Goal: Transaction & Acquisition: Purchase product/service

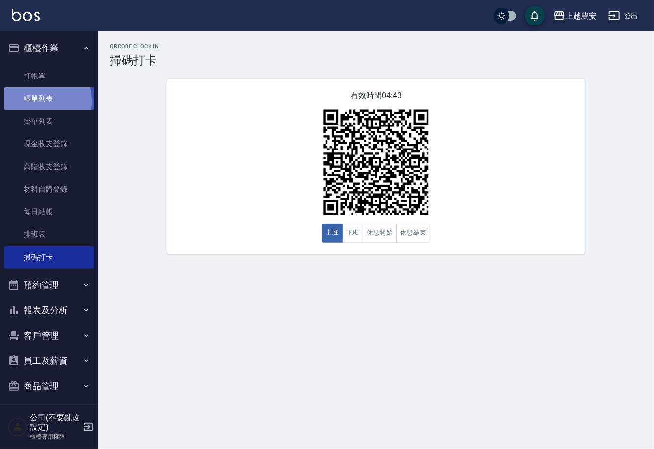
click at [27, 102] on link "帳單列表" at bounding box center [49, 98] width 90 height 23
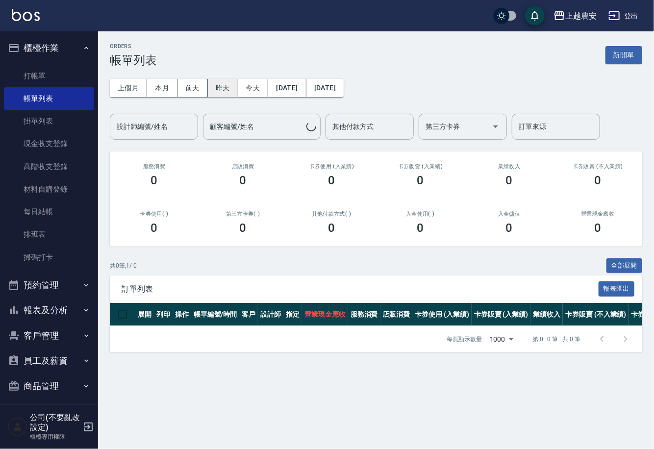
click at [208, 85] on button "昨天" at bounding box center [223, 88] width 30 height 18
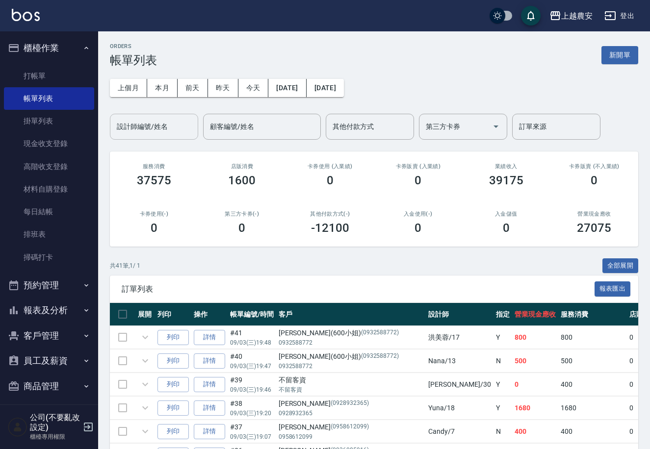
click at [145, 132] on input "設計師編號/姓名" at bounding box center [153, 126] width 79 height 17
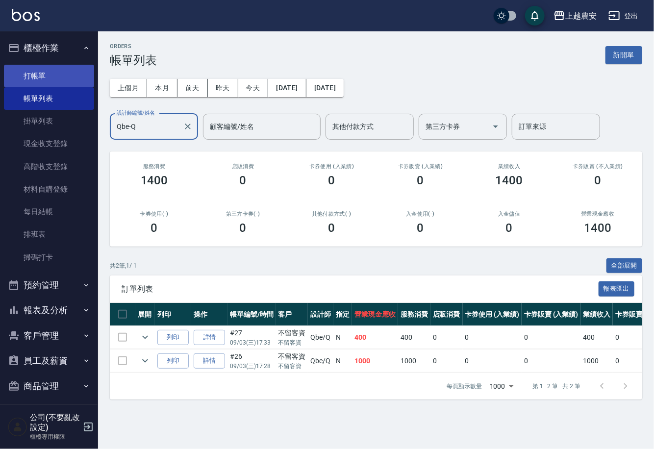
type input "Qbe-Q"
click at [55, 74] on link "打帳單" at bounding box center [49, 76] width 90 height 23
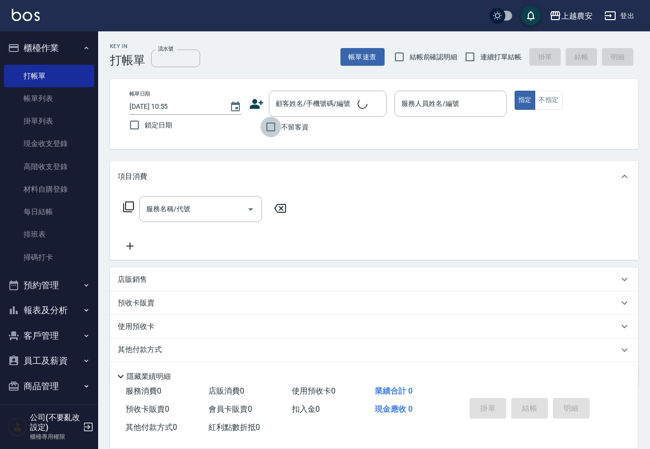
click at [276, 130] on input "不留客資" at bounding box center [270, 127] width 21 height 21
checkbox input "true"
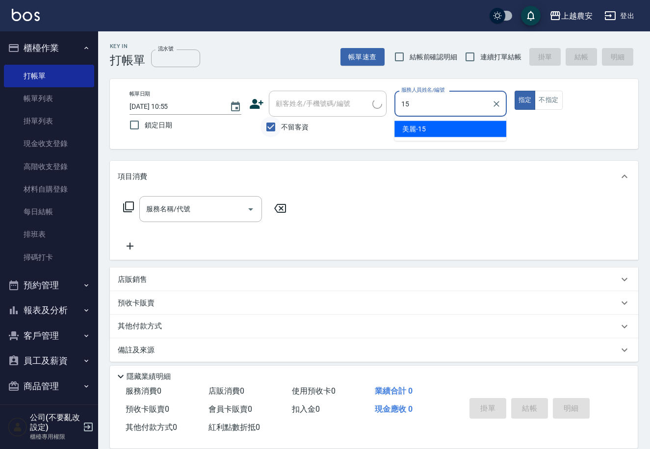
type input "美麗-15"
type button "true"
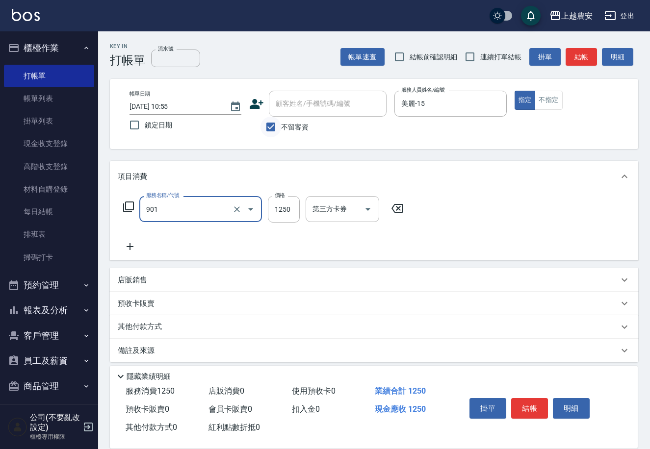
type input "修手指甲(901)"
type input "500"
drag, startPoint x: 522, startPoint y: 408, endPoint x: 517, endPoint y: 407, distance: 5.5
click at [523, 408] on button "結帳" at bounding box center [529, 408] width 37 height 21
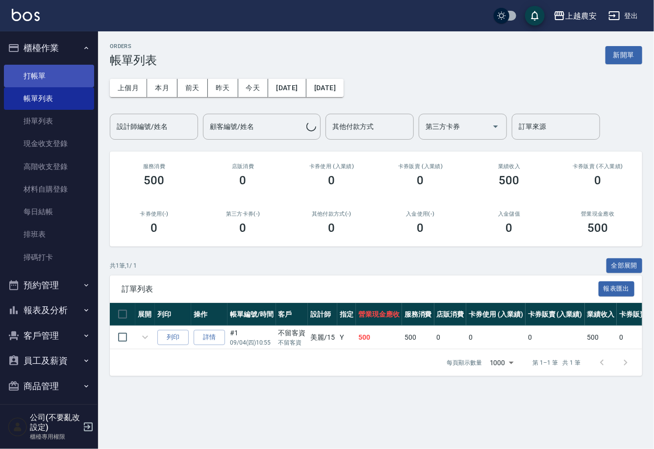
click at [45, 72] on link "打帳單" at bounding box center [49, 76] width 90 height 23
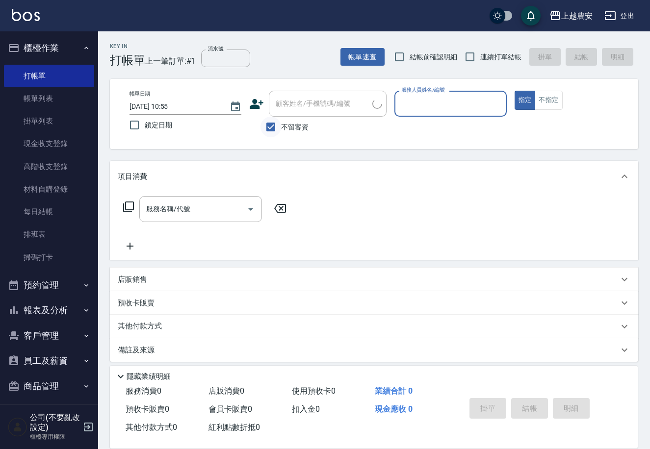
click at [278, 127] on input "不留客資" at bounding box center [270, 127] width 21 height 21
checkbox input "false"
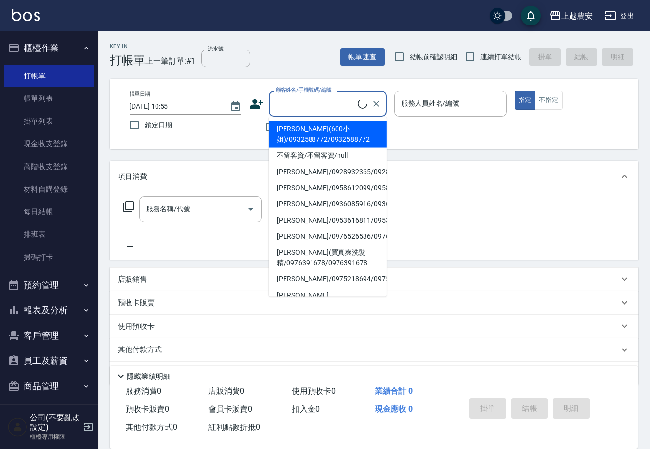
click at [281, 110] on input "顧客姓名/手機號碼/編號" at bounding box center [315, 103] width 84 height 17
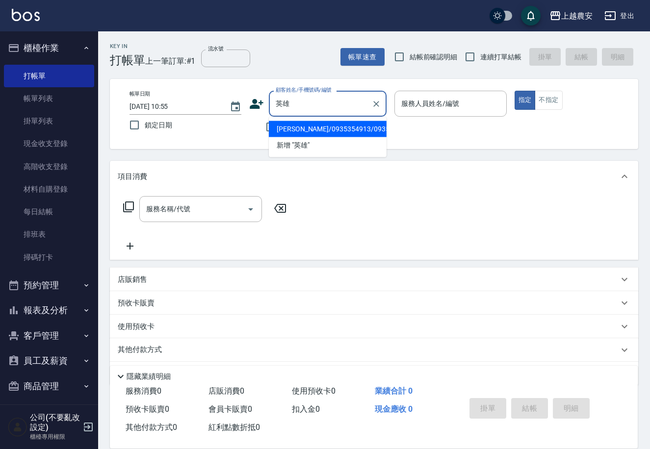
click at [308, 130] on li "華英雄/0935354913/0935354913" at bounding box center [328, 129] width 118 height 16
type input "華英雄/0935354913/0935354913"
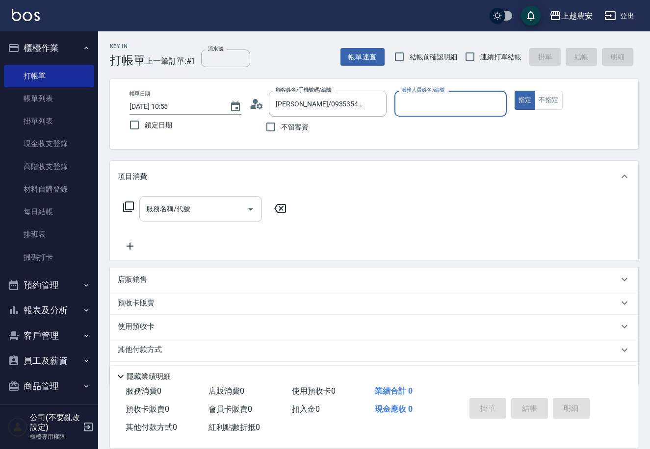
type input "黛慧-8"
click at [217, 214] on input "服務名稱/代號" at bounding box center [193, 209] width 99 height 17
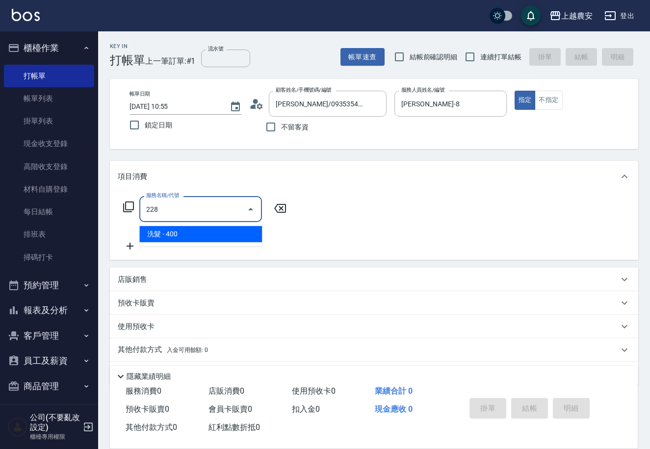
type input "洗髮(228)"
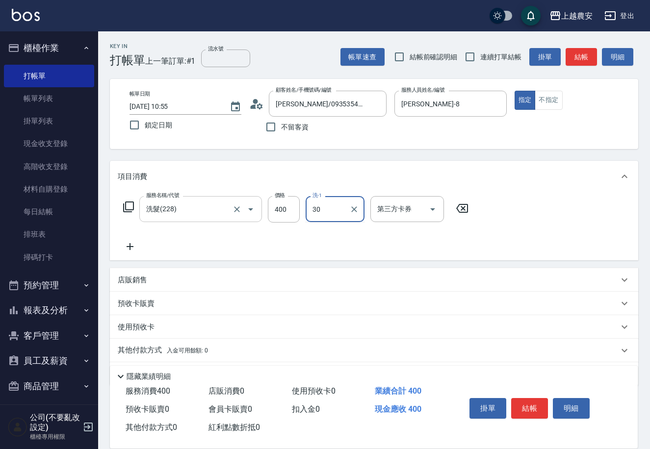
type input "珮珮-30"
click at [515, 401] on button "結帳" at bounding box center [529, 408] width 37 height 21
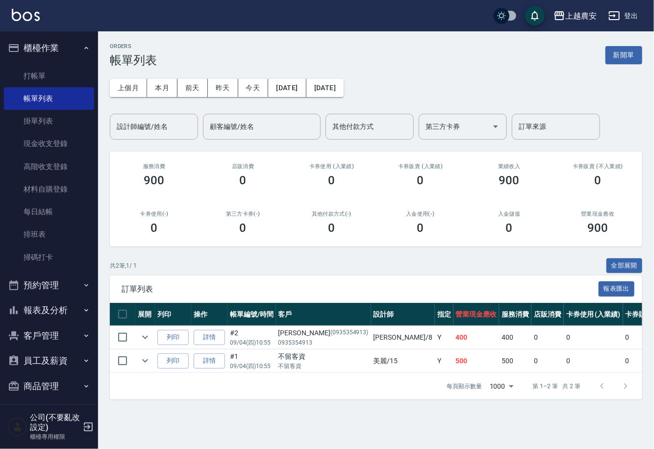
scroll to position [5, 0]
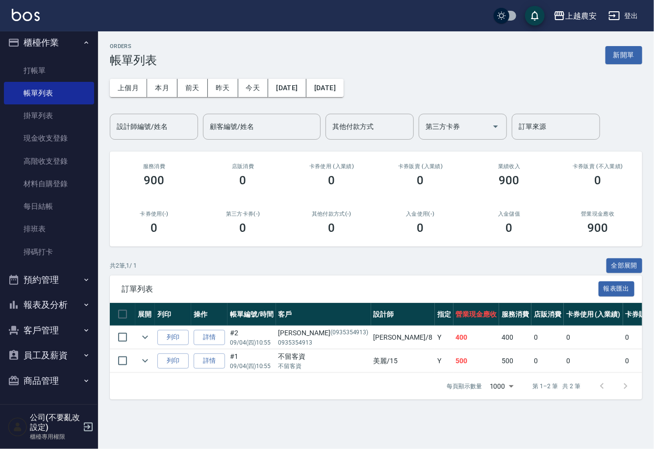
click at [29, 303] on button "報表及分析" at bounding box center [49, 305] width 90 height 26
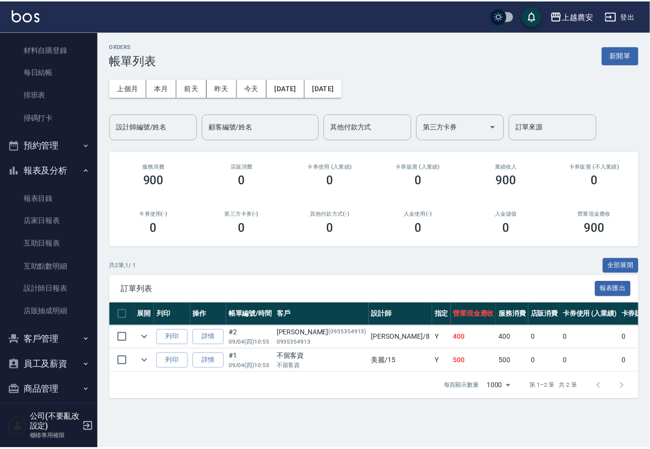
scroll to position [149, 0]
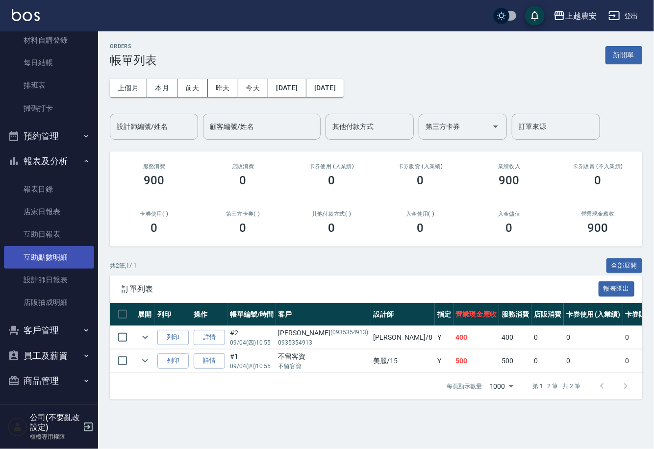
click at [56, 266] on link "互助點數明細" at bounding box center [49, 257] width 90 height 23
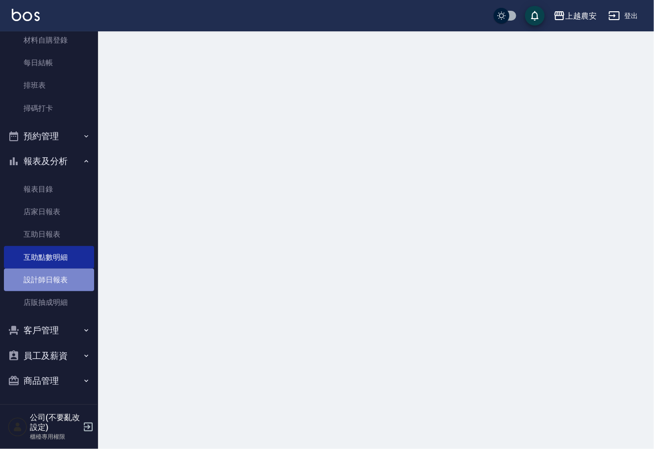
click at [51, 279] on link "設計師日報表" at bounding box center [49, 280] width 90 height 23
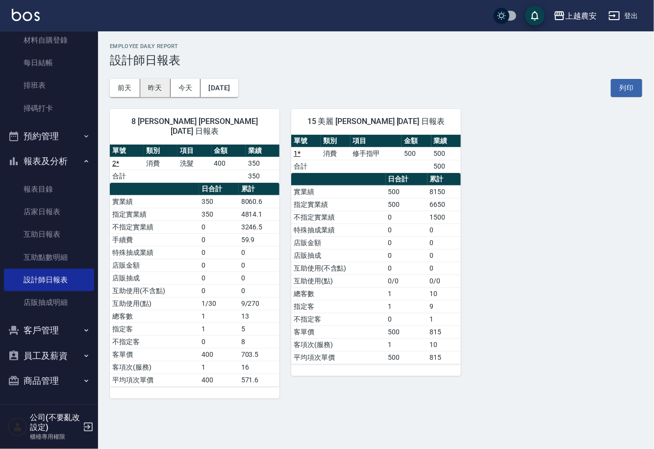
click at [163, 89] on button "昨天" at bounding box center [155, 88] width 30 height 18
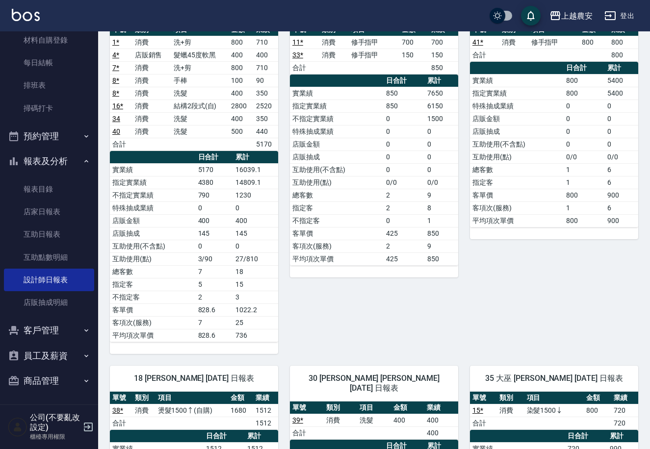
scroll to position [411, 0]
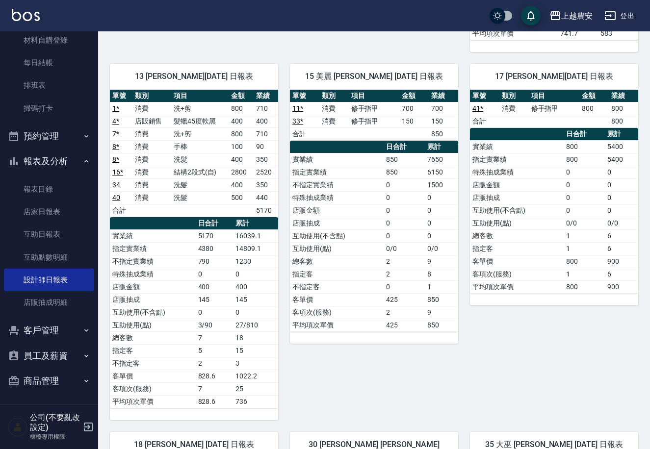
click at [116, 168] on link "16 *" at bounding box center [117, 172] width 11 height 8
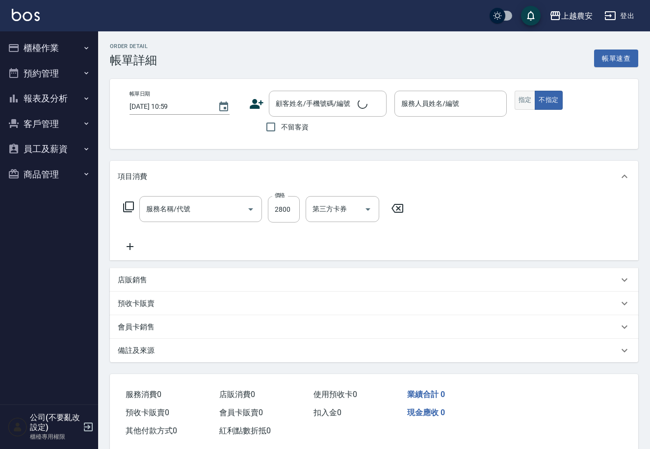
type input "[DATE] 15:41"
type input "Nana-13"
type input "結構2段式(自)(655)"
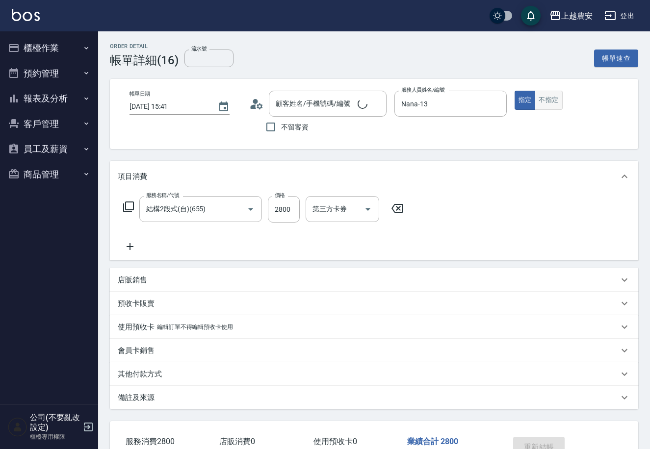
click at [539, 99] on button "不指定" at bounding box center [548, 100] width 27 height 19
type input "[PERSON_NAME]/0988764760/0988764760"
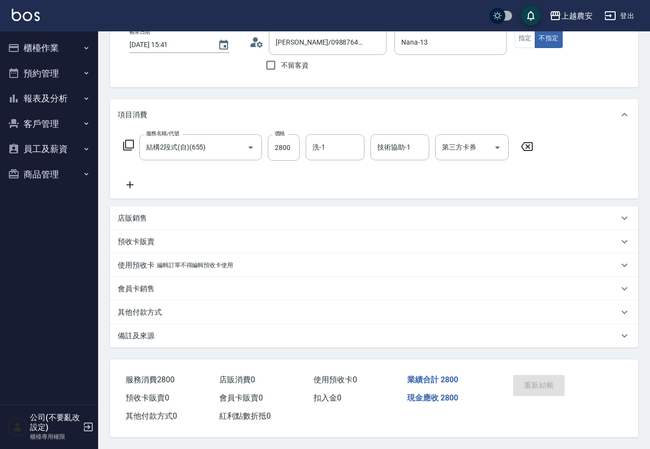
click at [45, 46] on button "櫃檯作業" at bounding box center [49, 48] width 90 height 26
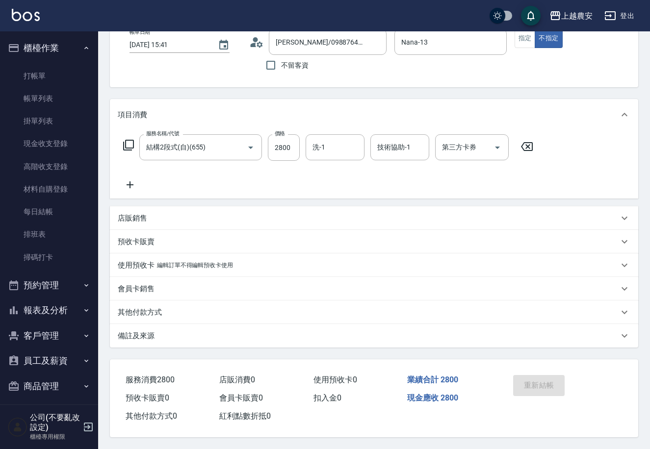
click at [43, 313] on button "報表及分析" at bounding box center [49, 311] width 90 height 26
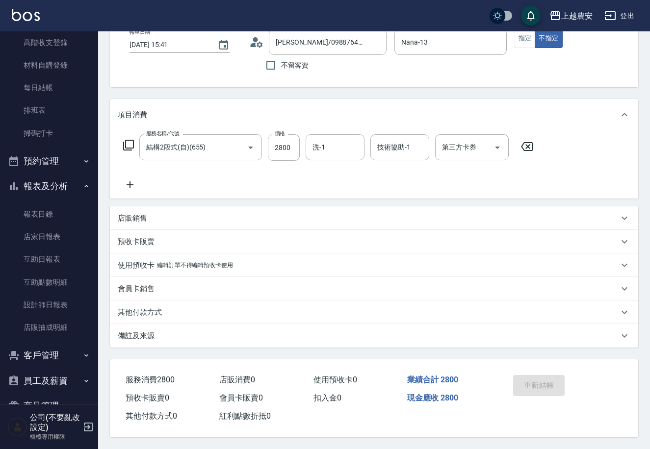
scroll to position [125, 0]
click at [38, 309] on link "設計師日報表" at bounding box center [49, 304] width 90 height 23
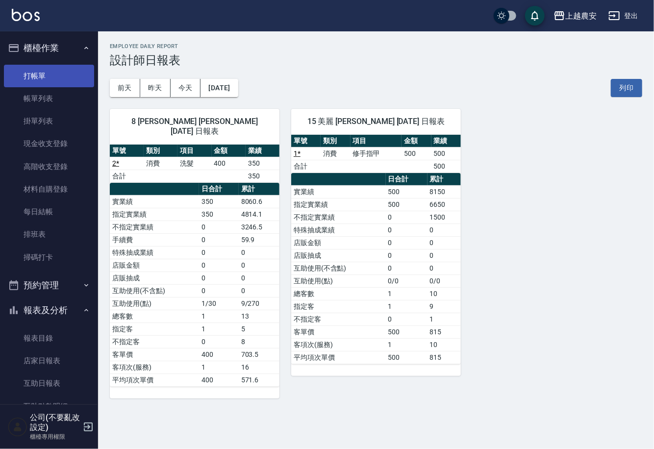
click at [44, 70] on link "打帳單" at bounding box center [49, 76] width 90 height 23
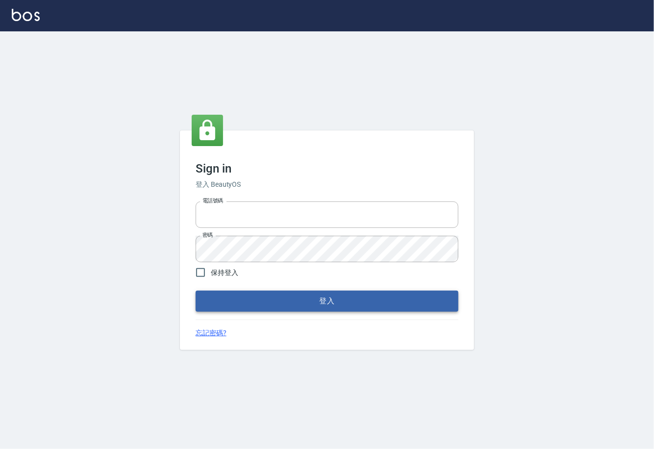
type input "0225929166"
click at [300, 302] on button "登入" at bounding box center [327, 301] width 263 height 21
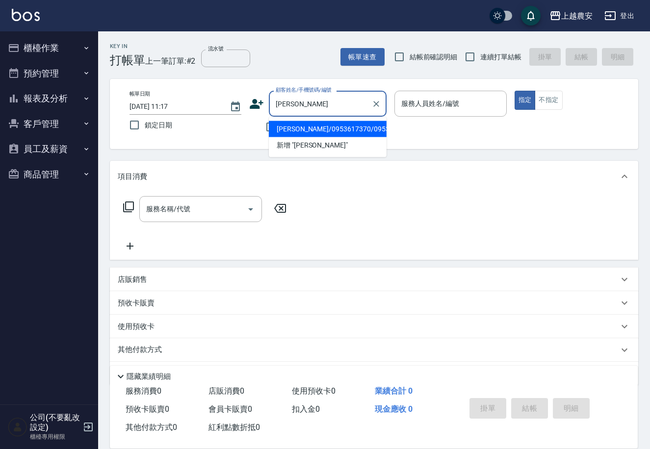
click at [284, 133] on li "張薈欣/0953617370/0953617370" at bounding box center [328, 129] width 118 height 16
type input "張薈欣/0953617370/0953617370"
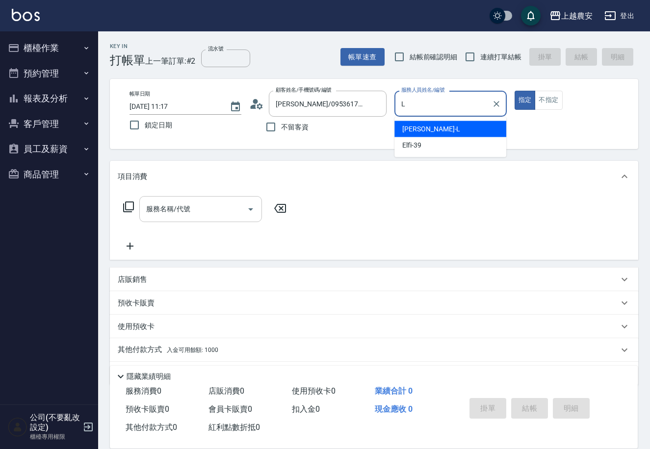
type input "Lina-L"
type button "true"
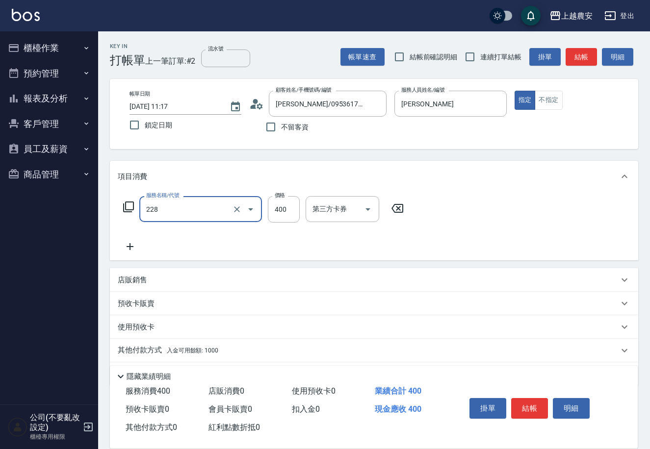
type input "洗髮(228)"
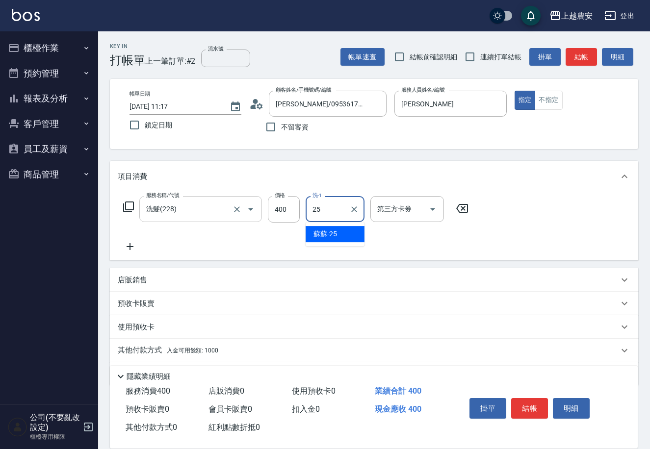
type input "蘇蘇-25"
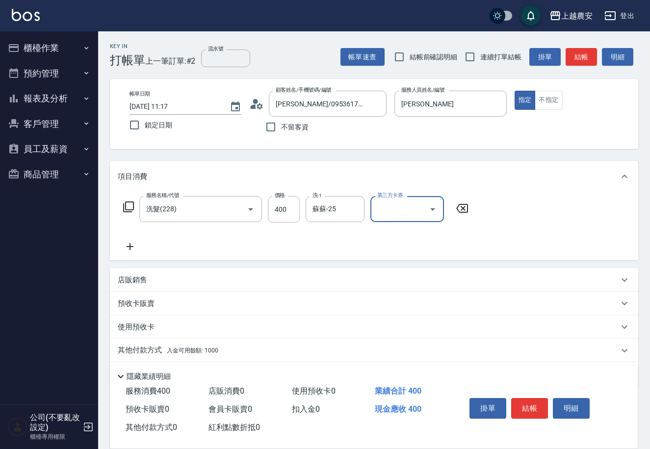
click at [141, 278] on p "店販銷售" at bounding box center [132, 280] width 29 height 10
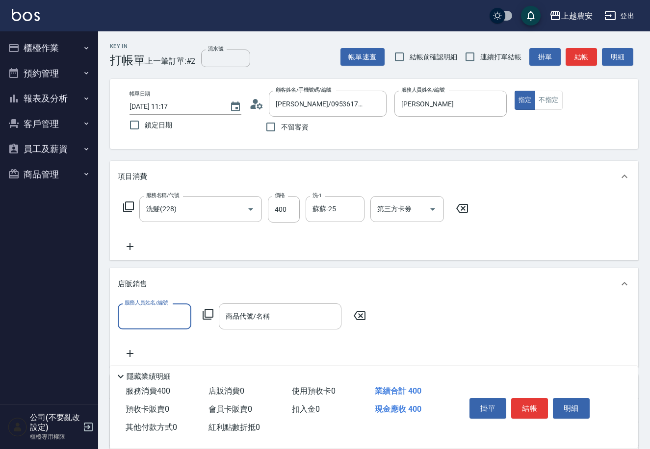
scroll to position [0, 0]
type input "Lina-L"
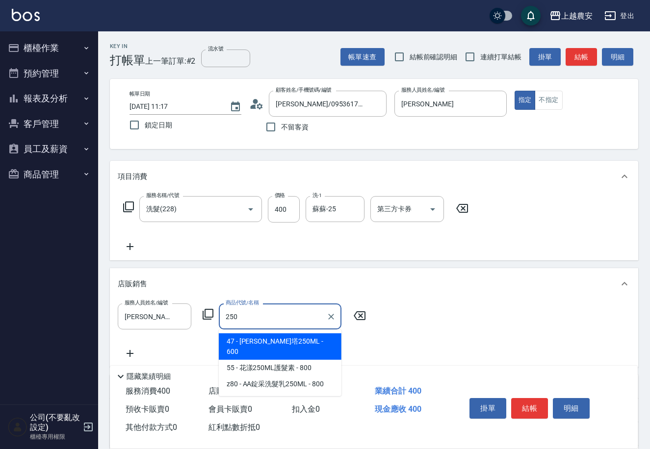
click at [281, 342] on span "47 - 蕾娜塔250ML - 600" at bounding box center [280, 347] width 123 height 26
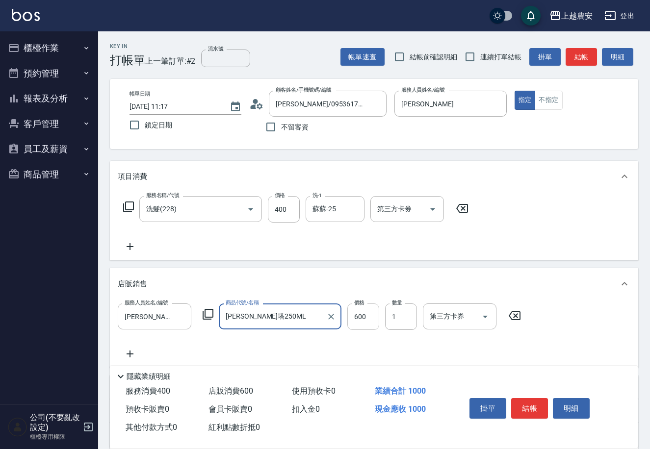
type input "蕾娜塔250ML"
click at [351, 322] on input "600" at bounding box center [363, 317] width 32 height 26
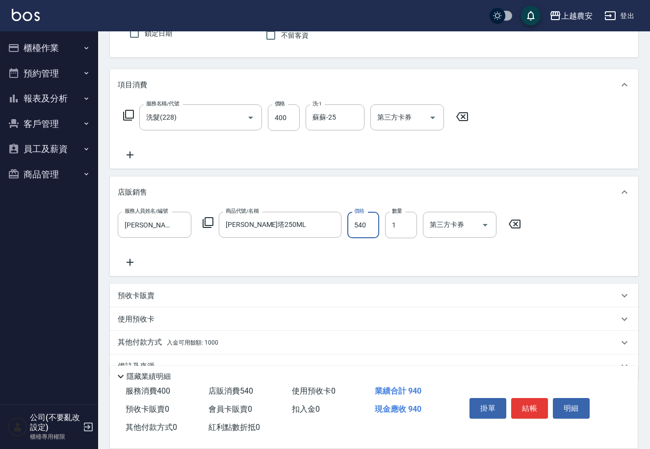
scroll to position [113, 0]
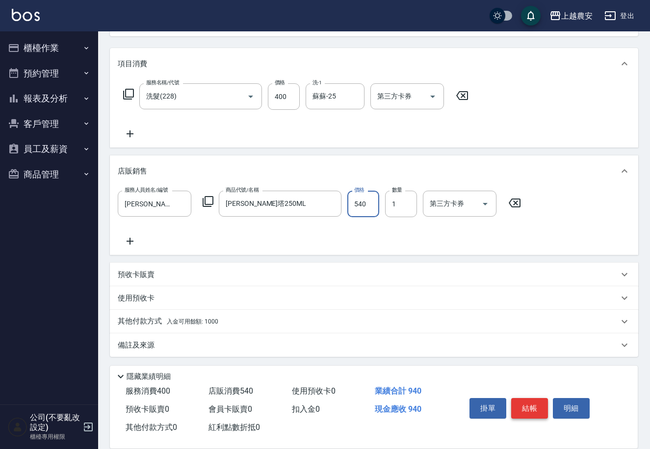
type input "540"
click at [520, 411] on button "結帳" at bounding box center [529, 408] width 37 height 21
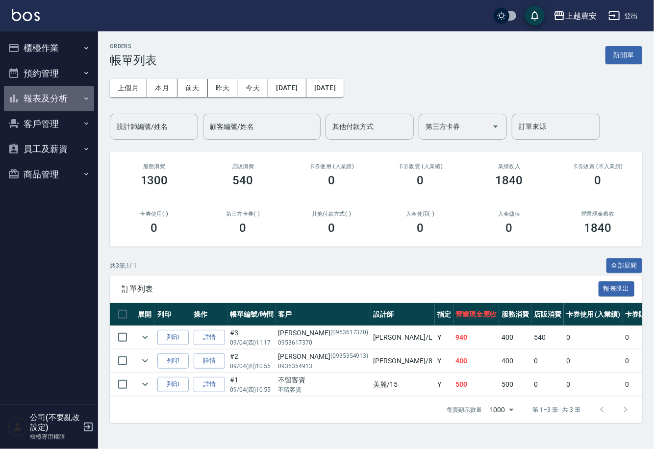
click at [26, 97] on button "報表及分析" at bounding box center [49, 99] width 90 height 26
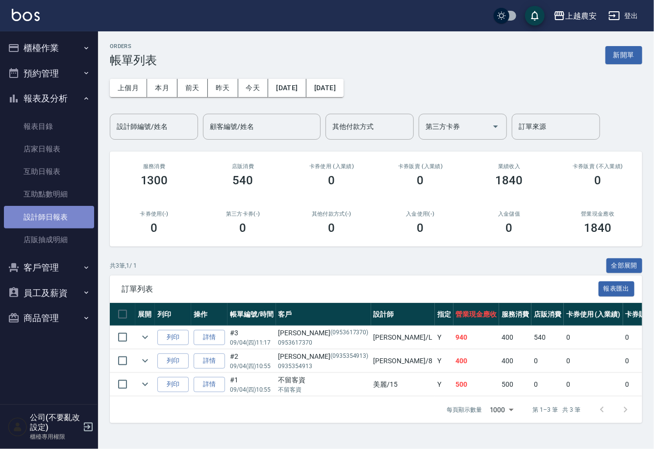
click at [41, 227] on link "設計師日報表" at bounding box center [49, 217] width 90 height 23
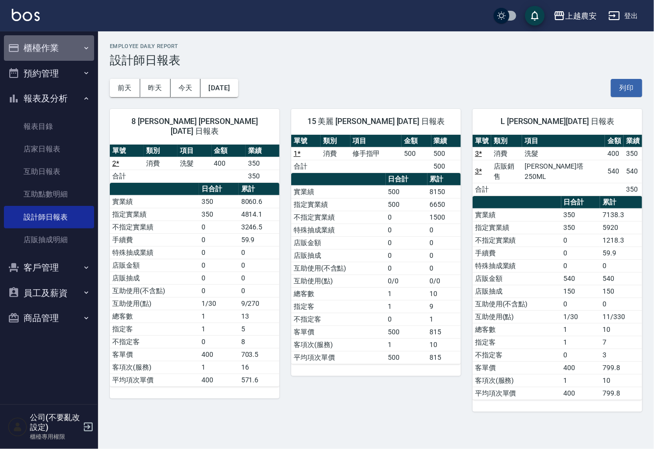
click at [36, 44] on button "櫃檯作業" at bounding box center [49, 48] width 90 height 26
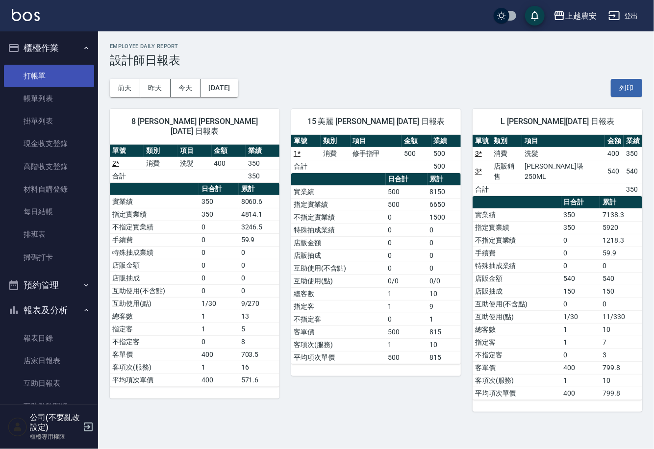
click at [49, 74] on link "打帳單" at bounding box center [49, 76] width 90 height 23
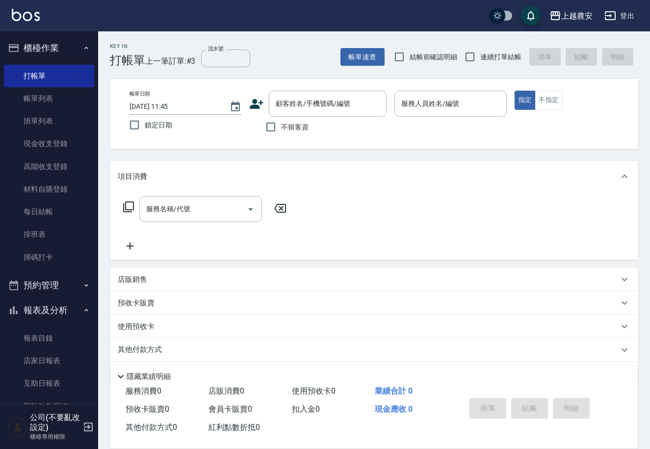
drag, startPoint x: 93, startPoint y: 268, endPoint x: 93, endPoint y: 284, distance: 15.7
click at [93, 284] on nav "櫃檯作業 打帳單 帳單列表 掛單列表 現金收支登錄 高階收支登錄 材料自購登錄 每日結帳 排班表 掃碼打卡 預約管理 預約管理 單日預約紀錄 單週預約紀錄 報…" at bounding box center [49, 217] width 98 height 373
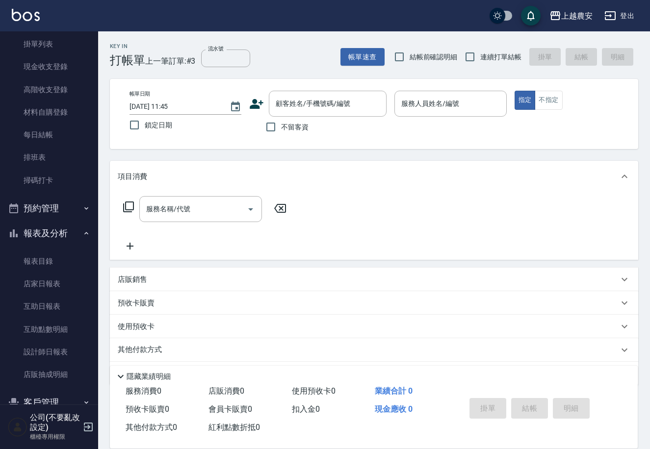
scroll to position [118, 0]
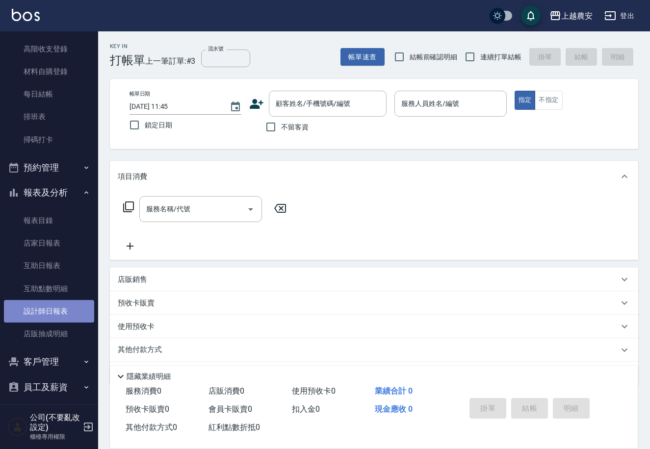
click at [56, 309] on link "設計師日報表" at bounding box center [49, 311] width 90 height 23
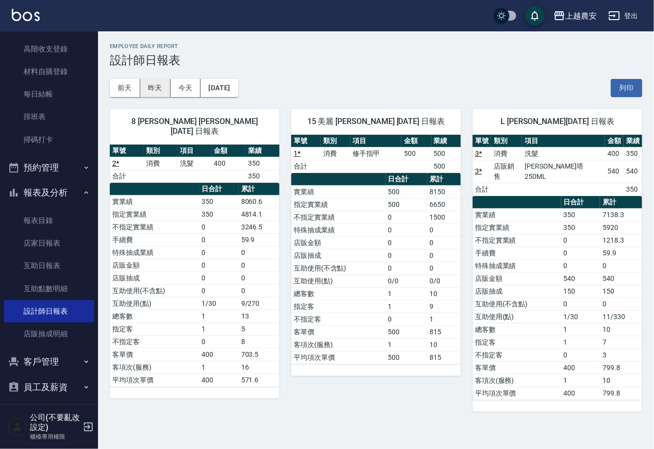
click at [149, 82] on button "昨天" at bounding box center [155, 88] width 30 height 18
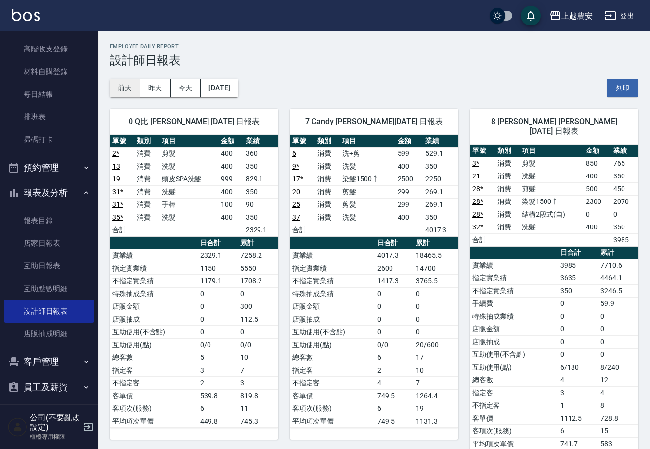
click at [129, 84] on button "前天" at bounding box center [125, 88] width 30 height 18
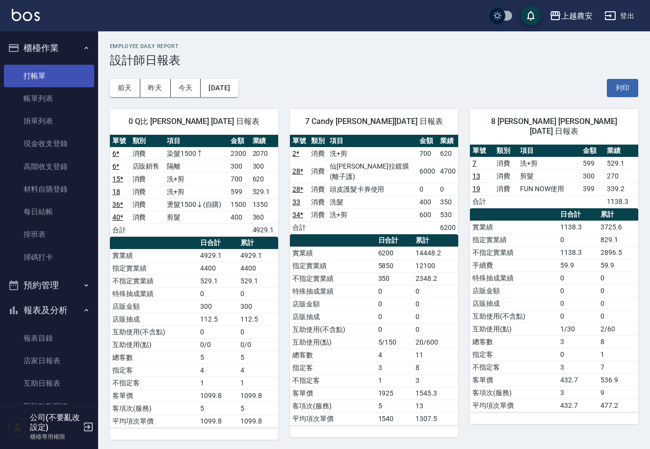
click at [40, 75] on link "打帳單" at bounding box center [49, 76] width 90 height 23
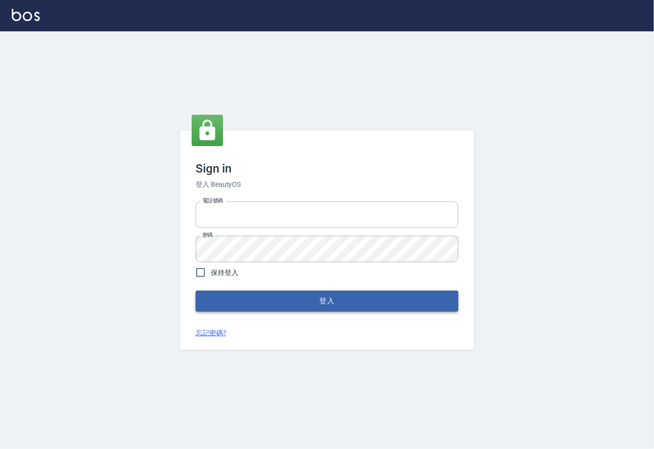
type input "0225929166"
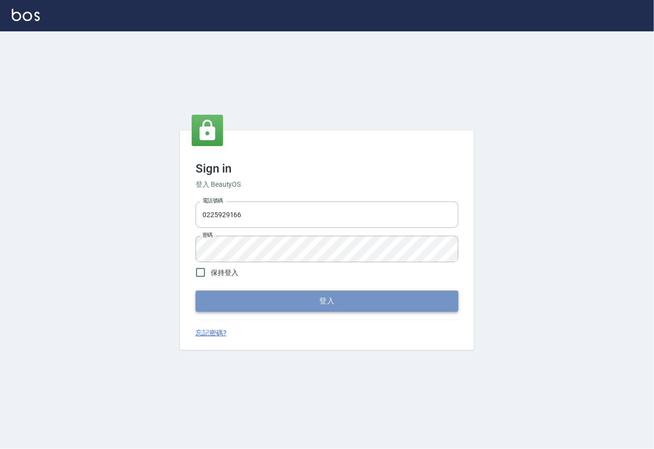
click at [267, 309] on button "登入" at bounding box center [327, 301] width 263 height 21
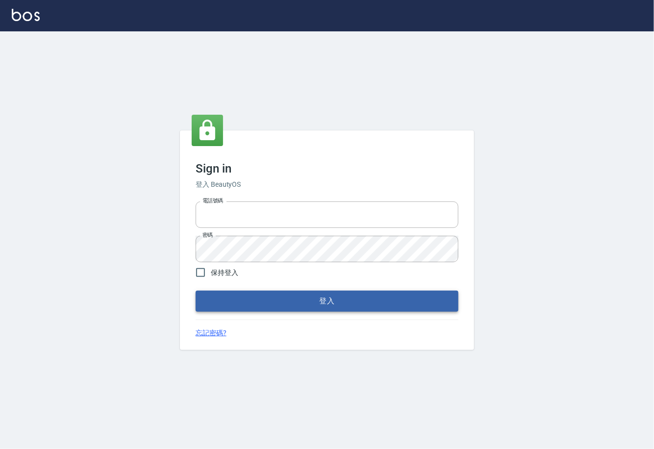
type input "0225929166"
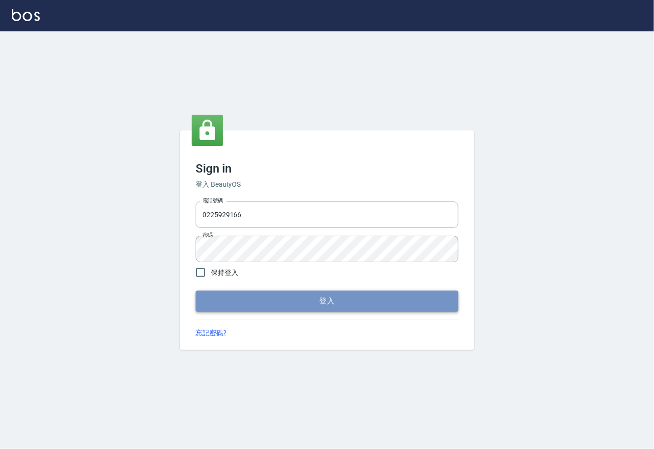
click at [340, 307] on button "登入" at bounding box center [327, 301] width 263 height 21
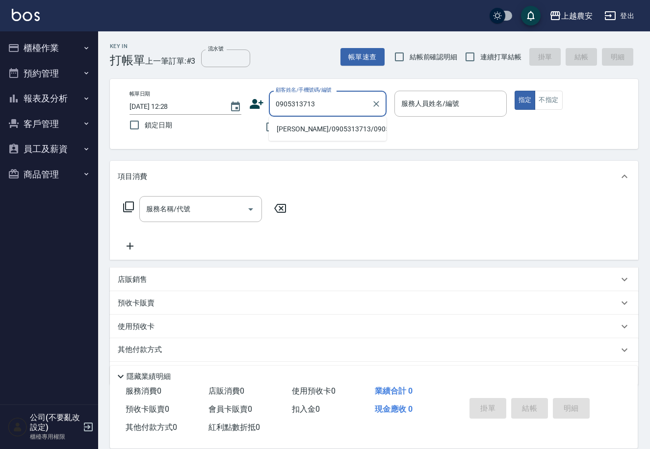
click at [301, 130] on li "楊天嘉/0905313713/0905313713" at bounding box center [328, 129] width 118 height 16
type input "楊天嘉/0905313713/0905313713"
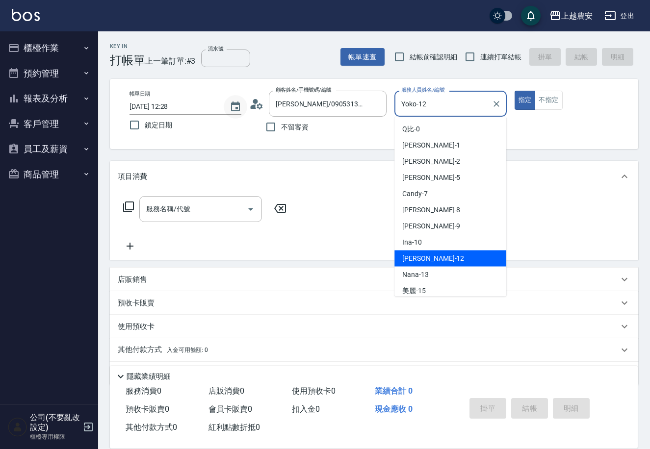
drag, startPoint x: 435, startPoint y: 104, endPoint x: 234, endPoint y: 97, distance: 201.8
click at [253, 102] on div "帳單日期 2025/09/04 12:28 鎖定日期 顧客姓名/手機號碼/編號 楊天嘉/0905313713/0905313713 顧客姓名/手機號碼/編號 …" at bounding box center [374, 114] width 505 height 47
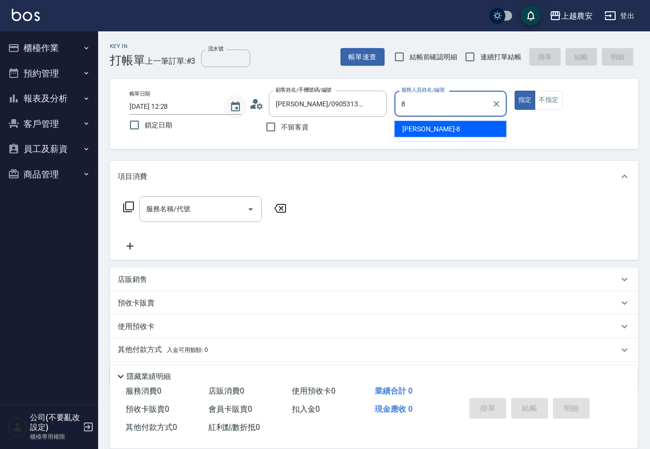
type input "黛慧-8"
type button "true"
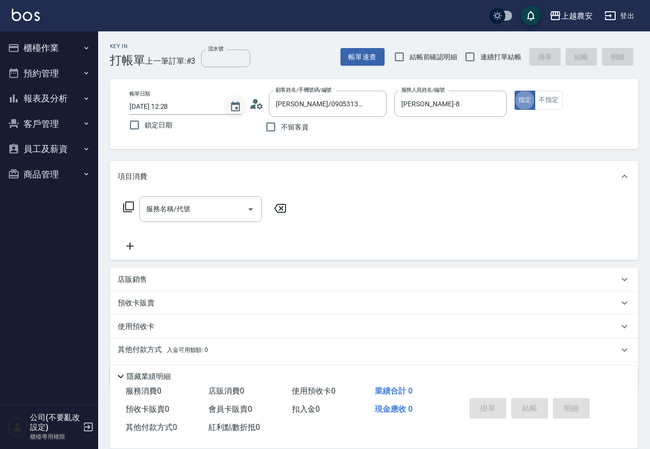
scroll to position [24, 0]
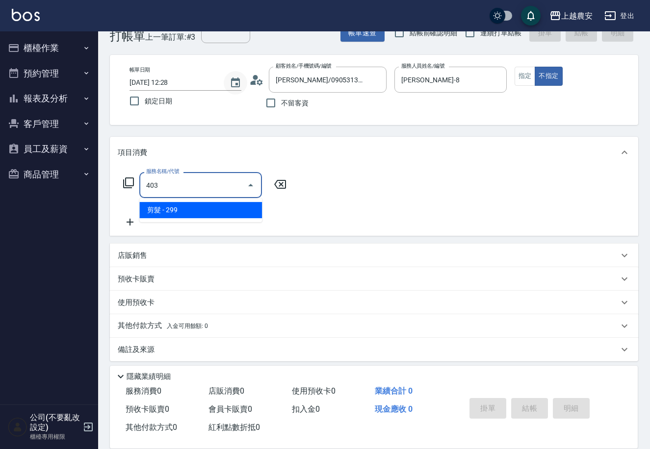
type input "剪髮(403)"
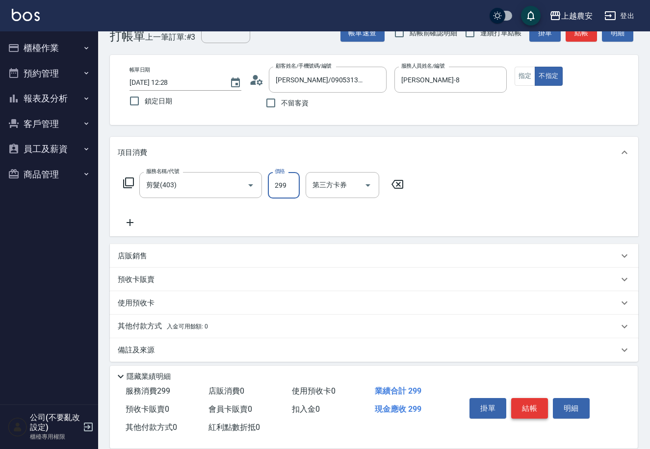
click at [534, 407] on button "結帳" at bounding box center [529, 408] width 37 height 21
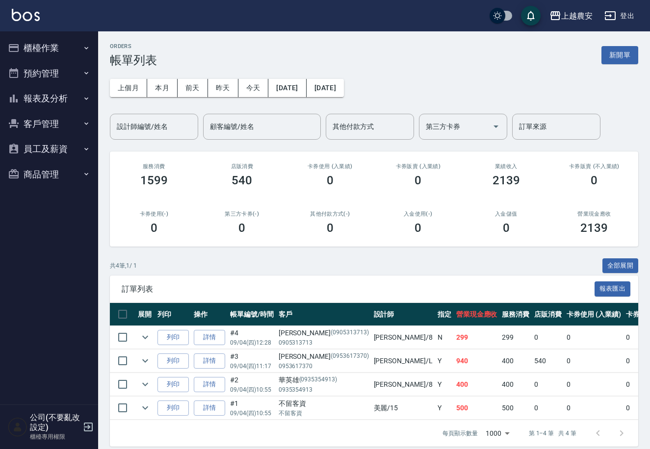
click at [54, 132] on button "客戶管理" at bounding box center [49, 124] width 90 height 26
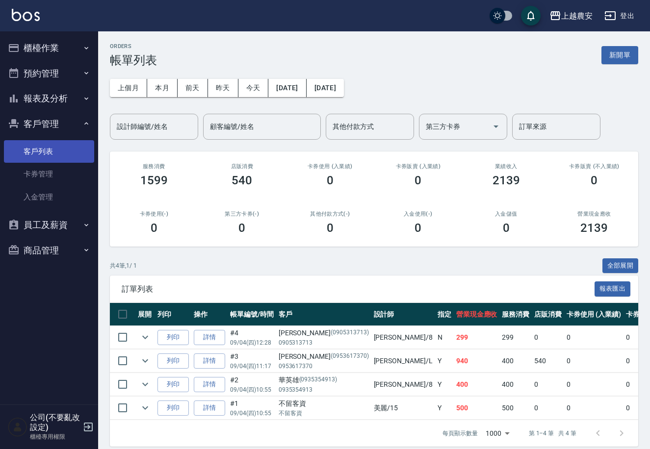
click at [44, 156] on link "客戶列表" at bounding box center [49, 151] width 90 height 23
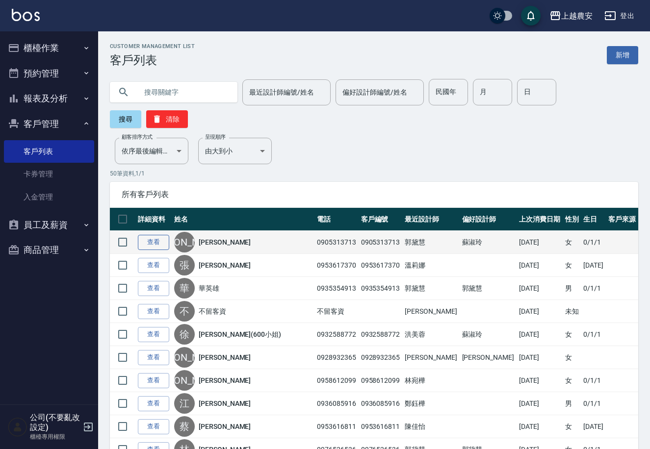
click at [153, 235] on link "查看" at bounding box center [153, 242] width 31 height 15
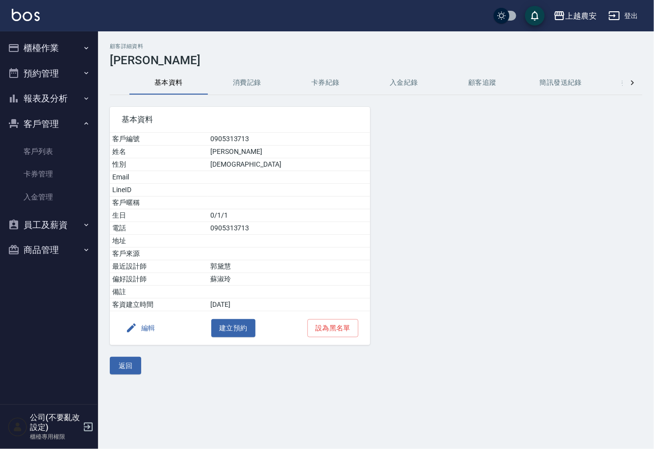
click at [153, 325] on button "編輯" at bounding box center [141, 328] width 38 height 18
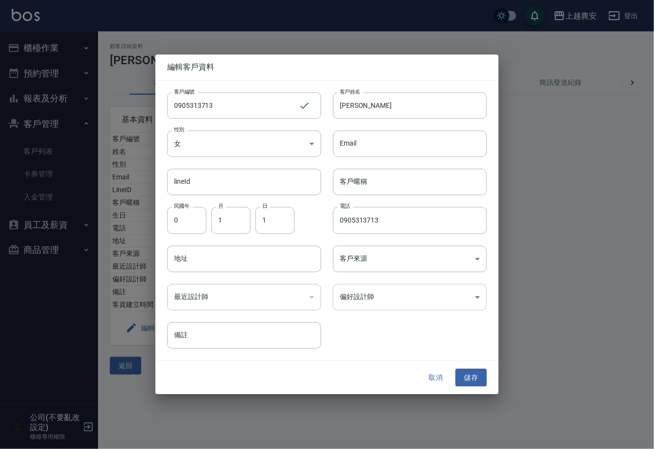
click at [374, 302] on body "上越農安 登出 櫃檯作業 打帳單 帳單列表 掛單列表 現金收支登錄 高階收支登錄 材料自購登錄 每日結帳 排班表 掃碼打卡 預約管理 預約管理 單日預約紀錄 …" at bounding box center [327, 224] width 654 height 449
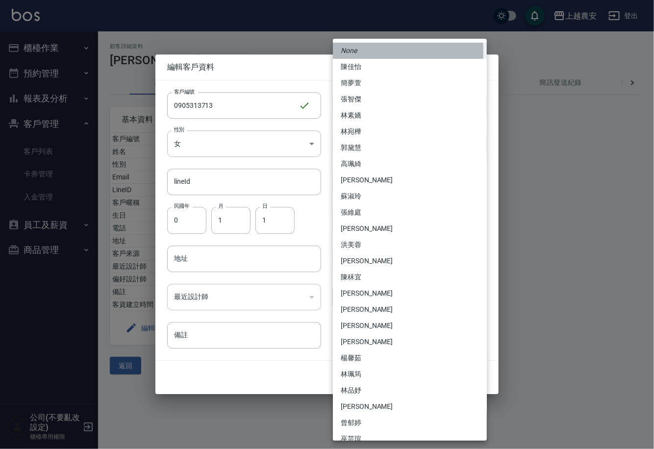
click at [355, 52] on em "None" at bounding box center [349, 51] width 16 height 10
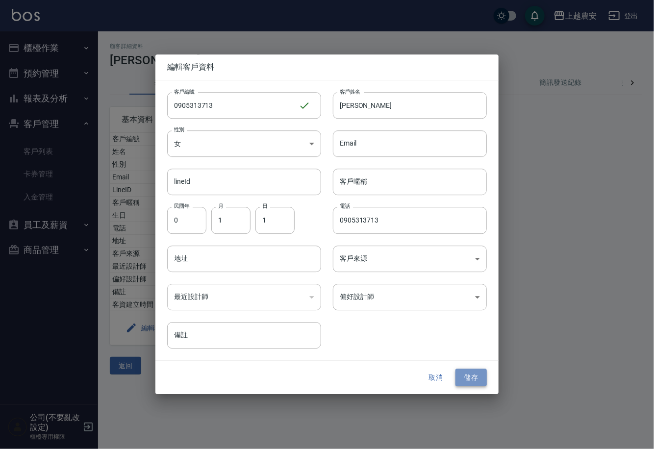
click at [476, 378] on button "儲存" at bounding box center [471, 378] width 31 height 18
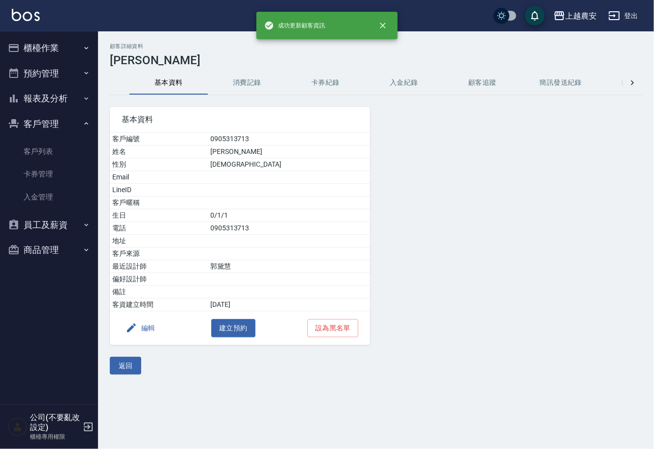
click at [253, 80] on button "消費記錄" at bounding box center [247, 83] width 78 height 24
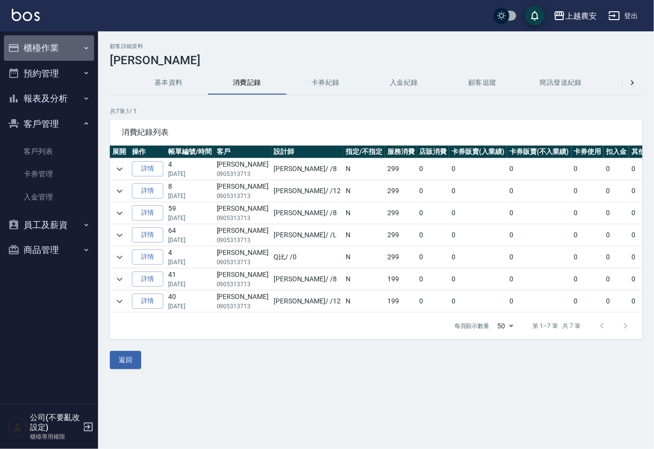
click at [44, 46] on button "櫃檯作業" at bounding box center [49, 48] width 90 height 26
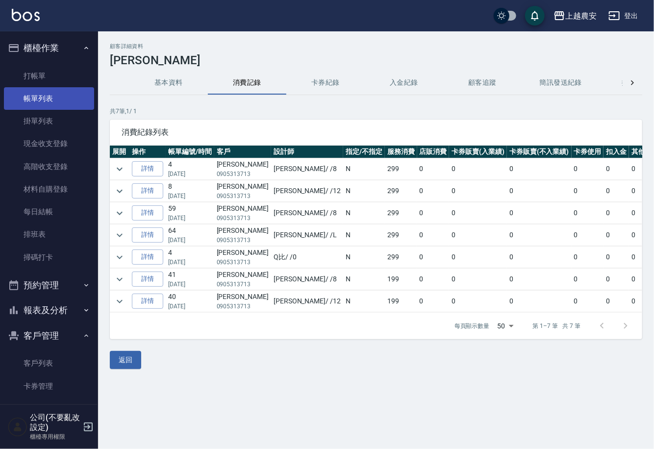
click at [46, 104] on link "帳單列表" at bounding box center [49, 98] width 90 height 23
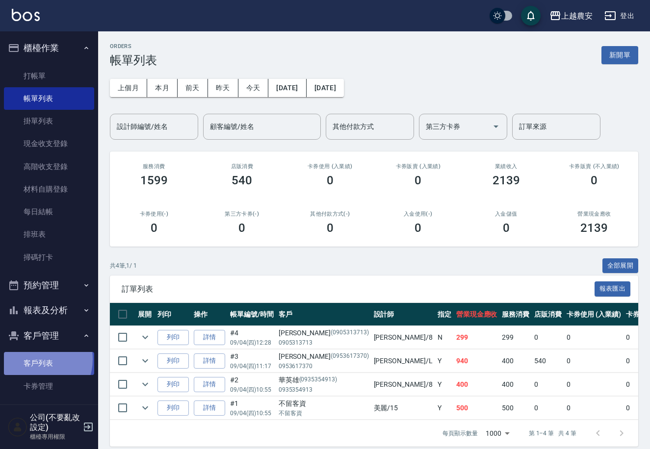
click at [33, 359] on link "客戶列表" at bounding box center [49, 363] width 90 height 23
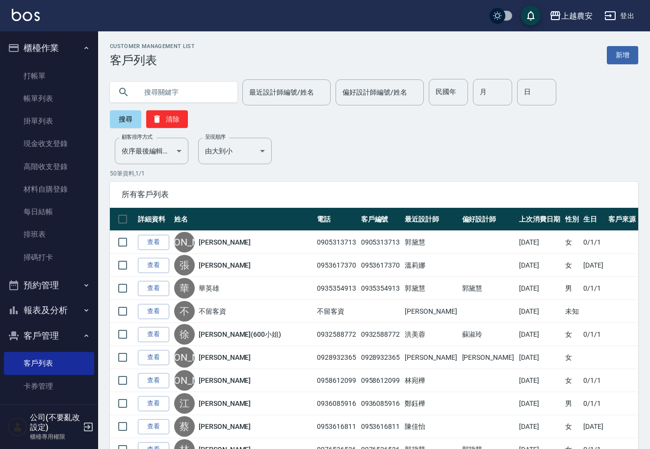
click at [192, 88] on input "text" at bounding box center [183, 92] width 92 height 26
type input "一"
type input "翊"
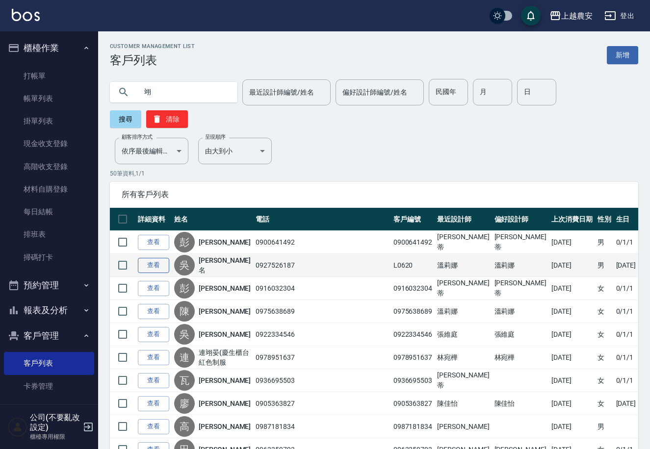
click at [152, 258] on link "查看" at bounding box center [153, 265] width 31 height 15
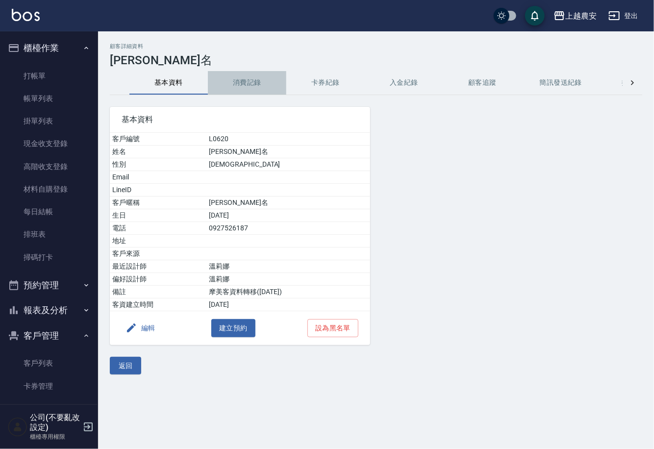
click at [242, 80] on button "消費記錄" at bounding box center [247, 83] width 78 height 24
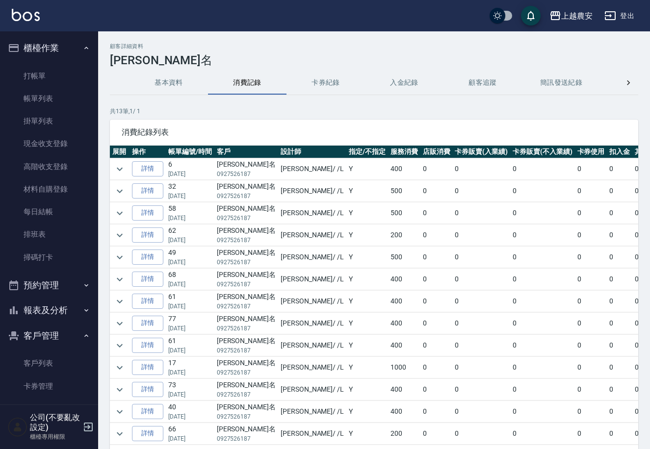
scroll to position [3, 0]
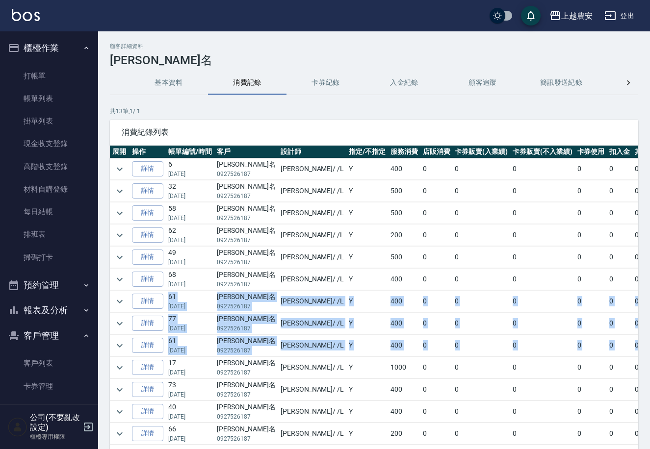
drag, startPoint x: 648, startPoint y: 295, endPoint x: 633, endPoint y: 326, distance: 34.5
click at [650, 331] on html "上越農安 登出 櫃檯作業 打帳單 帳單列表 掛單列表 現金收支登錄 高階收支登錄 材料自購登錄 每日結帳 排班表 掃碼打卡 預約管理 預約管理 單日預約紀錄 …" at bounding box center [325, 257] width 650 height 514
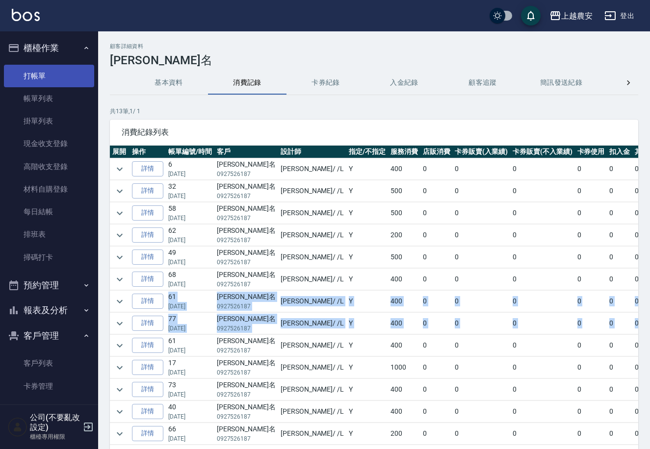
click at [63, 77] on link "打帳單" at bounding box center [49, 76] width 90 height 23
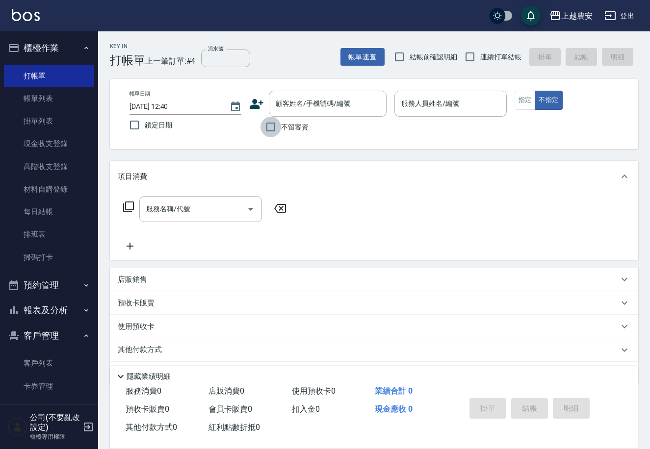
click at [270, 125] on input "不留客資" at bounding box center [270, 127] width 21 height 21
click at [269, 125] on input "不留客資" at bounding box center [270, 127] width 21 height 21
click at [270, 126] on input "不留客資" at bounding box center [270, 127] width 21 height 21
checkbox input "true"
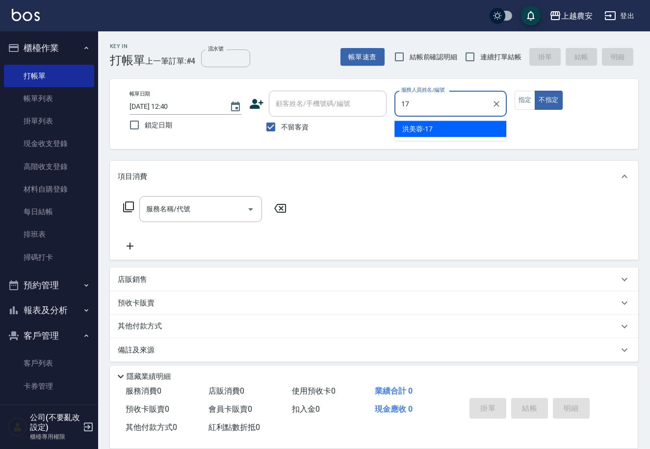
type input "洪美蓉-17"
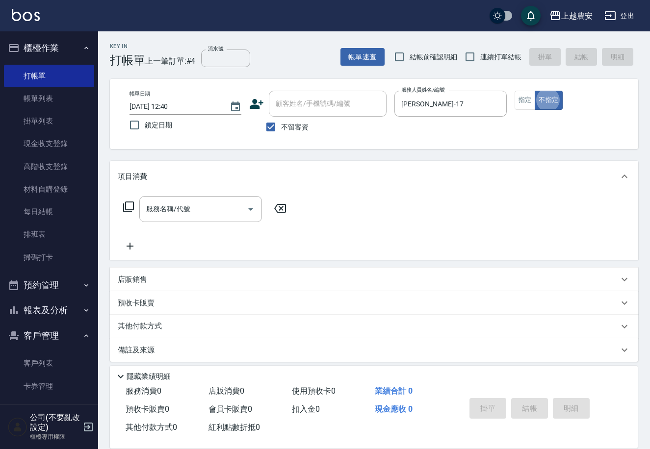
type button "false"
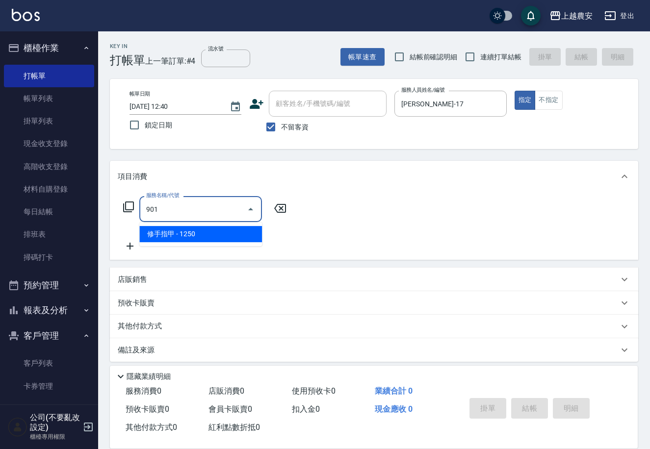
type input "修手指甲(901)"
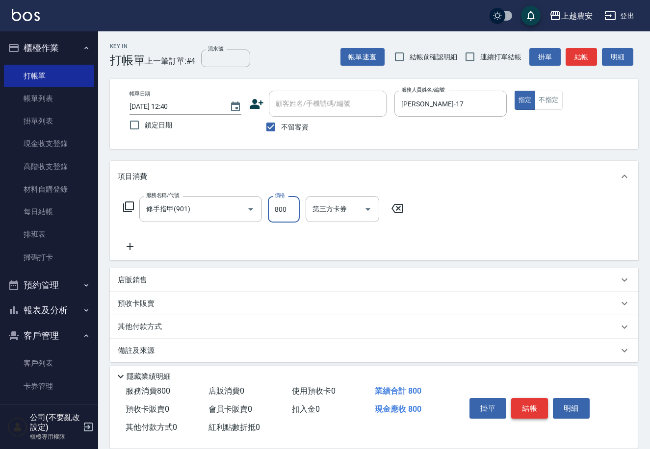
type input "800"
click at [519, 398] on button "結帳" at bounding box center [529, 408] width 37 height 21
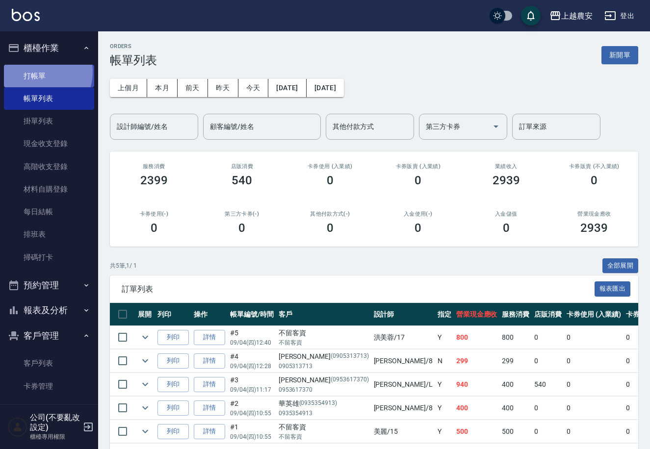
click at [36, 72] on link "打帳單" at bounding box center [49, 76] width 90 height 23
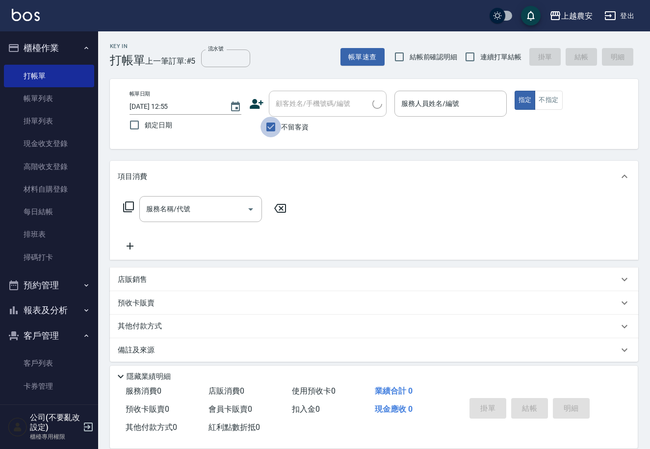
click at [271, 124] on input "不留客資" at bounding box center [270, 127] width 21 height 21
checkbox input "false"
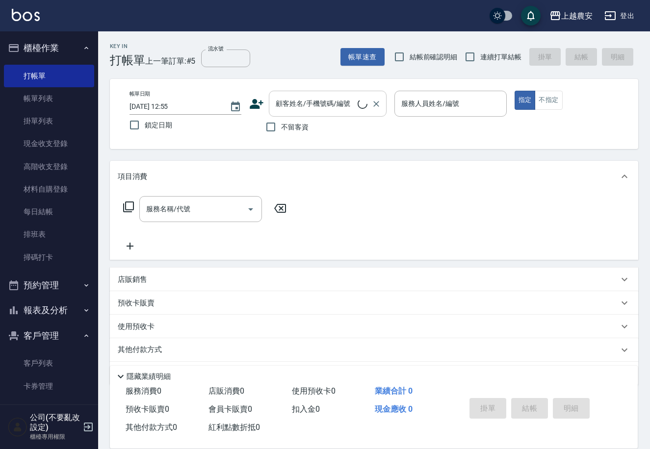
click at [275, 109] on input "顧客姓名/手機號碼/編號" at bounding box center [315, 103] width 84 height 17
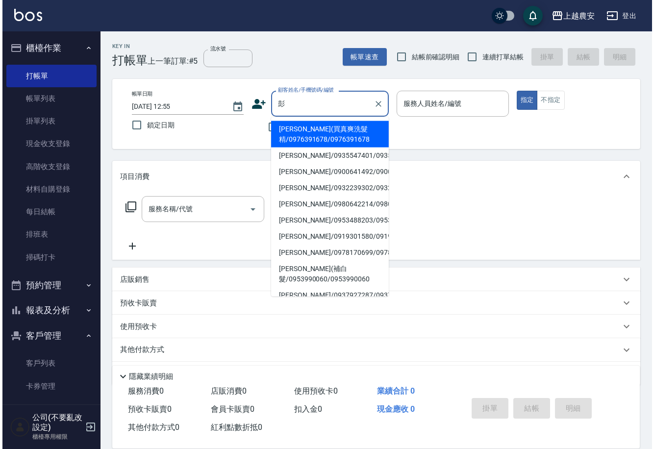
scroll to position [157, 0]
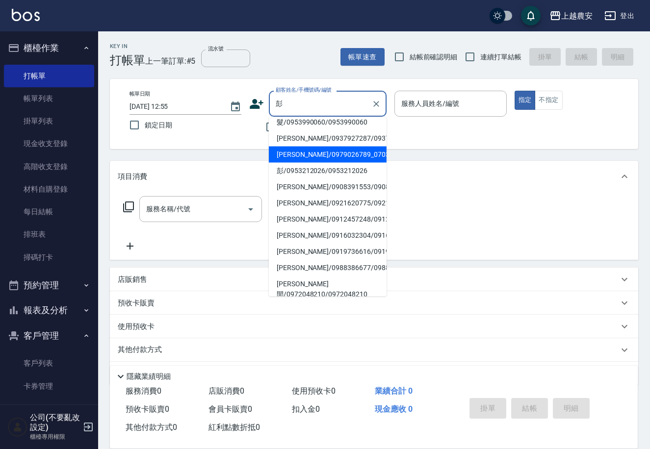
click at [297, 157] on li "彭春惠/0979026789_070303_彭春惠/070303" at bounding box center [328, 155] width 118 height 16
type input "彭春惠/0979026789_070303_彭春惠/070303"
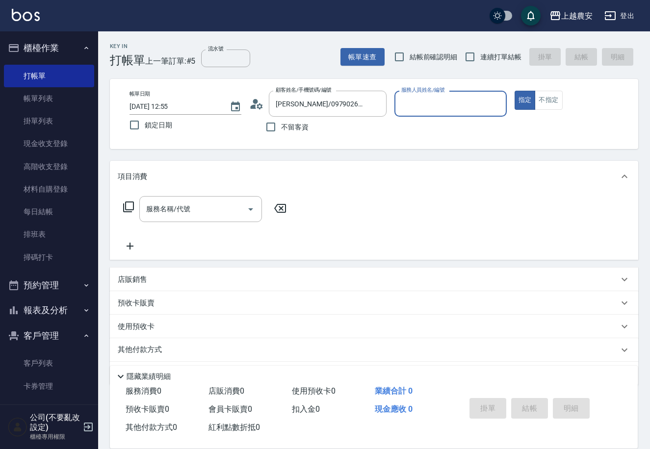
type input "Candy-7"
click at [207, 212] on input "服務名稱/代號" at bounding box center [193, 209] width 99 height 17
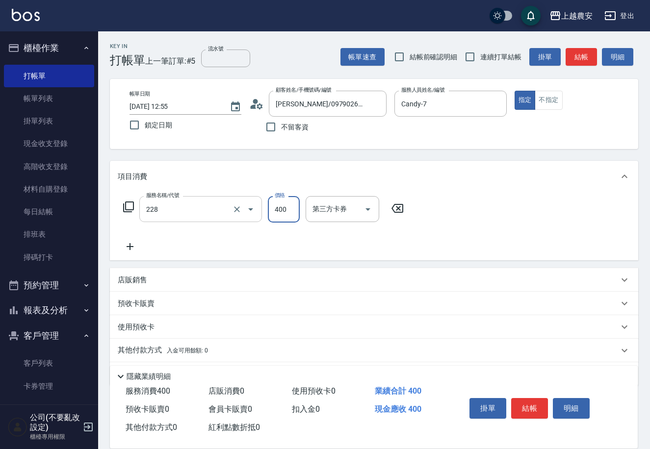
type input "洗髮(228)"
click at [520, 400] on button "結帳" at bounding box center [529, 408] width 37 height 21
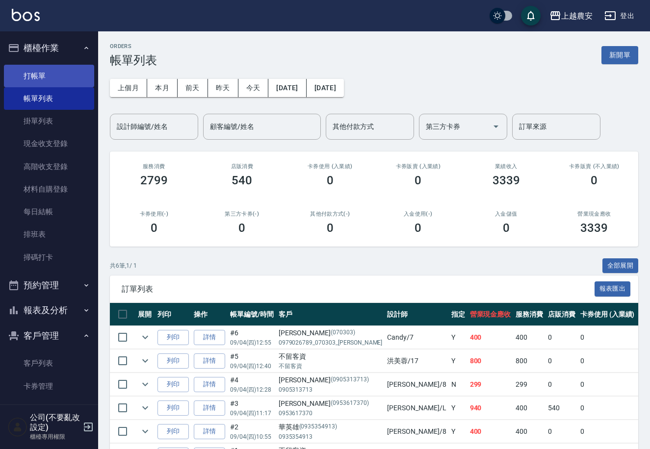
click at [26, 73] on link "打帳單" at bounding box center [49, 76] width 90 height 23
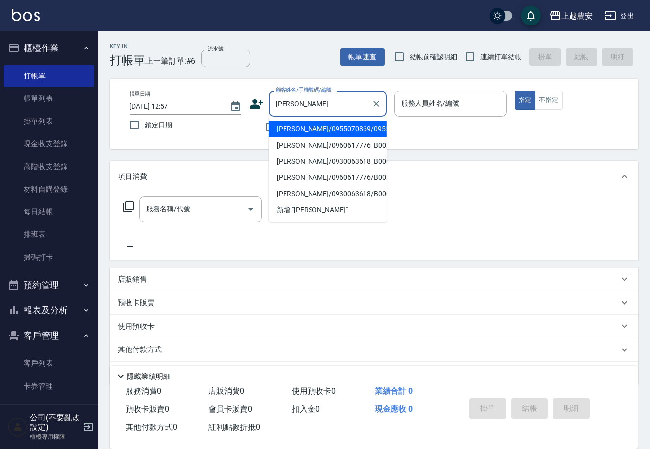
click at [298, 129] on li "劉妙芬/0955070869/0955070869" at bounding box center [328, 129] width 118 height 16
type input "劉妙芬/0955070869/0955070869"
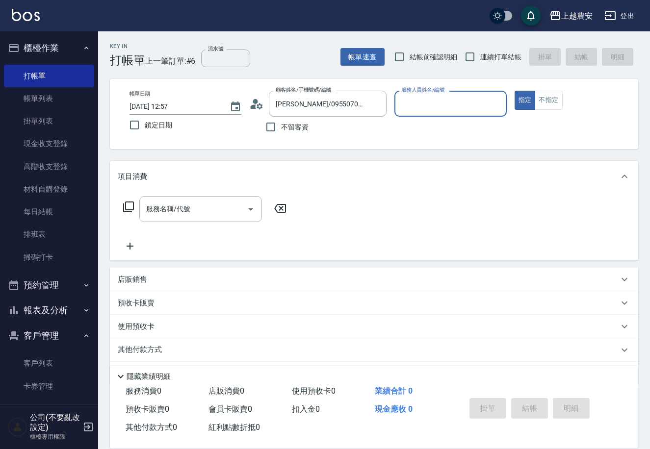
type input "美雅-B"
click at [227, 213] on input "服務名稱/代號" at bounding box center [193, 209] width 99 height 17
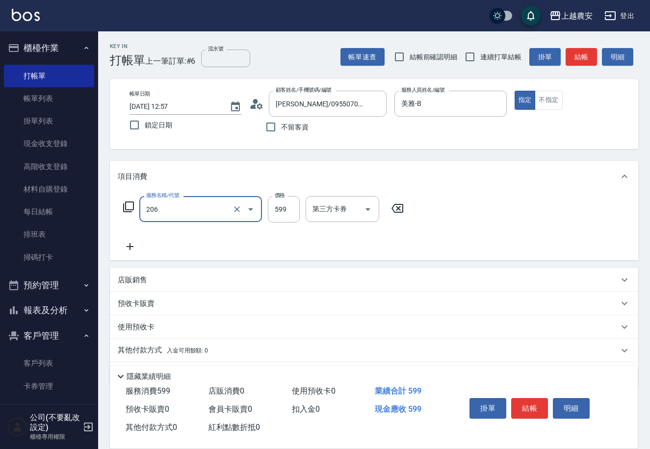
type input "洗+剪(206)"
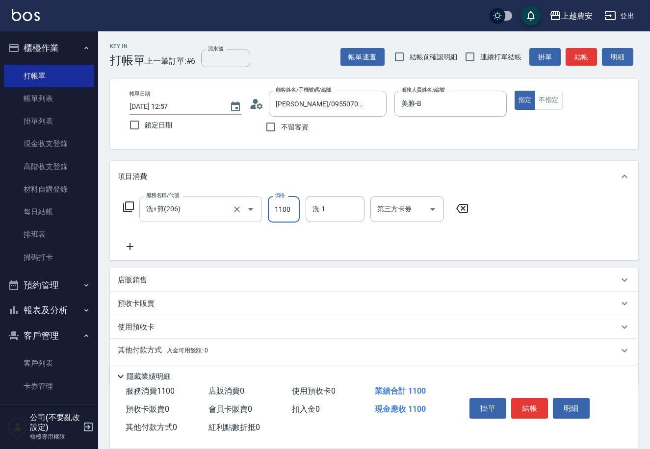
type input "1100"
type input "."
type input "珮珮-30"
click at [531, 400] on button "結帳" at bounding box center [529, 408] width 37 height 21
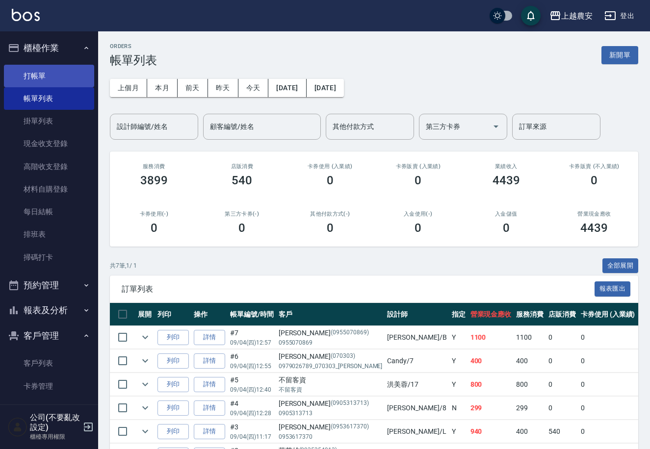
click at [45, 71] on link "打帳單" at bounding box center [49, 76] width 90 height 23
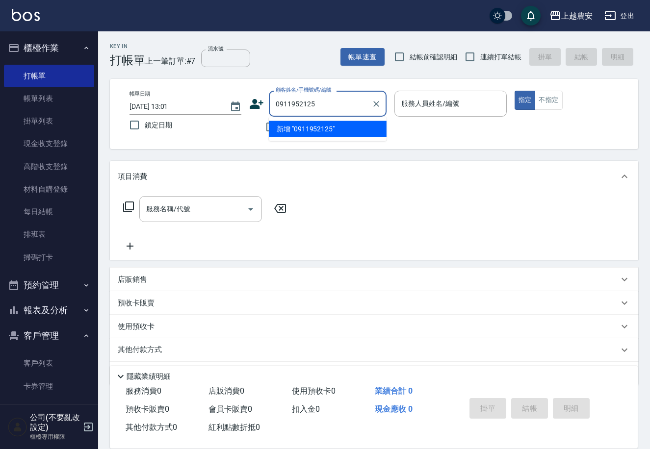
click at [319, 127] on li "新增 "0911952125"" at bounding box center [328, 129] width 118 height 16
type input "0911952125"
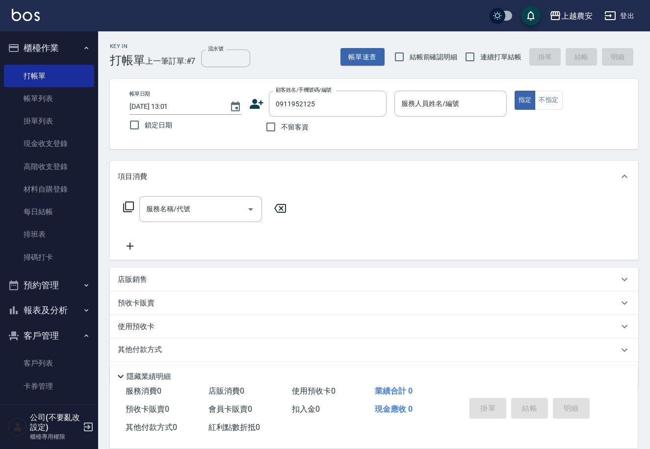
click at [251, 105] on icon at bounding box center [256, 104] width 15 height 15
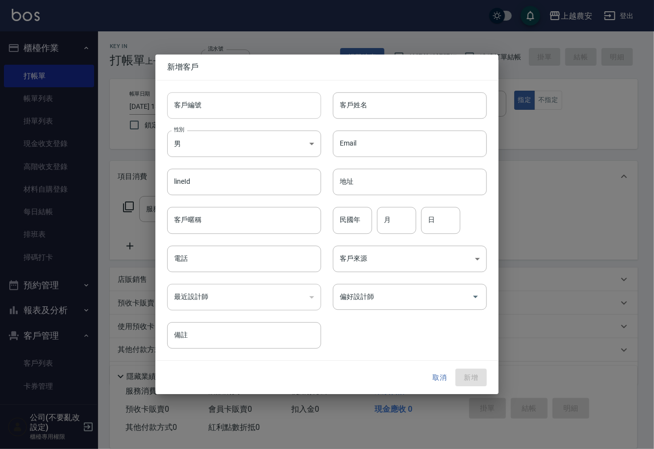
type input "0911952125"
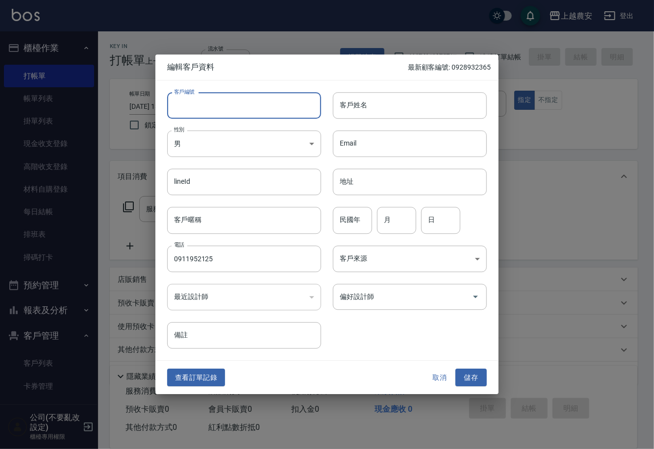
click at [253, 106] on input "客戶編號" at bounding box center [244, 105] width 154 height 26
type input "0911952125"
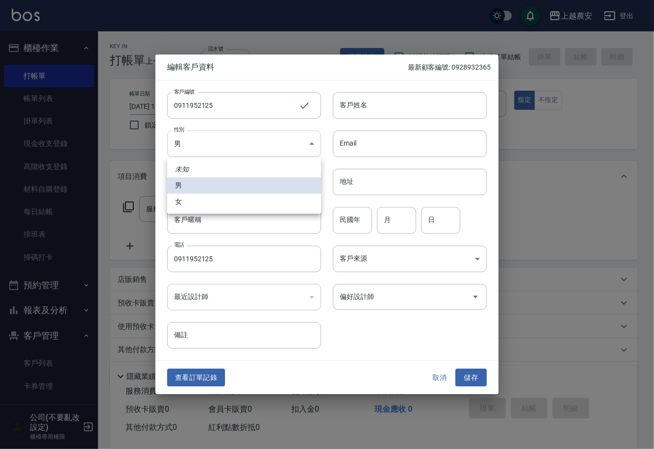
click at [239, 151] on body "上越農安 登出 櫃檯作業 打帳單 帳單列表 掛單列表 現金收支登錄 高階收支登錄 材料自購登錄 每日結帳 排班表 掃碼打卡 預約管理 預約管理 單日預約紀錄 …" at bounding box center [327, 239] width 654 height 478
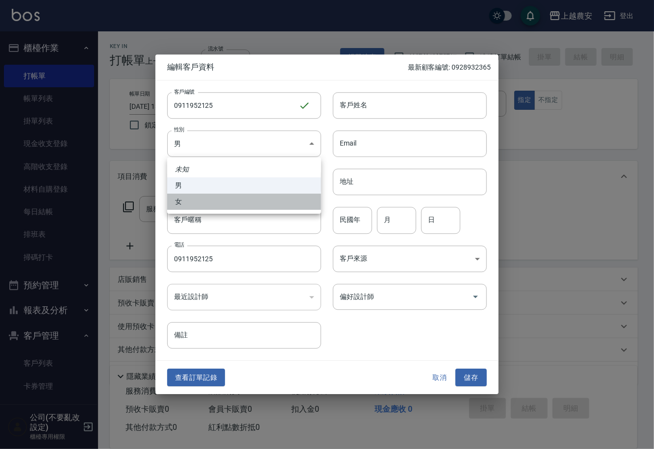
click at [239, 205] on li "女" at bounding box center [244, 202] width 154 height 16
type input "FEMALE"
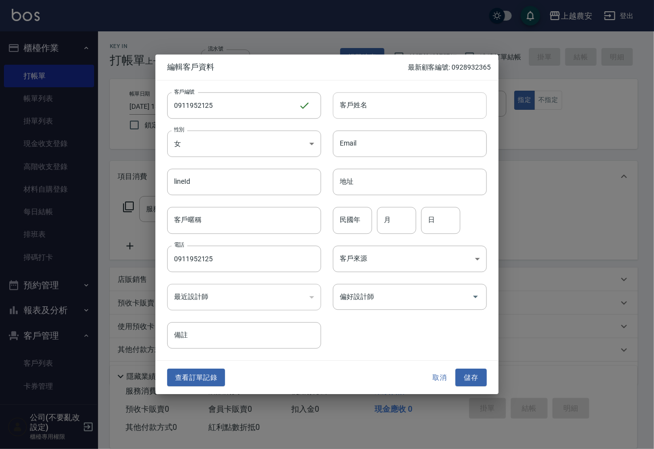
click at [346, 110] on input "客戶姓名" at bounding box center [410, 105] width 154 height 26
type input "怡安"
click at [373, 305] on input "偏好設計師" at bounding box center [403, 296] width 130 height 17
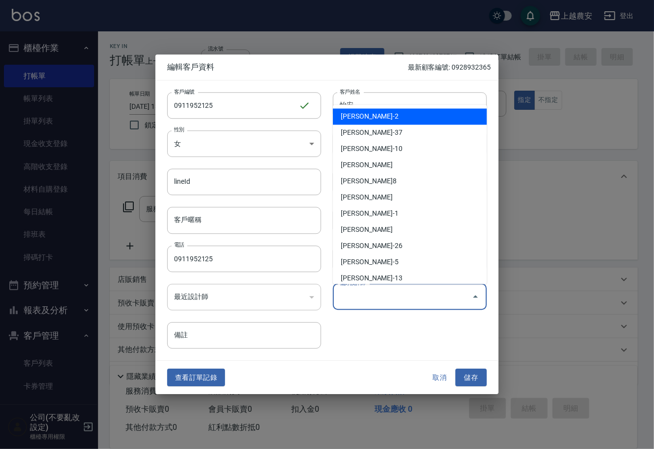
type input "k"
type input "ㄜ"
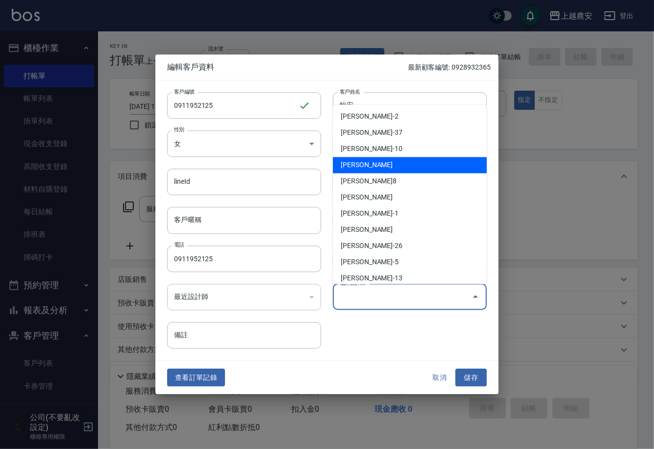
click at [373, 165] on li "林慧珊-K" at bounding box center [410, 165] width 154 height 16
type input "林慧珊"
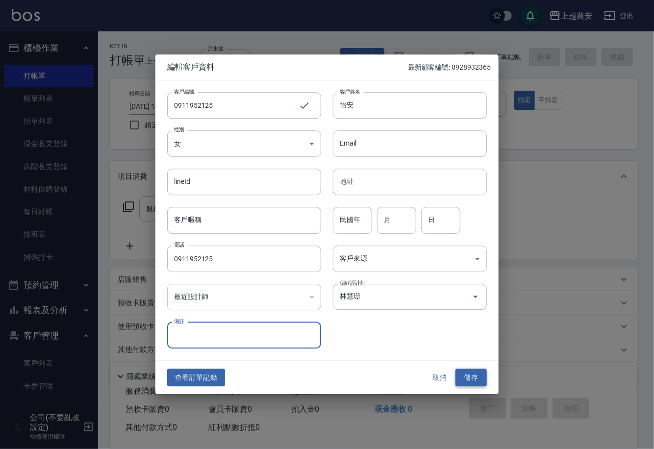
click at [470, 376] on button "儲存" at bounding box center [471, 378] width 31 height 18
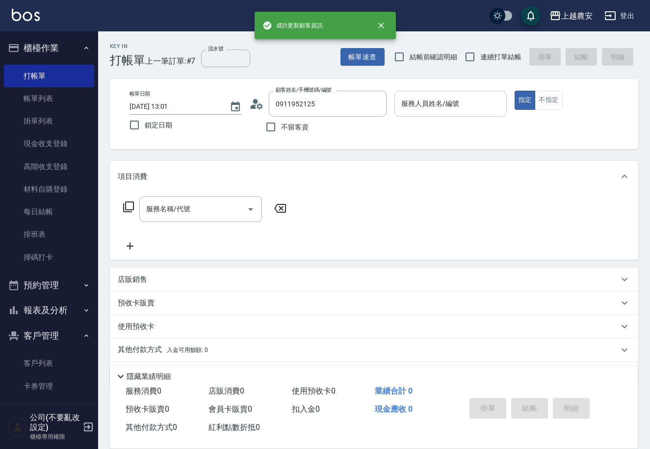
click at [442, 107] on input "服務人員姓名/編號" at bounding box center [450, 103] width 103 height 17
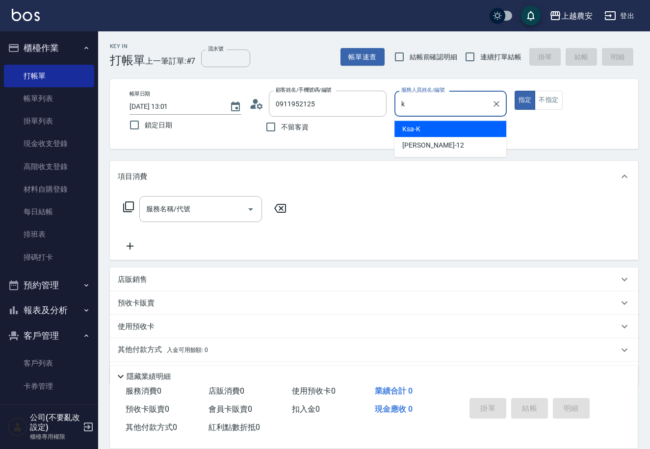
type input "Ksa-K"
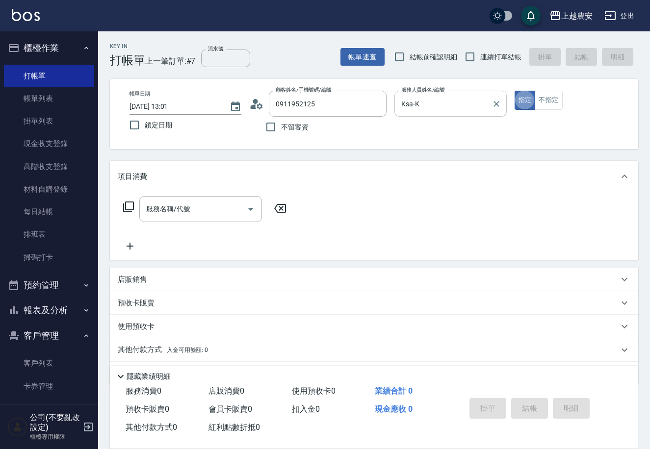
type button "true"
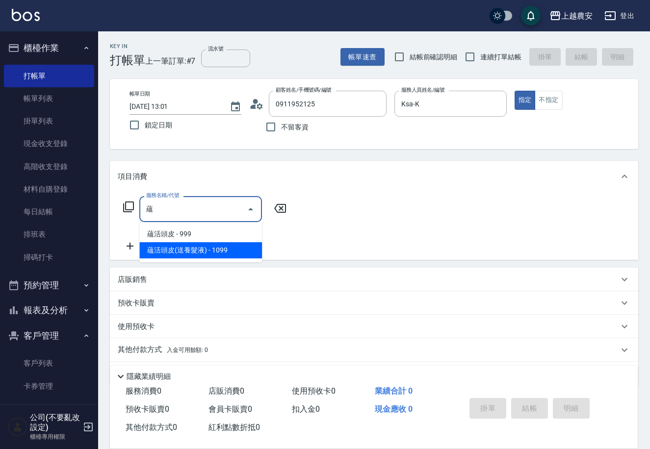
click at [210, 250] on span "蘊活頭皮(送養髮液) - 1099" at bounding box center [200, 250] width 123 height 16
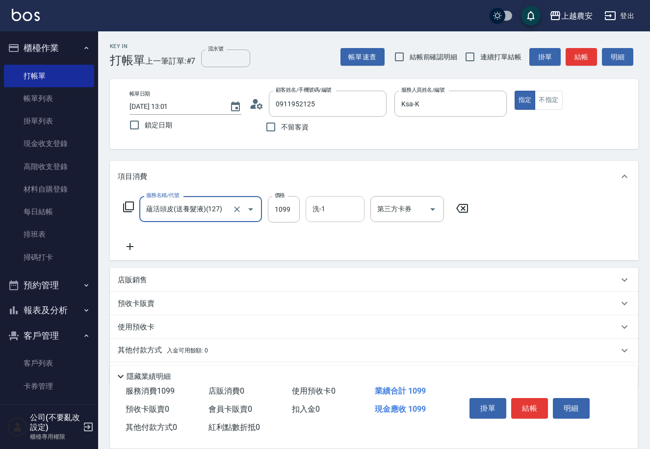
type input "蘊活頭皮(送養髮液)(127)"
click at [329, 216] on input "洗-1" at bounding box center [335, 209] width 50 height 17
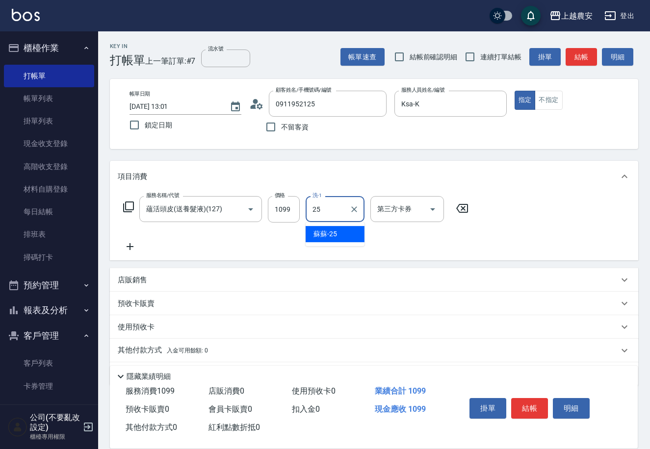
type input "蘇蘇-25"
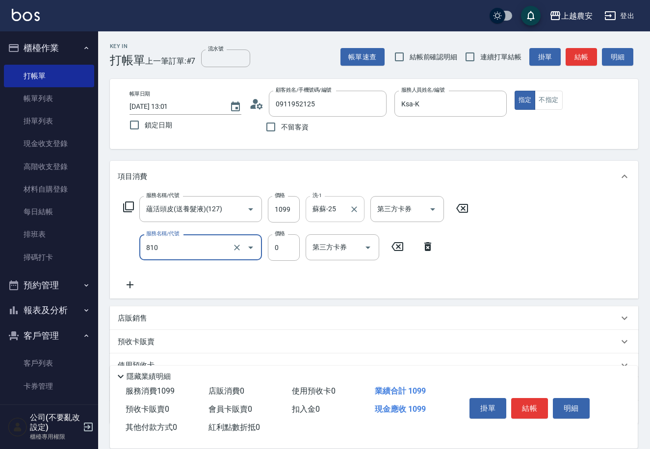
type input "頭皮護髮卡券使用(810)"
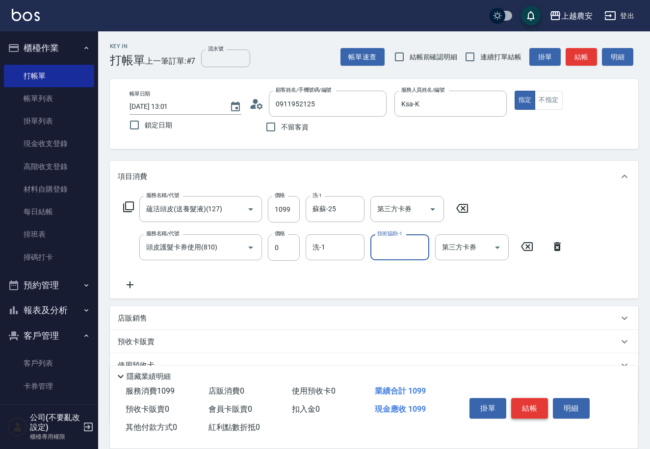
click at [527, 412] on button "結帳" at bounding box center [529, 408] width 37 height 21
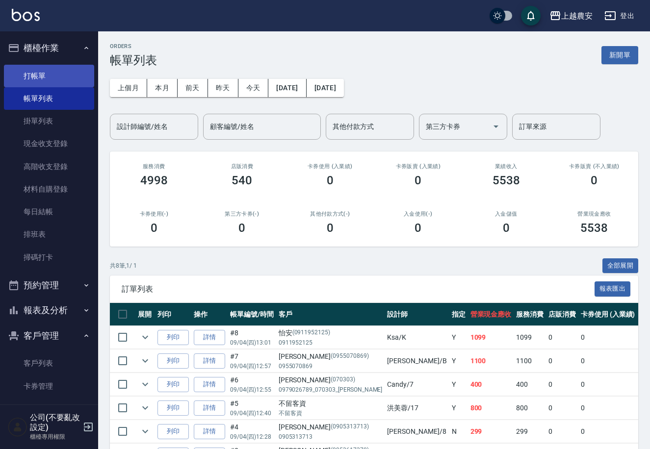
click at [34, 70] on link "打帳單" at bounding box center [49, 76] width 90 height 23
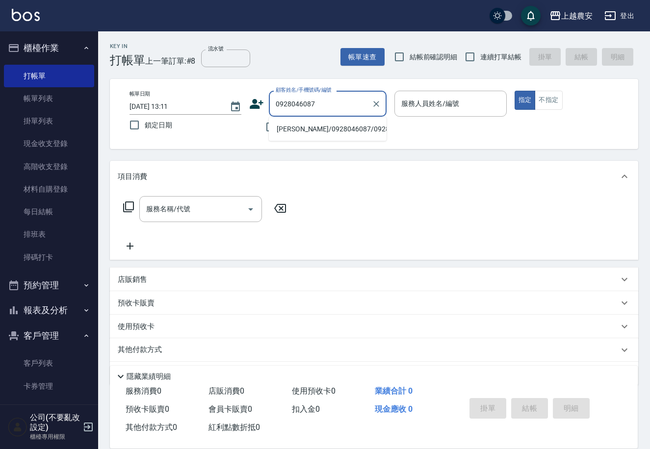
drag, startPoint x: 308, startPoint y: 128, endPoint x: 364, endPoint y: 107, distance: 60.1
click at [311, 126] on li "邱念慈/0928046087/0928046087" at bounding box center [328, 129] width 118 height 16
type input "邱念慈/0928046087/0928046087"
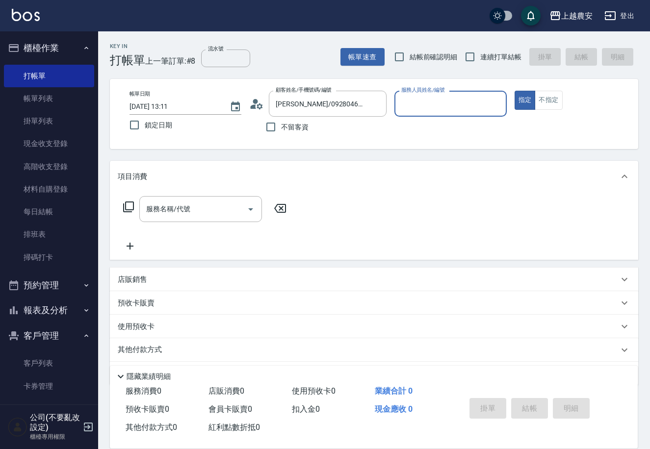
type input "Yoko-12"
click at [156, 215] on input "服務名稱/代號" at bounding box center [193, 209] width 99 height 17
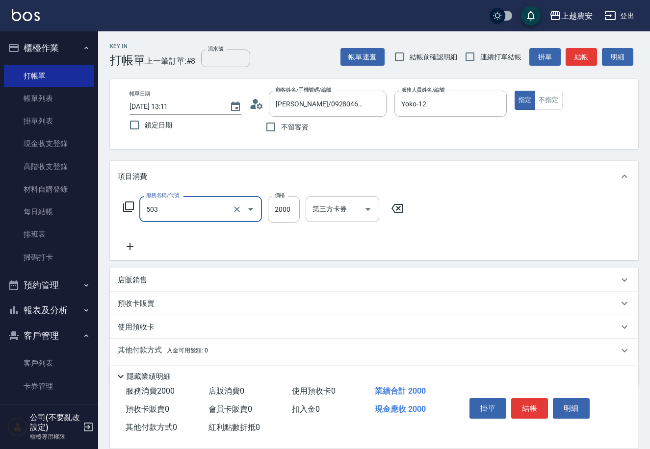
type input "503"
type input "9"
type input "染髮1500↑(503)"
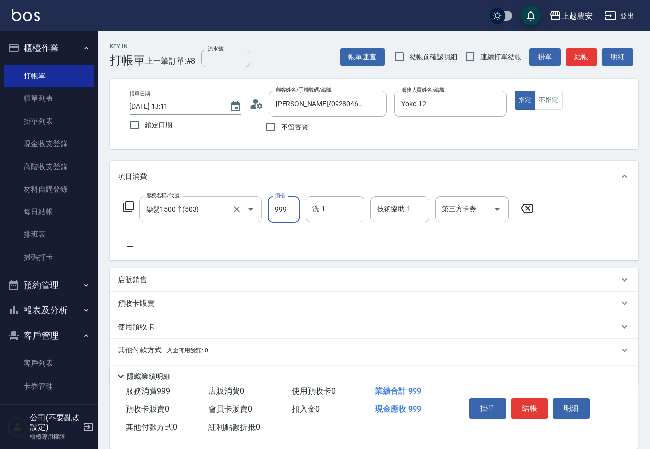
type input "999"
type input "團團-27"
click at [532, 406] on button "結帳" at bounding box center [529, 408] width 37 height 21
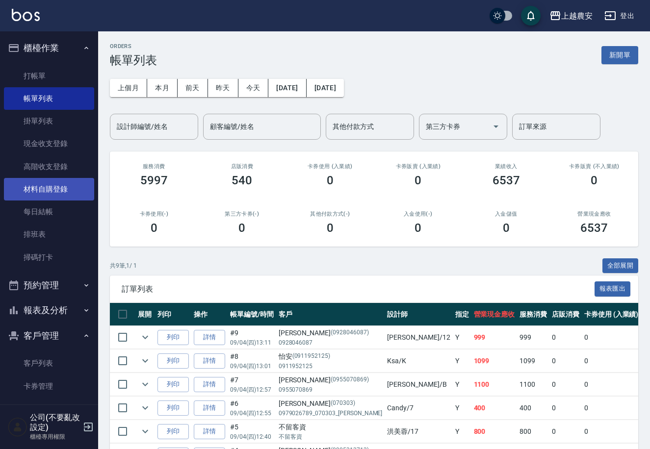
drag, startPoint x: 40, startPoint y: 194, endPoint x: 45, endPoint y: 189, distance: 7.3
click at [40, 194] on link "材料自購登錄" at bounding box center [49, 189] width 90 height 23
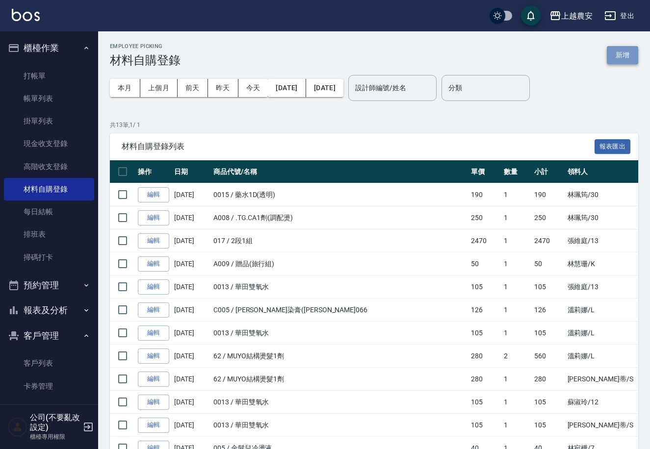
click at [622, 57] on button "新增" at bounding box center [622, 55] width 31 height 18
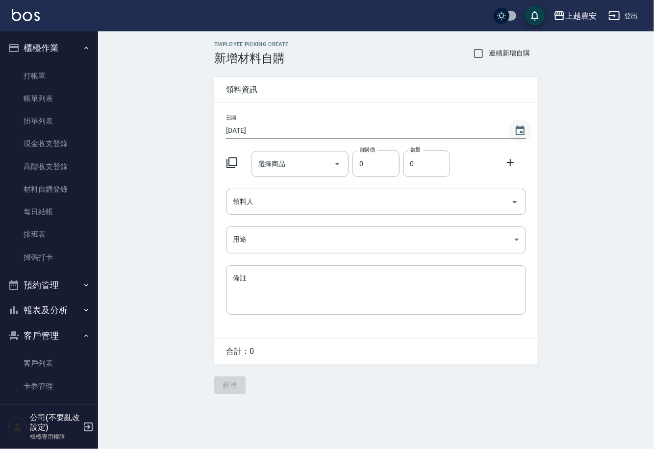
click at [519, 131] on icon "Choose date, selected date is 2025-09-04" at bounding box center [521, 131] width 12 height 12
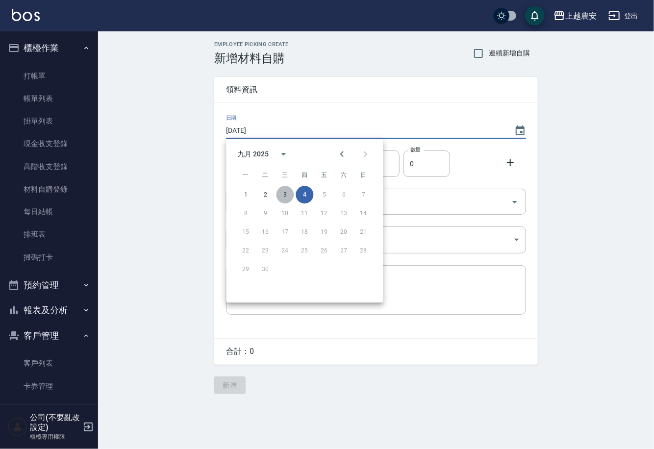
click at [283, 192] on button "3" at bounding box center [285, 195] width 18 height 18
type input "2025/09/03"
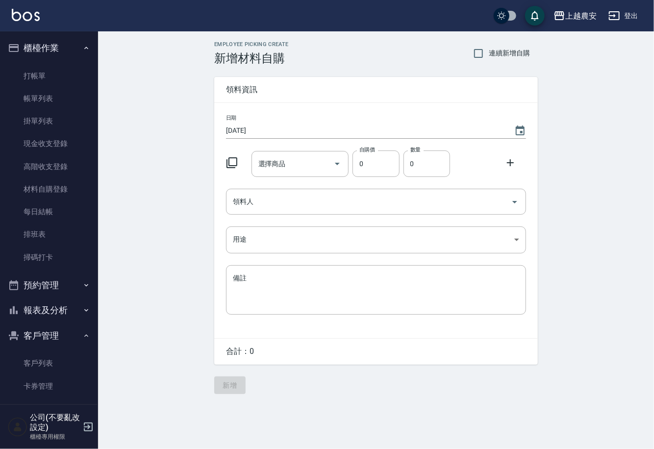
click at [287, 171] on input "選擇商品" at bounding box center [293, 164] width 74 height 17
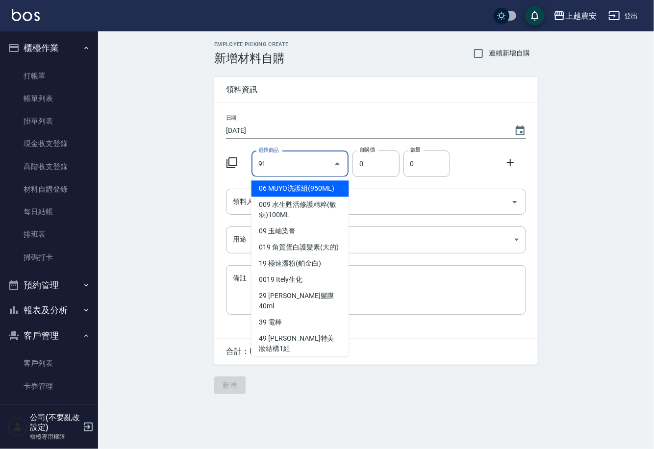
type input "娜普拉離子+美妝ox2水狀"
type input "488"
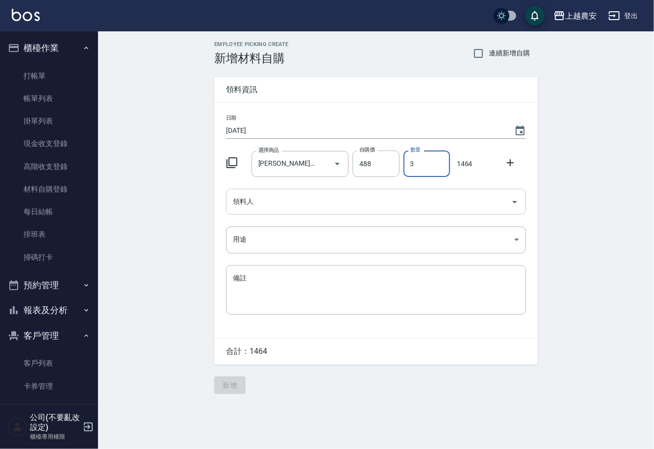
type input "3"
click at [282, 198] on input "領料人" at bounding box center [369, 201] width 277 height 17
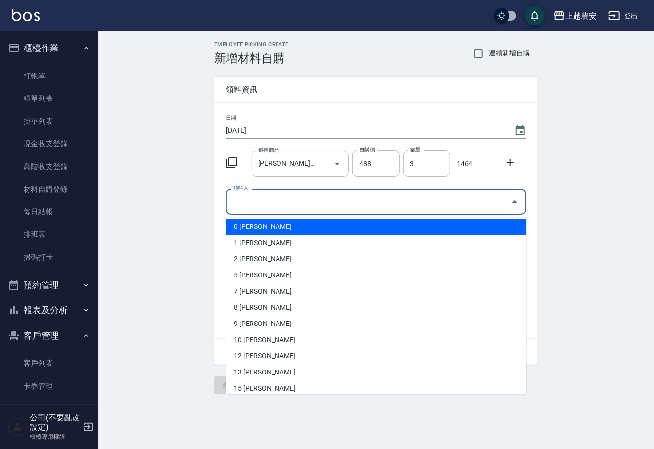
type input "q"
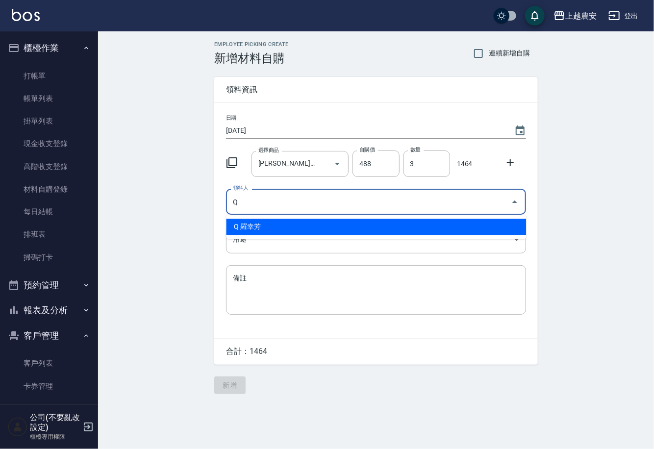
click at [270, 228] on li "Q 羅幸芳" at bounding box center [376, 227] width 300 height 16
type input "Q 羅幸芳"
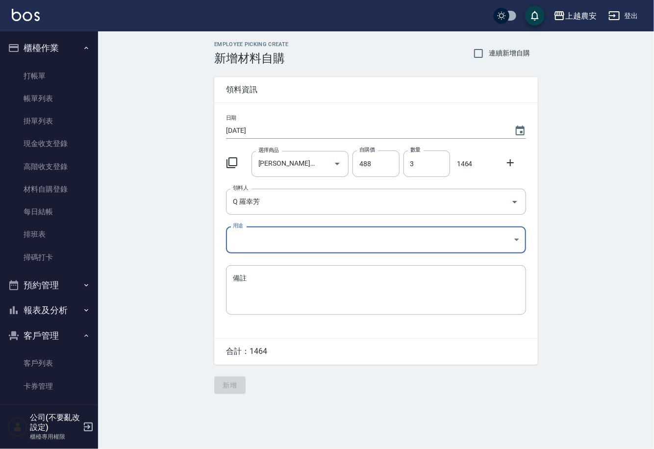
click at [247, 249] on body "上越農安 登出 櫃檯作業 打帳單 帳單列表 掛單列表 現金收支登錄 高階收支登錄 材料自購登錄 每日結帳 排班表 掃碼打卡 預約管理 預約管理 單日預約紀錄 …" at bounding box center [327, 224] width 654 height 449
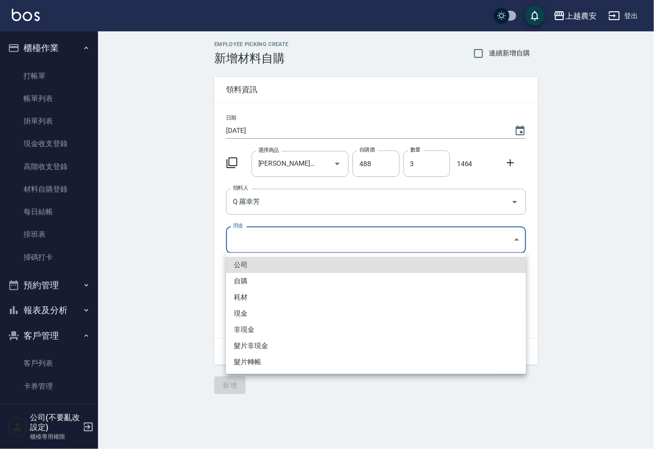
click at [238, 287] on li "自購" at bounding box center [376, 281] width 300 height 16
type input "自購"
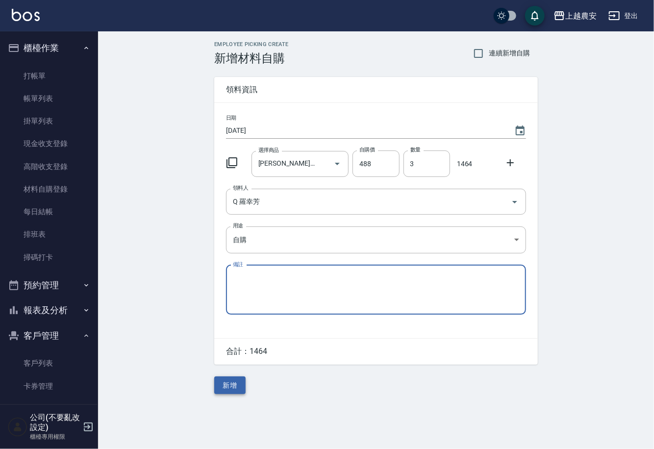
click at [229, 379] on button "新增" at bounding box center [229, 386] width 31 height 18
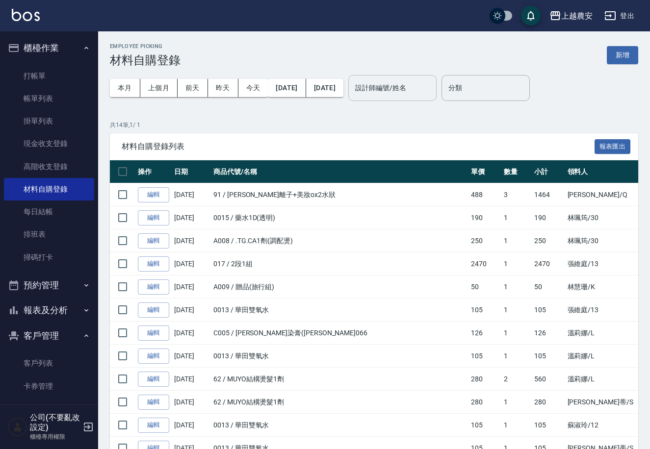
click at [388, 89] on input "設計師編號/姓名" at bounding box center [392, 87] width 79 height 17
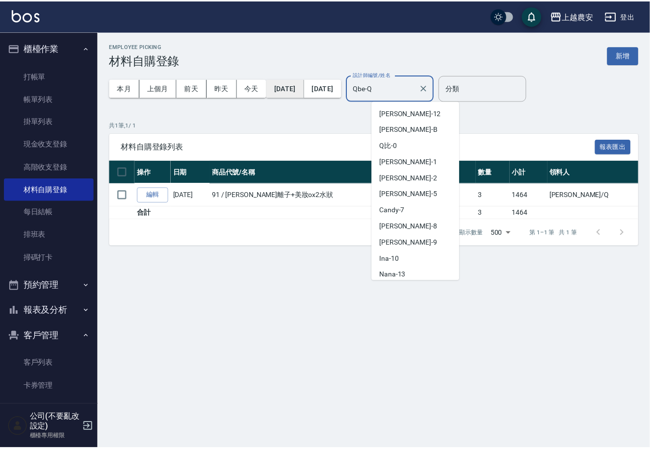
scroll to position [309, 0]
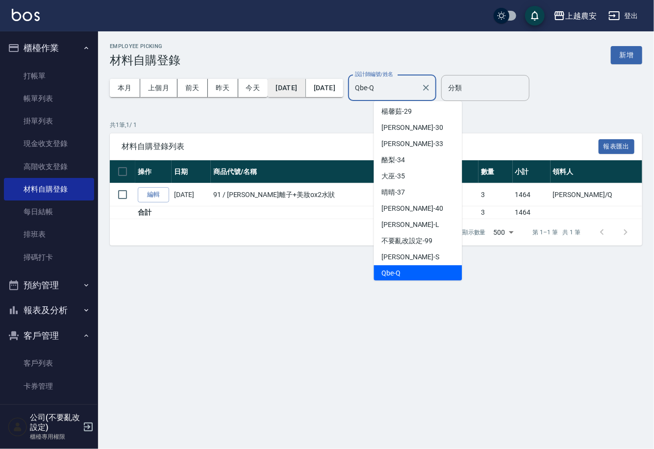
drag, startPoint x: 403, startPoint y: 91, endPoint x: 308, endPoint y: 86, distance: 95.8
click at [358, 95] on div "本月 上個月 前天 昨天 今天 2025/09/01 2025/09/04 設計師編號/姓名 Qbe-Q 設計師編號/姓名" at bounding box center [273, 88] width 327 height 42
type input "Qbe-Q"
click at [42, 73] on link "打帳單" at bounding box center [49, 76] width 90 height 23
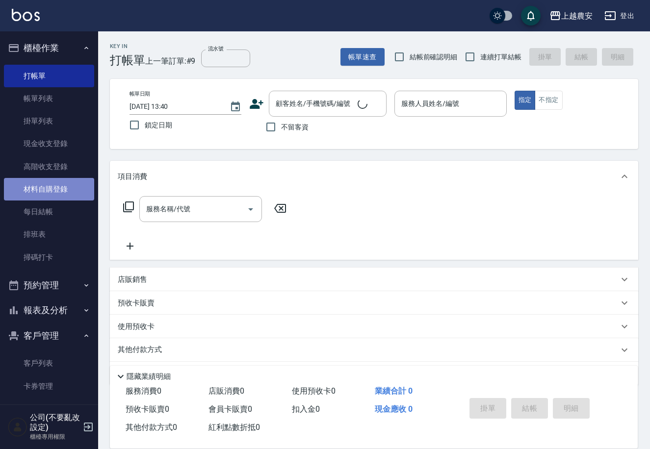
click at [64, 192] on link "材料自購登錄" at bounding box center [49, 189] width 90 height 23
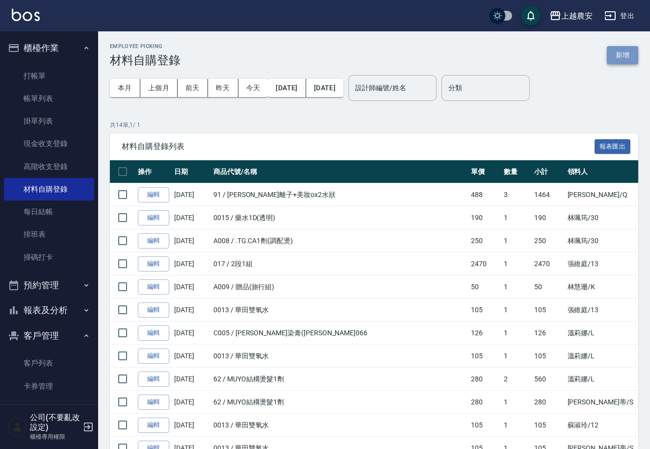
click at [624, 56] on button "新增" at bounding box center [622, 55] width 31 height 18
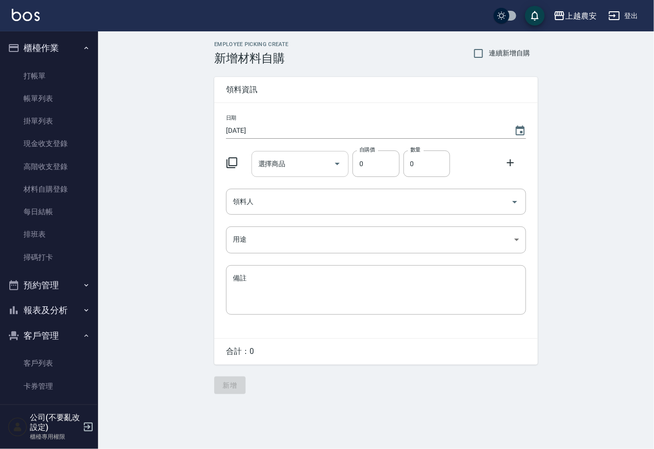
click at [312, 175] on div "選擇商品" at bounding box center [301, 164] width 98 height 26
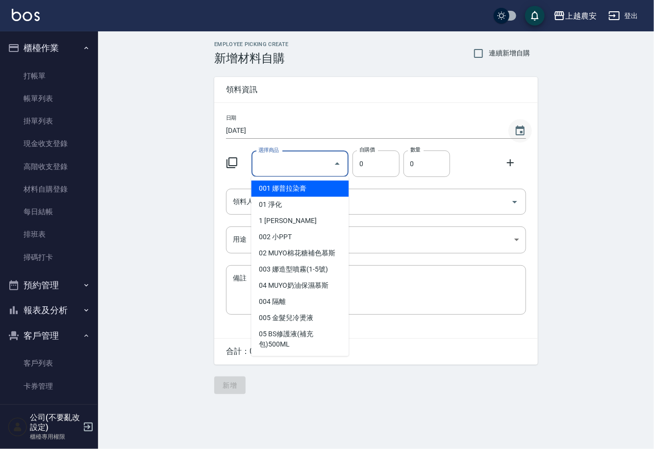
click at [519, 129] on icon "Choose date, selected date is 2025-09-04" at bounding box center [521, 131] width 12 height 12
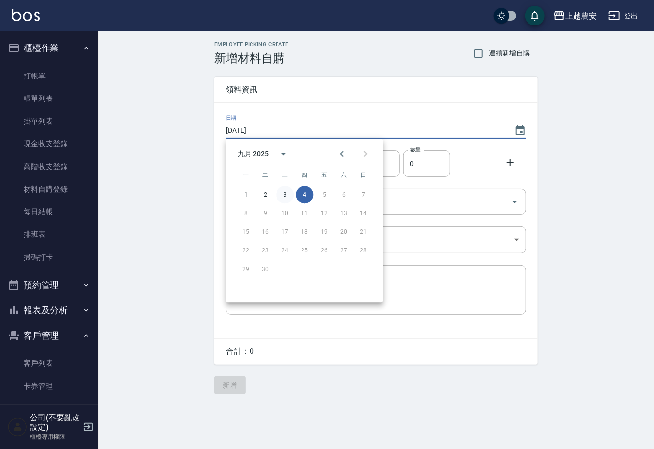
click at [284, 197] on button "3" at bounding box center [285, 195] width 18 height 18
type input "2025/09/03"
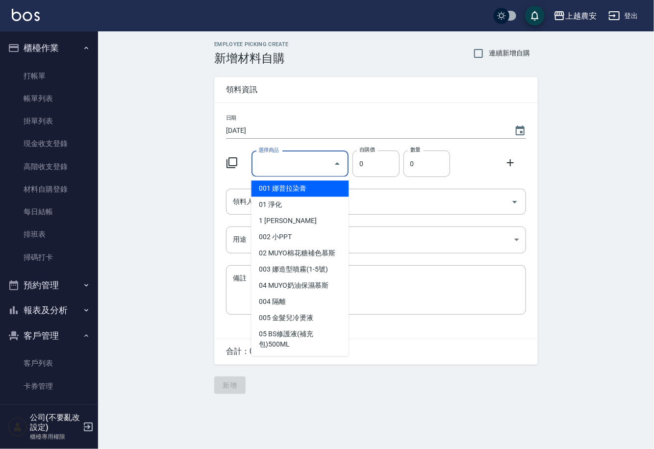
click at [290, 167] on input "選擇商品" at bounding box center [293, 164] width 74 height 17
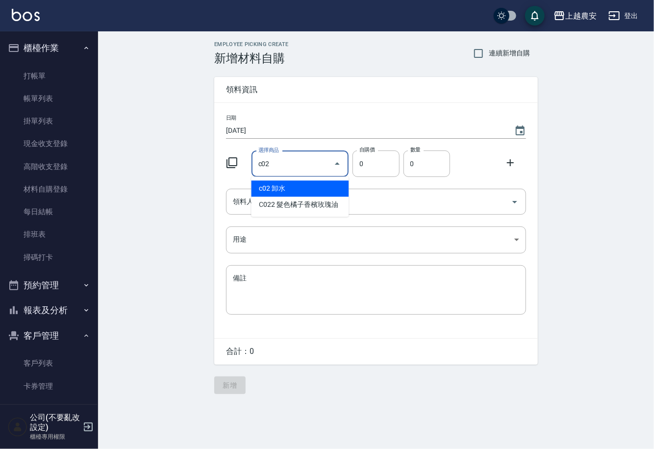
click at [296, 186] on li "c02 卸水" at bounding box center [301, 189] width 98 height 16
type input "卸水"
type input "80"
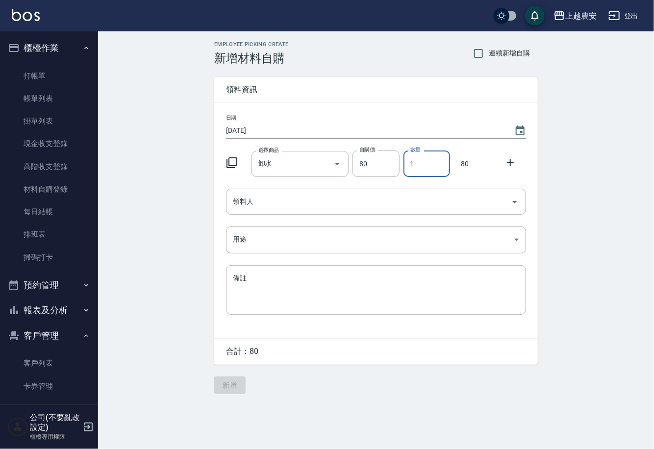
drag, startPoint x: 407, startPoint y: 164, endPoint x: 424, endPoint y: 164, distance: 17.2
click at [413, 164] on input "1" at bounding box center [427, 164] width 47 height 26
click at [432, 165] on input "1" at bounding box center [427, 164] width 47 height 26
type input "2"
click at [348, 197] on input "領料人" at bounding box center [369, 201] width 277 height 17
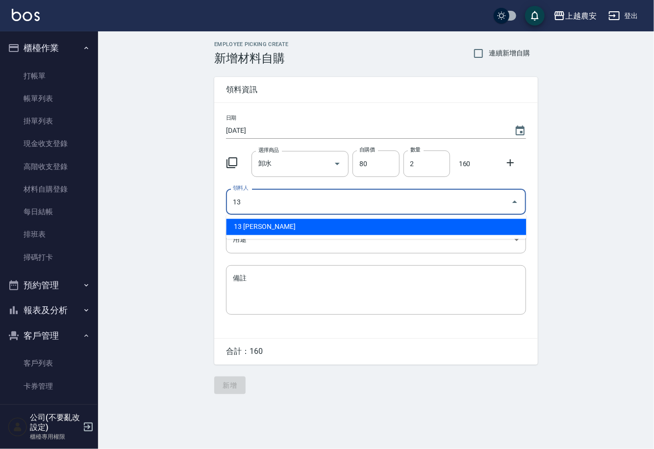
type input "13 張維庭"
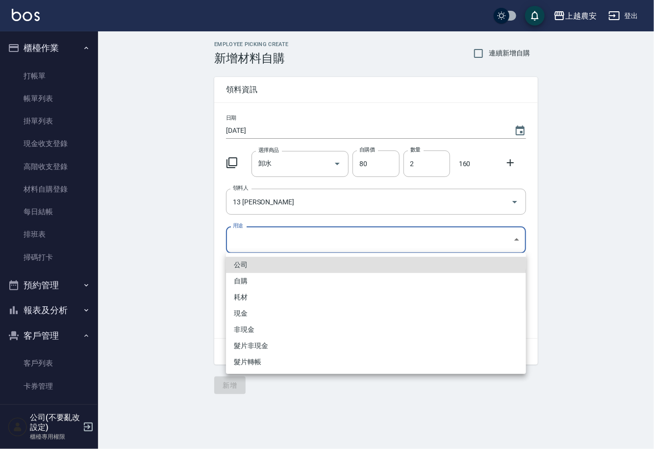
drag, startPoint x: 251, startPoint y: 241, endPoint x: 246, endPoint y: 285, distance: 43.4
click at [251, 241] on body "上越農安 登出 櫃檯作業 打帳單 帳單列表 掛單列表 現金收支登錄 高階收支登錄 材料自購登錄 每日結帳 排班表 掃碼打卡 預約管理 預約管理 單日預約紀錄 …" at bounding box center [327, 224] width 654 height 449
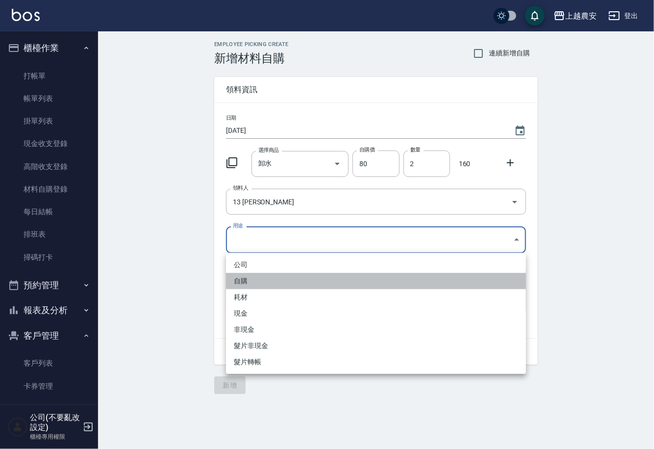
click at [246, 286] on li "自購" at bounding box center [376, 281] width 300 height 16
type input "自購"
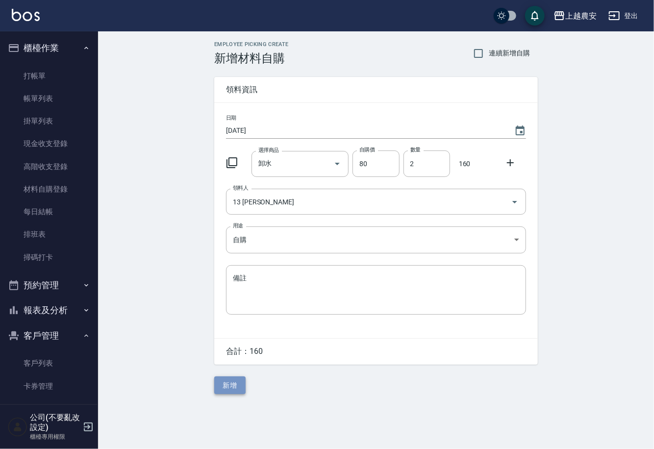
click at [228, 391] on button "新增" at bounding box center [229, 386] width 31 height 18
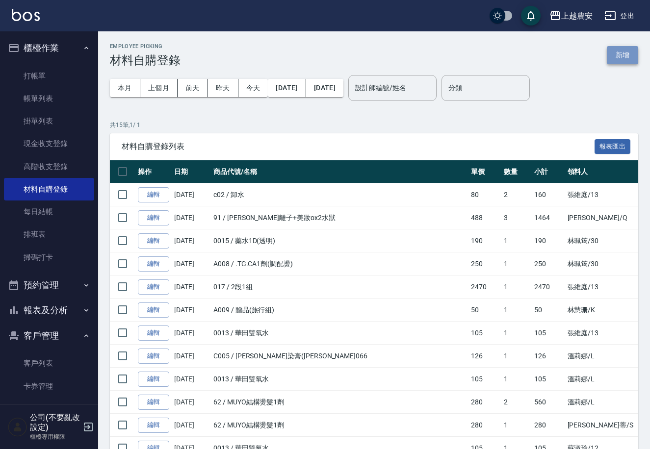
click at [617, 54] on button "新增" at bounding box center [622, 55] width 31 height 18
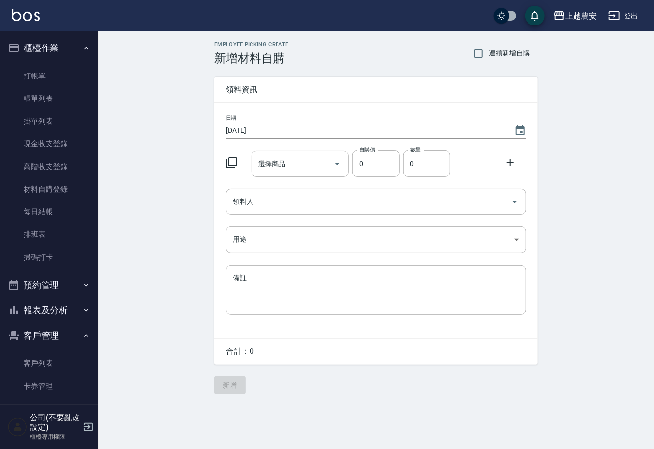
click at [273, 163] on div "選擇商品 選擇商品" at bounding box center [301, 164] width 98 height 26
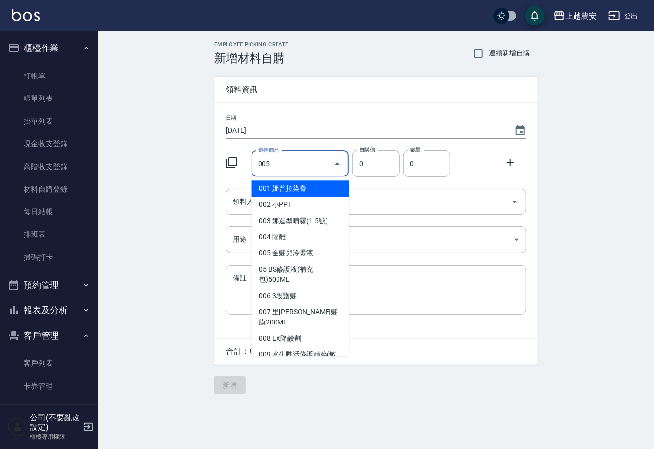
type input "金髮兒冷燙液"
type input "40"
type input "1"
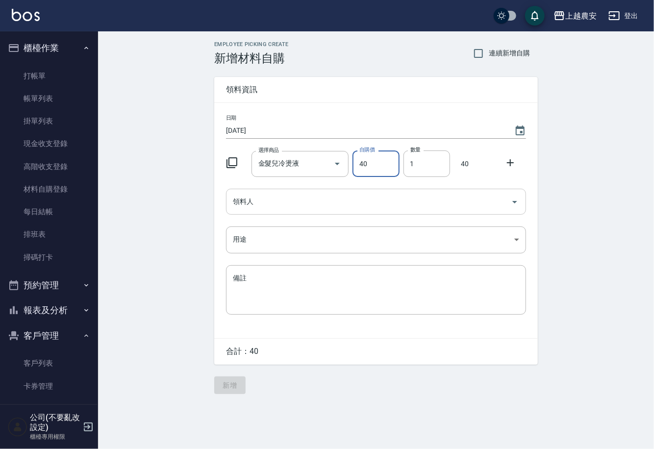
click at [269, 208] on input "領料人" at bounding box center [369, 201] width 277 height 17
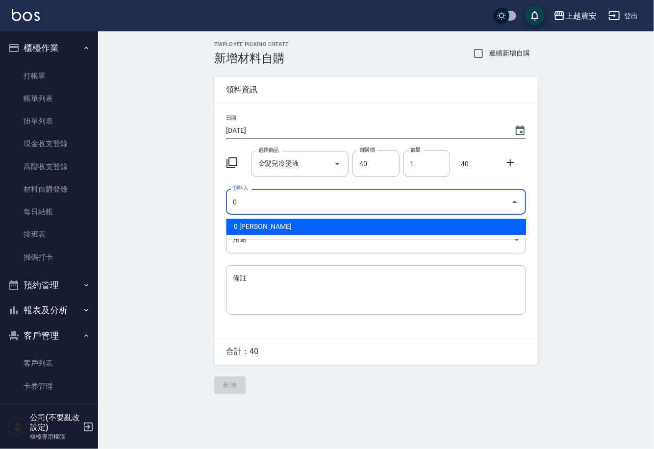
click at [260, 226] on li "0 陳佳怡" at bounding box center [376, 227] width 300 height 16
type input "0 陳佳怡"
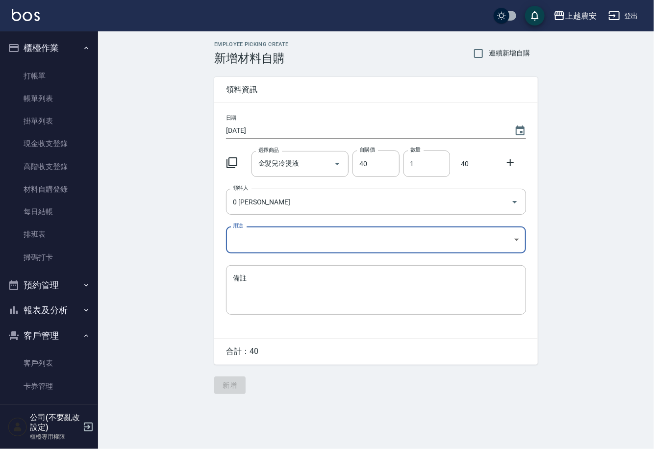
click at [251, 243] on body "上越農安 登出 櫃檯作業 打帳單 帳單列表 掛單列表 現金收支登錄 高階收支登錄 材料自購登錄 每日結帳 排班表 掃碼打卡 預約管理 預約管理 單日預約紀錄 …" at bounding box center [327, 224] width 654 height 449
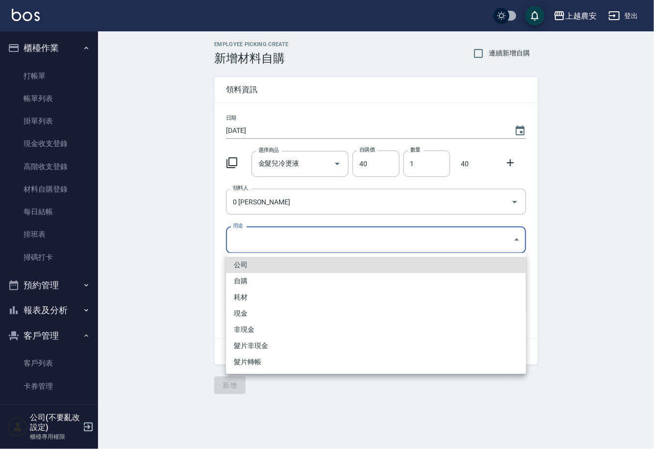
click at [251, 282] on li "自購" at bounding box center [376, 281] width 300 height 16
type input "自購"
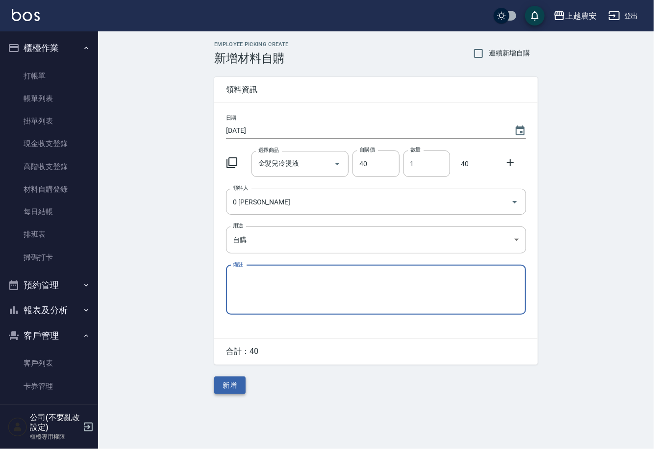
click at [235, 387] on button "新增" at bounding box center [229, 386] width 31 height 18
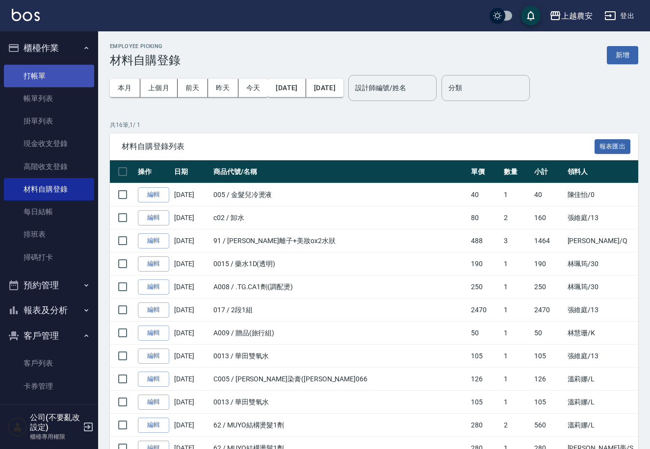
click at [30, 73] on link "打帳單" at bounding box center [49, 76] width 90 height 23
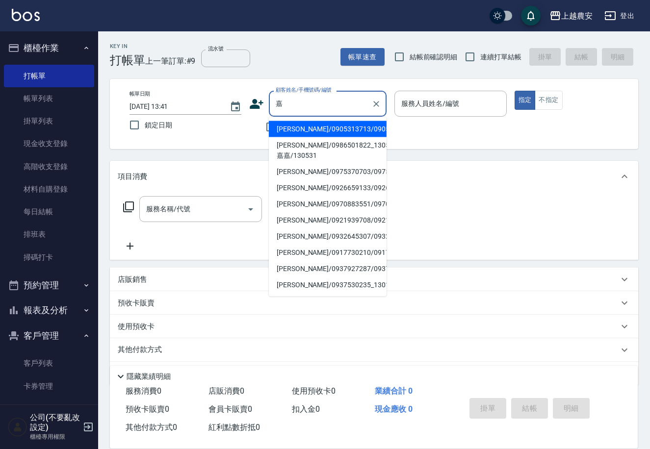
click at [298, 149] on li "嘉嘉/0986501822_130531_嘉嘉/130531" at bounding box center [328, 150] width 118 height 26
type input "嘉嘉/0986501822_130531_嘉嘉/130531"
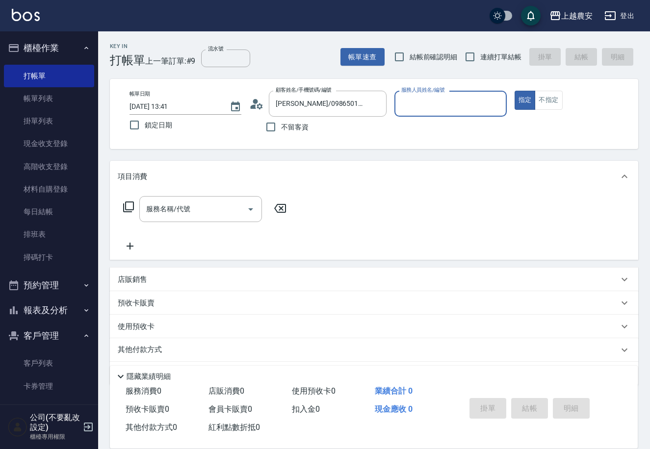
type input "Nana-13"
click at [196, 216] on input "服務名稱/代號" at bounding box center [193, 209] width 99 height 17
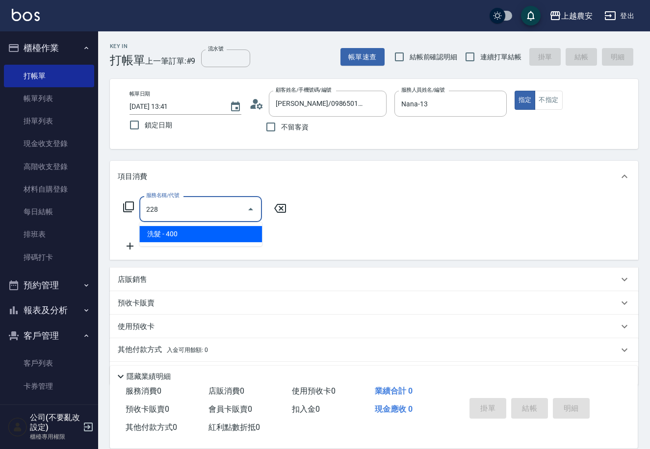
type input "洗髮(228)"
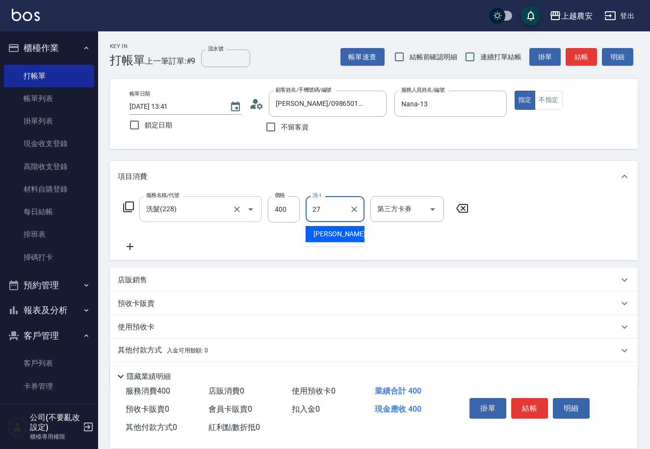
type input "團團-27"
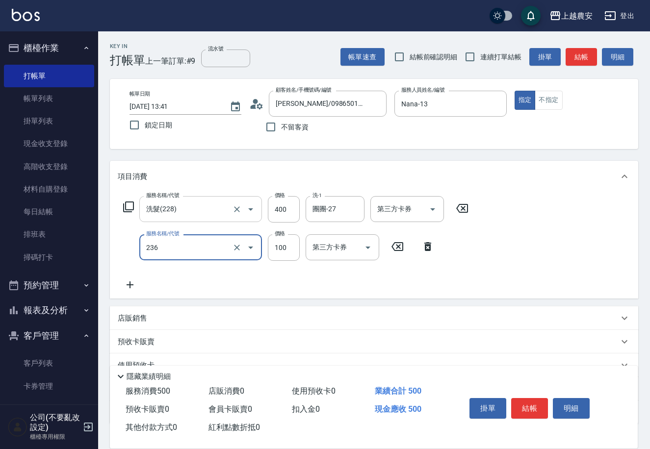
type input "手棒(236)"
click at [515, 400] on button "結帳" at bounding box center [529, 408] width 37 height 21
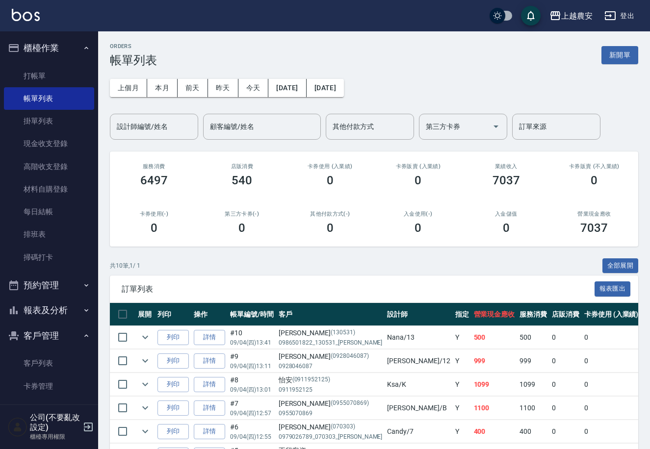
scroll to position [32, 0]
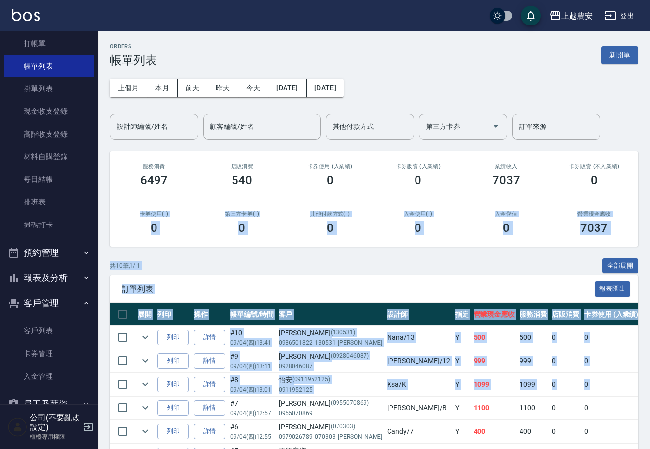
drag, startPoint x: 104, startPoint y: 231, endPoint x: 104, endPoint y: 378, distance: 147.2
click at [106, 394] on div "ORDERS 帳單列表 新開單 上個月 本月 前天 昨天 今天 2025/09/04 2025/09/04 設計師編號/姓名 設計師編號/姓名 顧客編號/姓名…" at bounding box center [374, 315] width 552 height 569
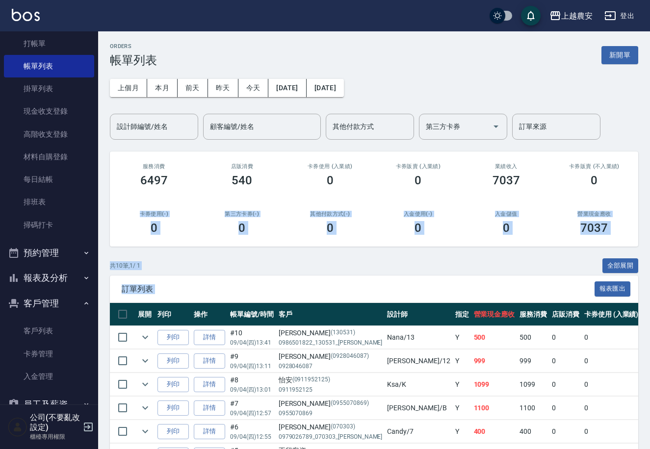
scroll to position [81, 0]
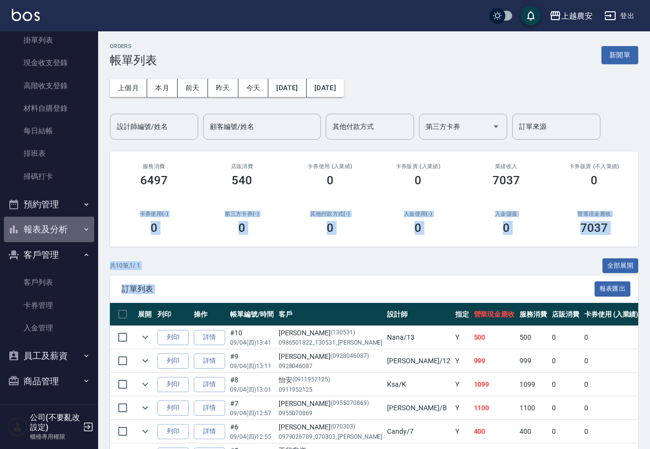
click at [66, 228] on button "報表及分析" at bounding box center [49, 230] width 90 height 26
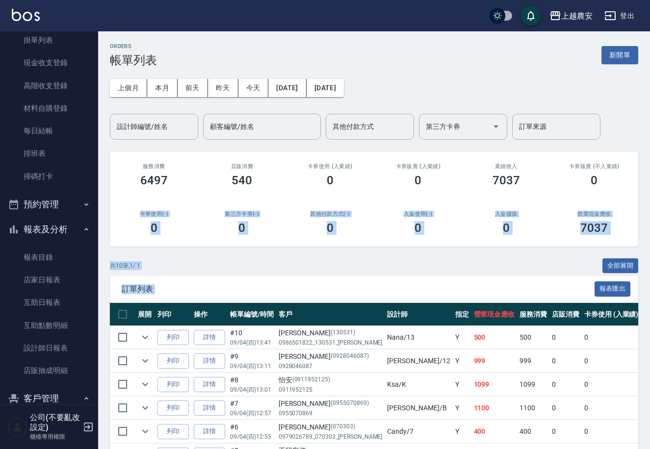
scroll to position [225, 0]
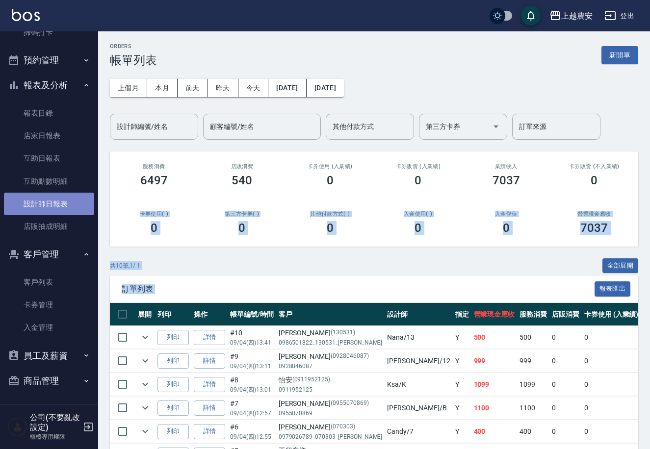
click at [54, 198] on link "設計師日報表" at bounding box center [49, 204] width 90 height 23
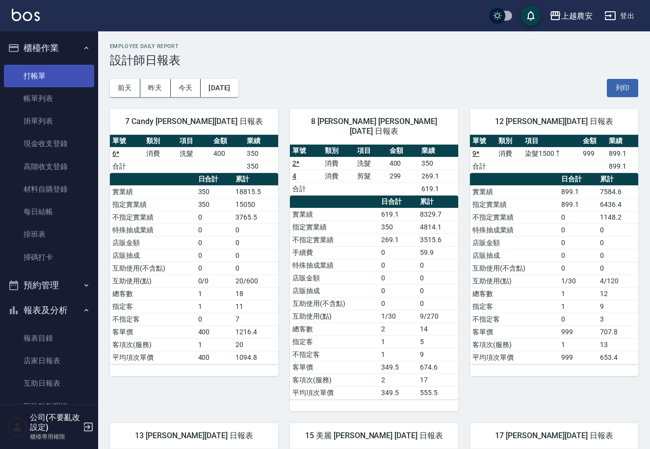
click at [57, 83] on link "打帳單" at bounding box center [49, 76] width 90 height 23
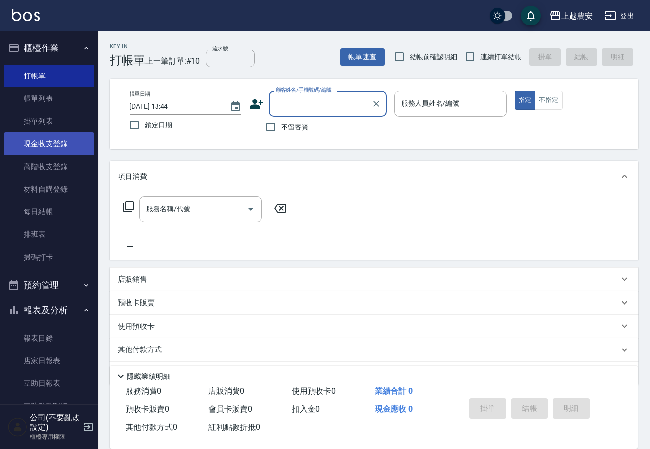
click at [52, 136] on link "現金收支登錄" at bounding box center [49, 143] width 90 height 23
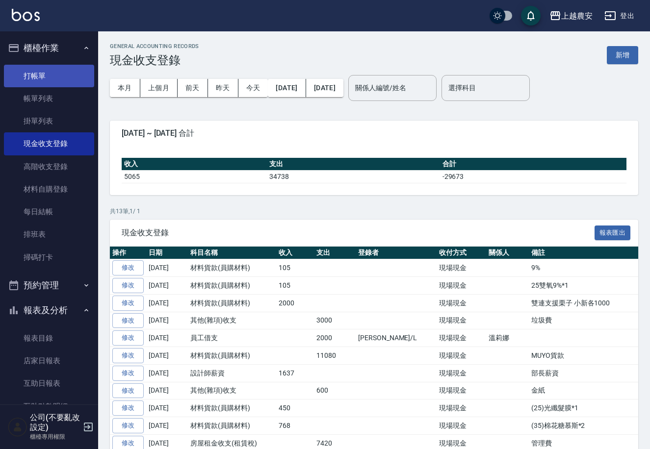
click at [63, 73] on link "打帳單" at bounding box center [49, 76] width 90 height 23
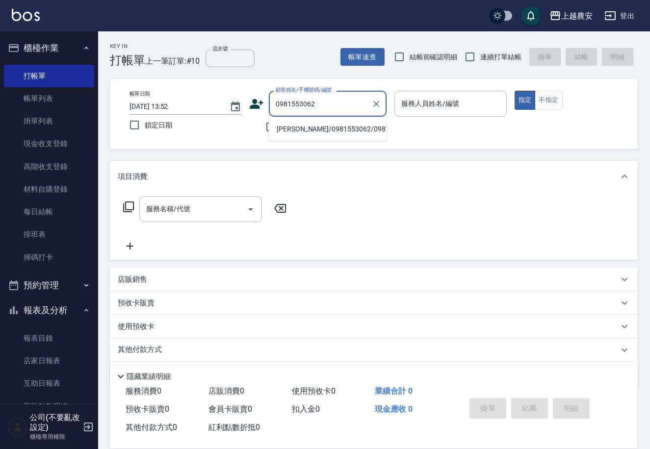
drag, startPoint x: 304, startPoint y: 131, endPoint x: 414, endPoint y: 123, distance: 110.2
click at [306, 130] on li "連淳泠/0981553062/0981553062" at bounding box center [328, 129] width 118 height 16
type input "連淳泠/0981553062/0981553062"
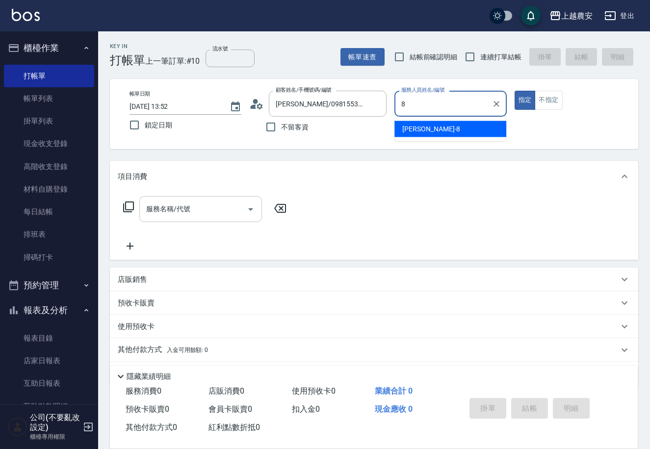
type input "黛慧-8"
type button "true"
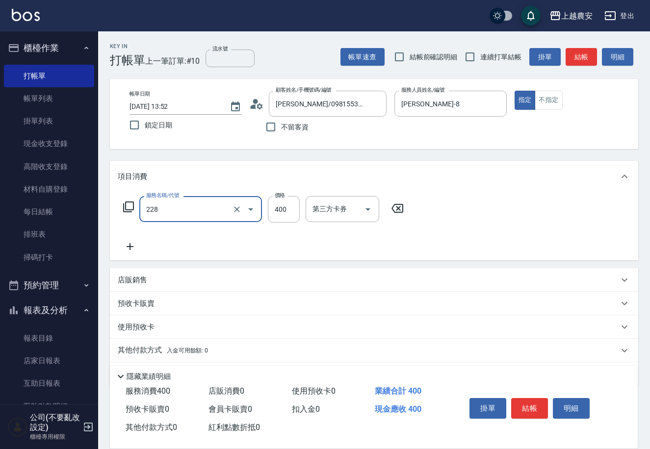
type input "洗髮(228)"
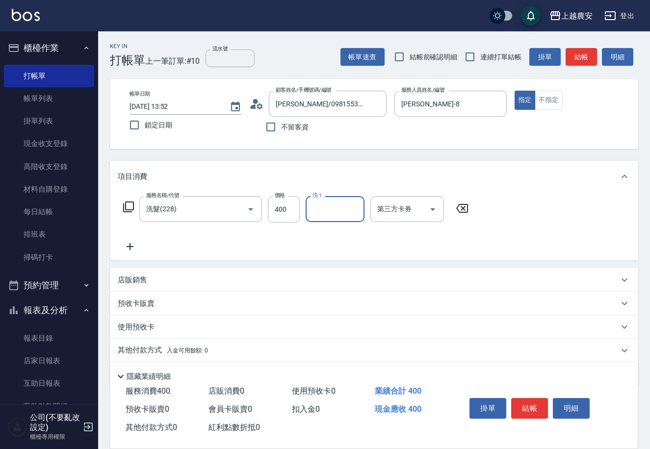
click at [166, 344] on div "其他付款方式 入金可用餘額: 0" at bounding box center [374, 351] width 528 height 24
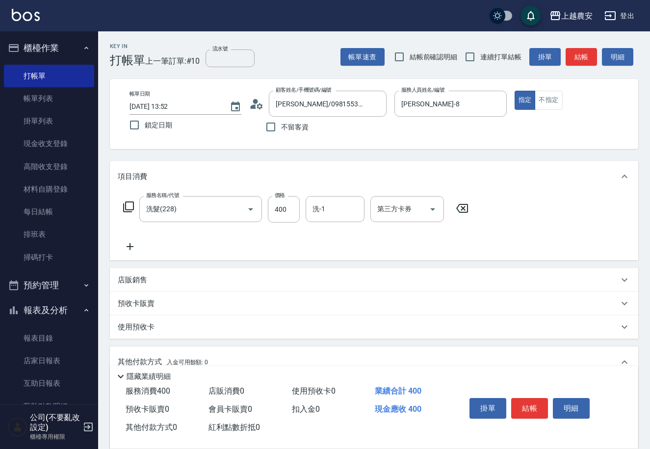
scroll to position [144, 0]
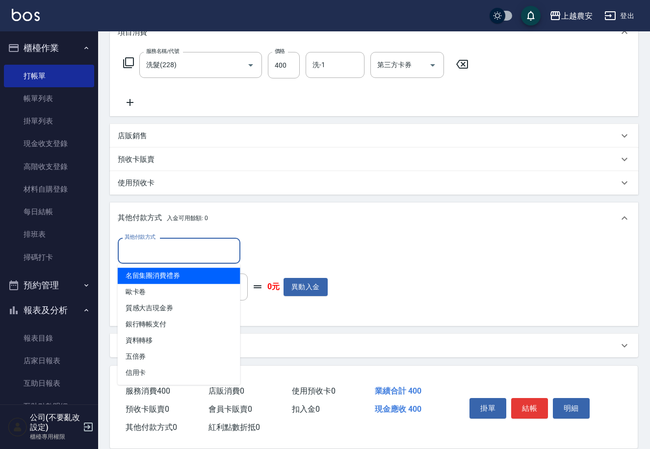
click at [180, 255] on input "其他付款方式" at bounding box center [179, 250] width 114 height 17
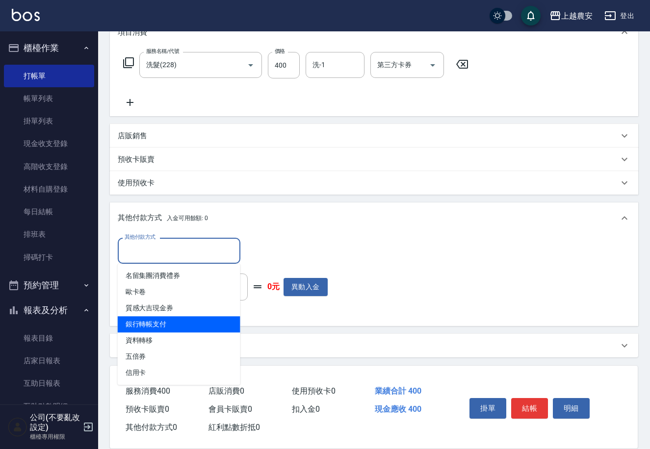
click at [173, 320] on span "銀行轉帳支付" at bounding box center [179, 324] width 123 height 16
type input "銀行轉帳支付"
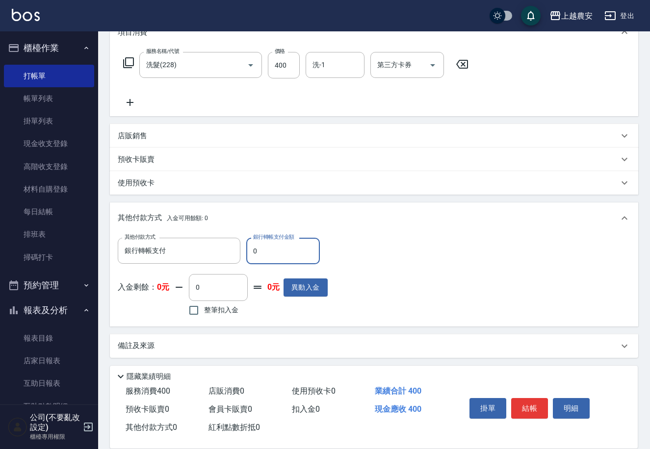
click at [251, 256] on input "0" at bounding box center [283, 251] width 74 height 26
type input "400"
click at [531, 401] on button "結帳" at bounding box center [529, 408] width 37 height 21
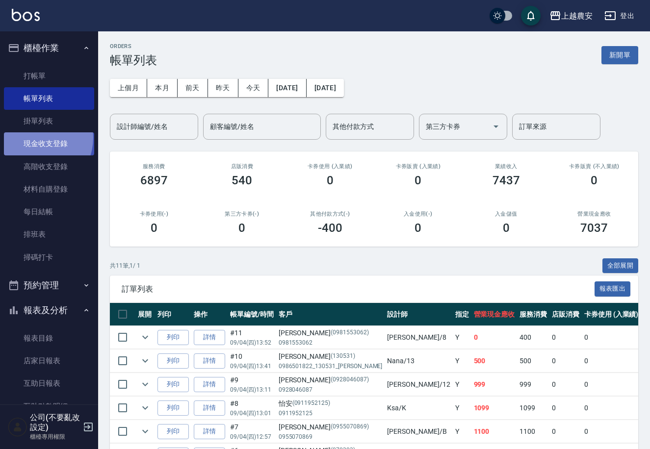
click at [32, 137] on link "現金收支登錄" at bounding box center [49, 143] width 90 height 23
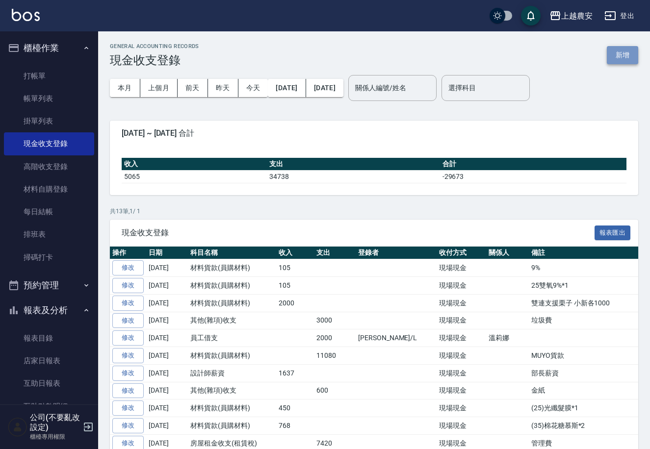
click at [616, 56] on button "新增" at bounding box center [622, 55] width 31 height 18
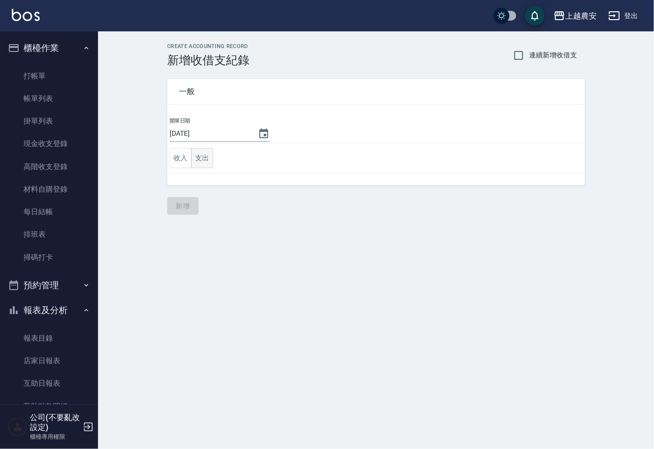
click at [199, 159] on button "支出" at bounding box center [202, 158] width 22 height 20
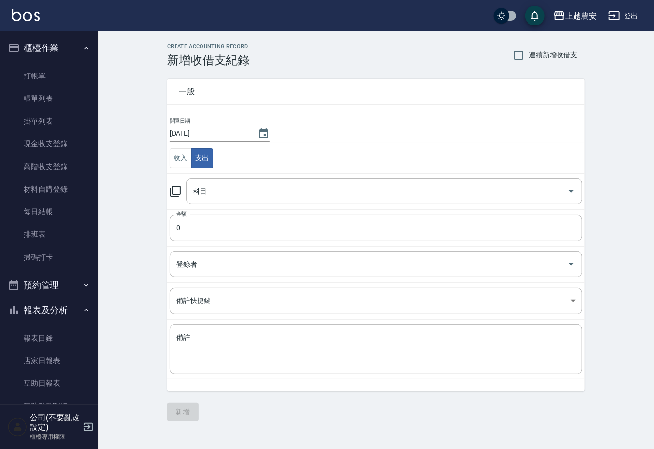
click at [178, 188] on icon at bounding box center [176, 191] width 12 height 12
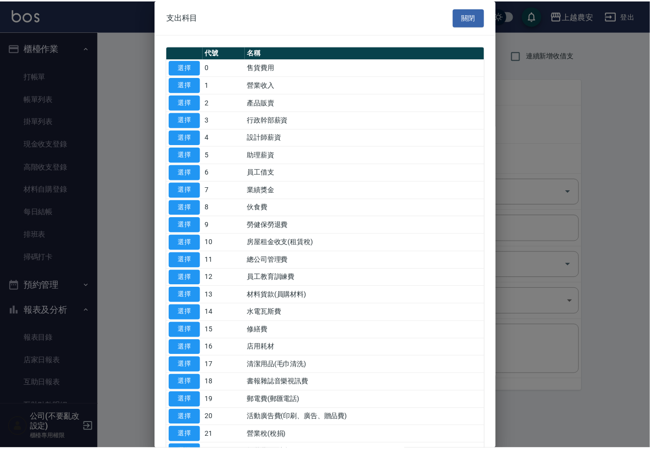
scroll to position [338, 0]
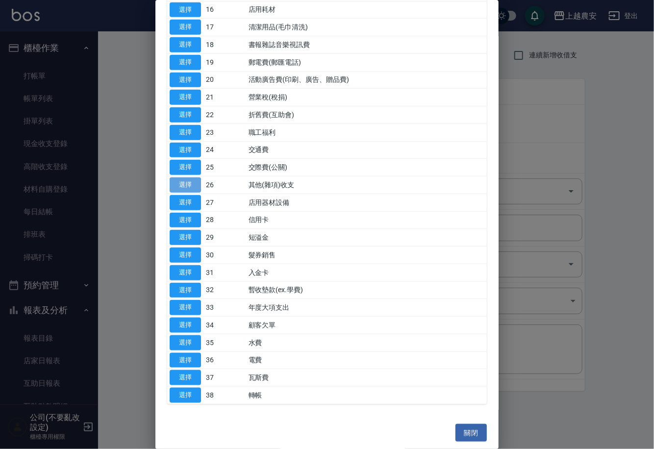
click at [185, 186] on button "選擇" at bounding box center [185, 185] width 31 height 15
type input "26 其他(雜項)收支"
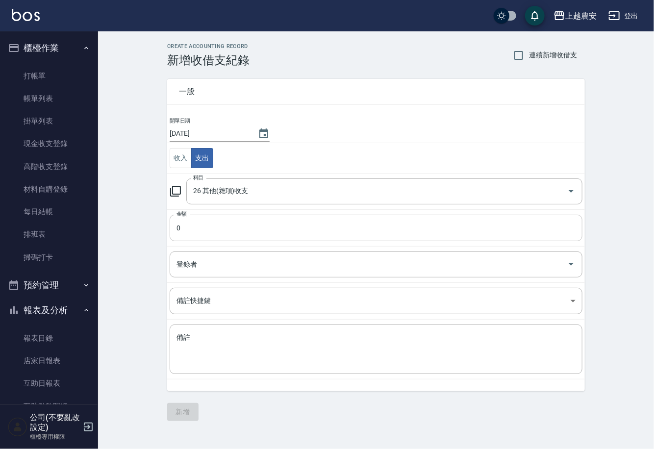
click at [177, 222] on input "0" at bounding box center [376, 228] width 413 height 26
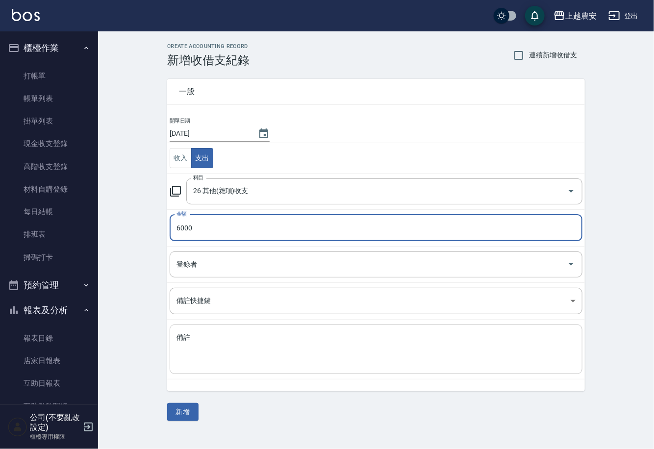
type input "6000"
click at [202, 357] on textarea "備註" at bounding box center [376, 349] width 399 height 33
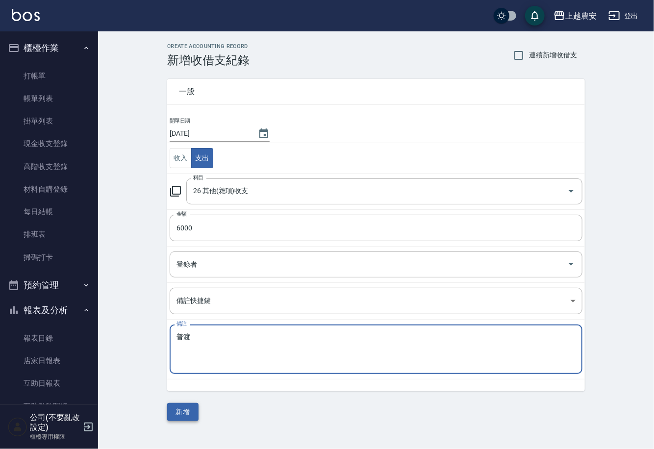
type textarea "普渡"
click at [180, 406] on button "新增" at bounding box center [182, 412] width 31 height 18
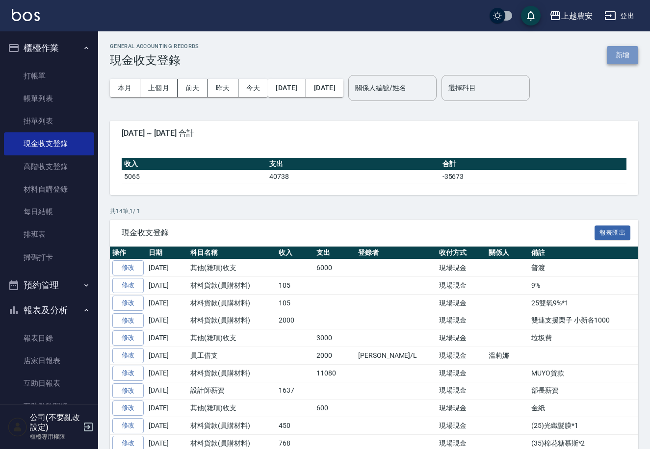
click at [626, 59] on button "新增" at bounding box center [622, 55] width 31 height 18
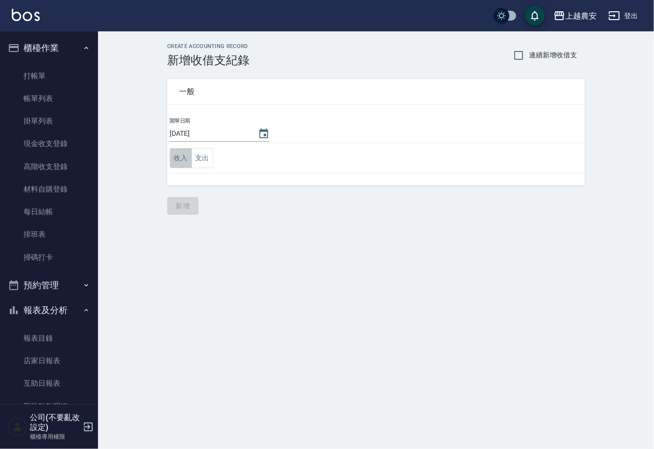
click at [182, 157] on button "收入" at bounding box center [181, 158] width 22 height 20
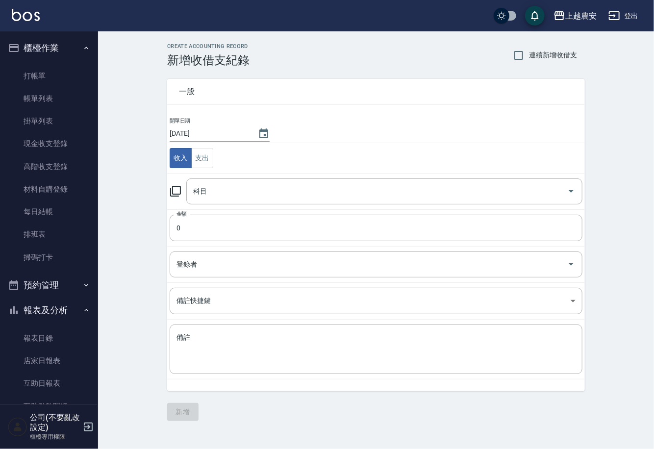
click at [173, 191] on icon at bounding box center [175, 191] width 11 height 11
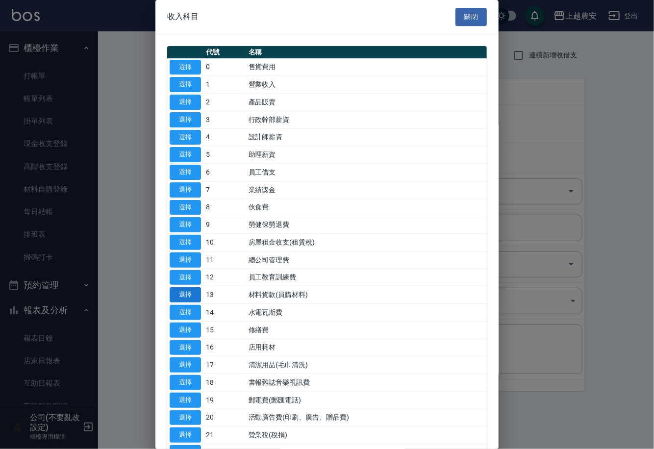
click at [190, 300] on button "選擇" at bounding box center [185, 294] width 31 height 15
type input "13 材料貨款(員購材料)"
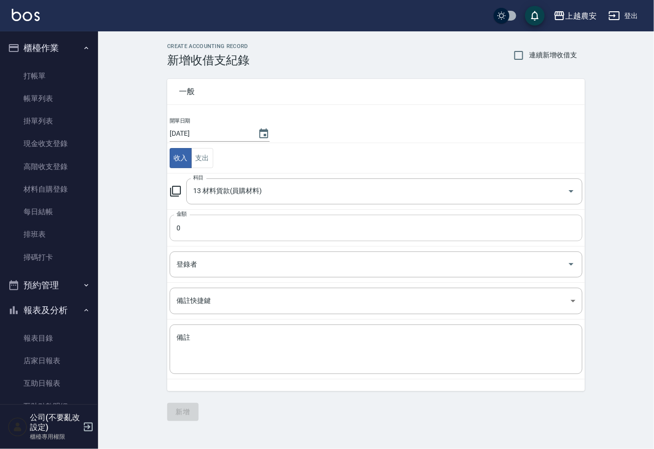
click at [180, 226] on input "0" at bounding box center [376, 228] width 413 height 26
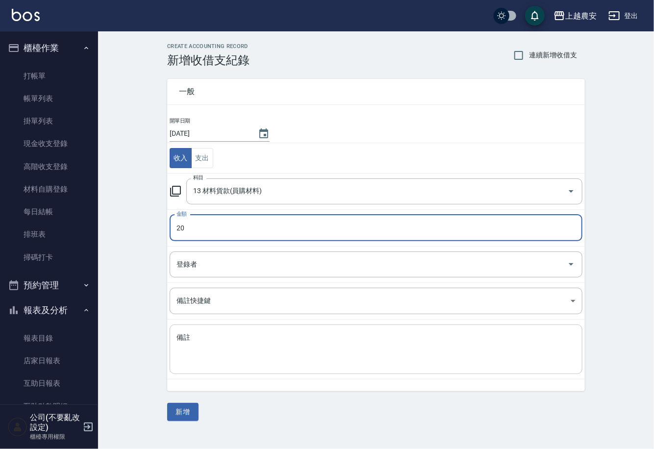
type input "20"
click at [198, 357] on textarea "備註" at bounding box center [376, 349] width 399 height 33
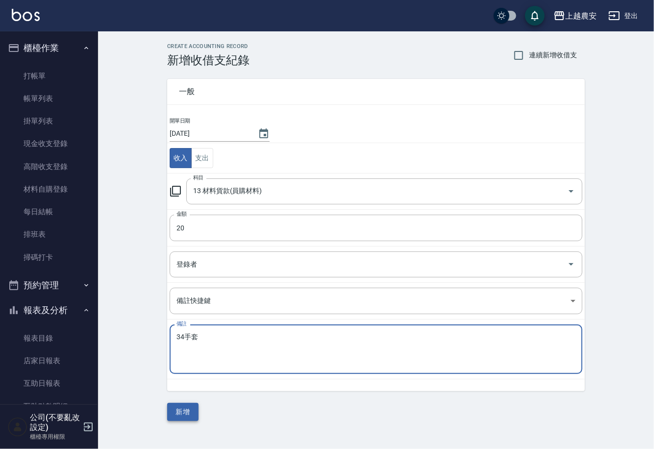
type textarea "34手套"
click at [186, 414] on button "新增" at bounding box center [182, 412] width 31 height 18
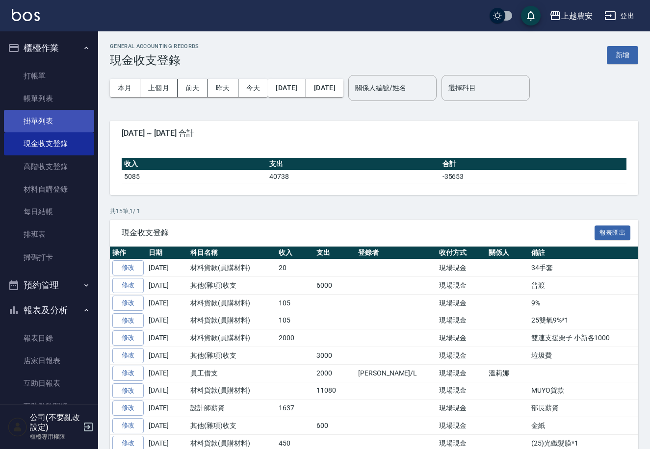
click at [38, 113] on link "掛單列表" at bounding box center [49, 121] width 90 height 23
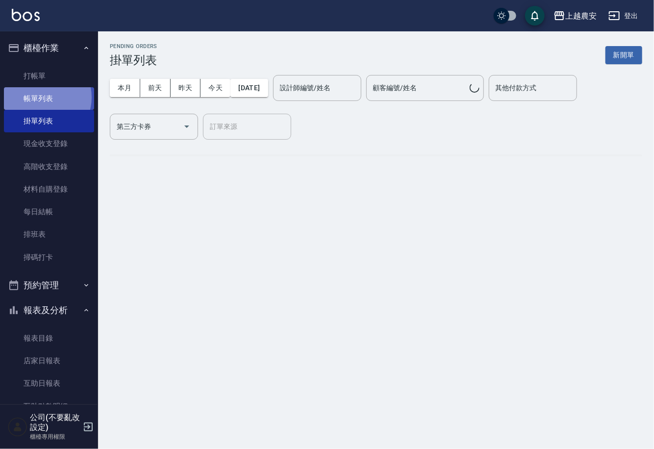
click at [43, 98] on link "帳單列表" at bounding box center [49, 98] width 90 height 23
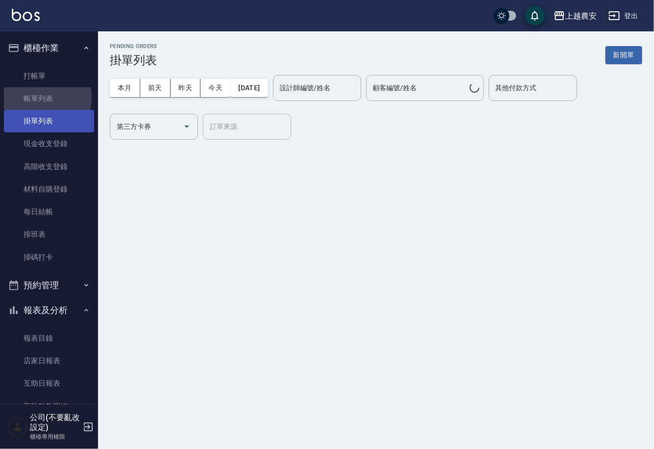
click at [43, 118] on link "掛單列表" at bounding box center [49, 121] width 90 height 23
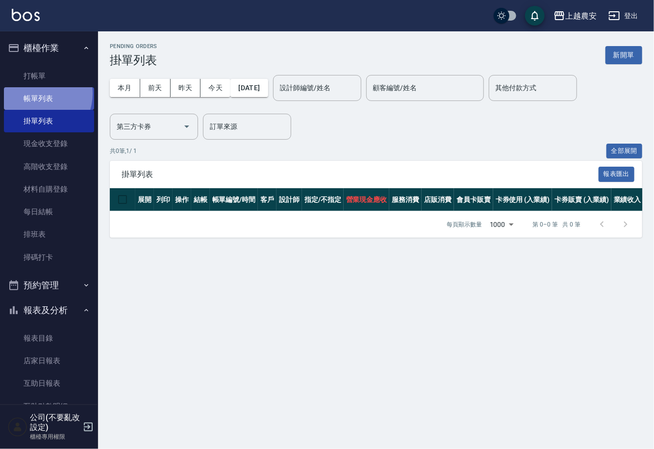
click at [36, 94] on link "帳單列表" at bounding box center [49, 98] width 90 height 23
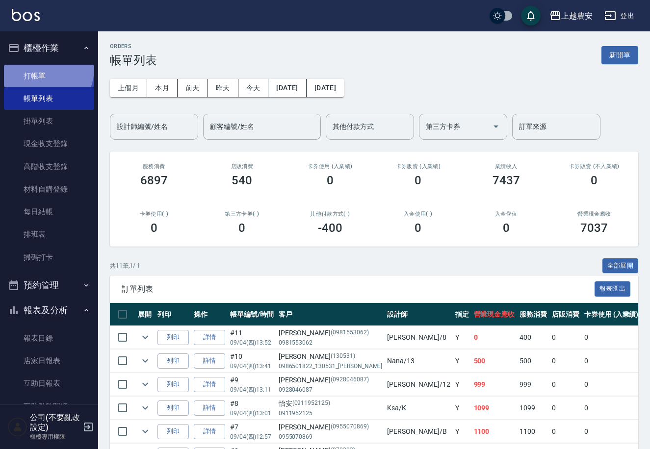
click at [47, 69] on link "打帳單" at bounding box center [49, 76] width 90 height 23
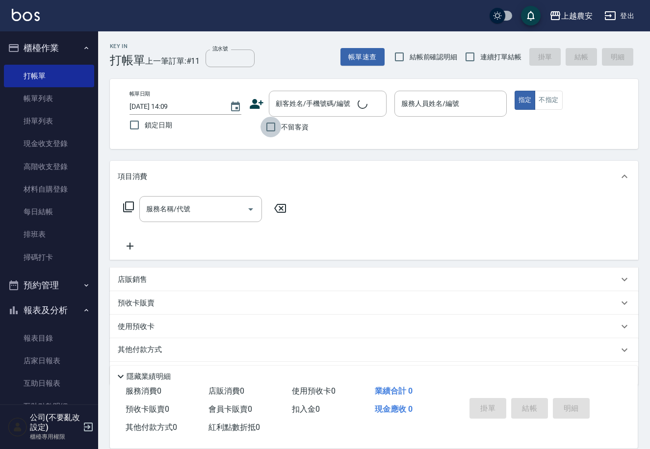
click at [270, 130] on input "不留客資" at bounding box center [270, 127] width 21 height 21
checkbox input "true"
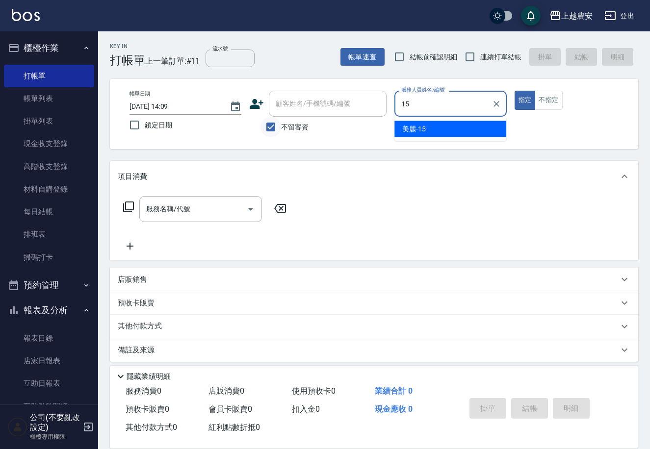
type input "美麗-15"
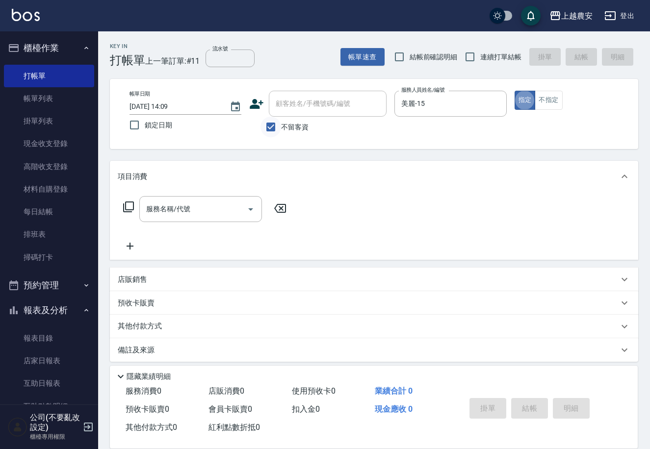
type button "true"
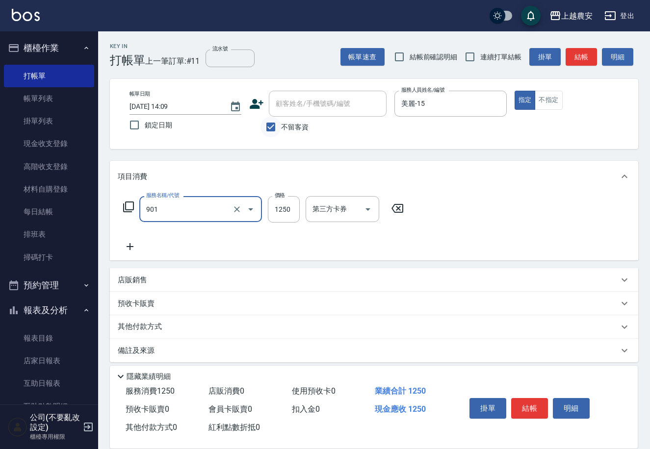
type input "修手指甲(901)"
type input "1500"
click at [524, 411] on button "結帳" at bounding box center [529, 408] width 37 height 21
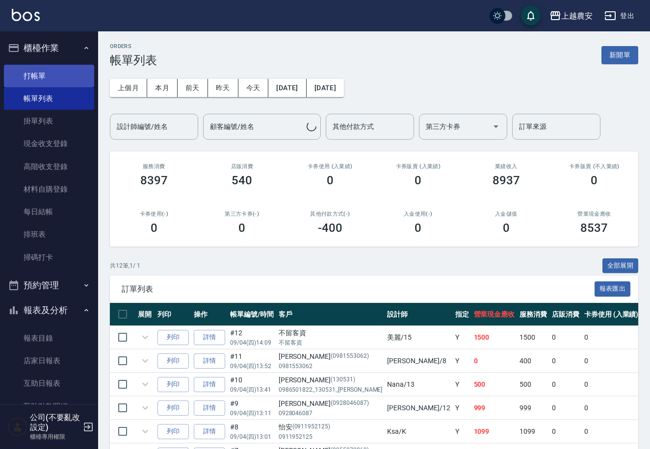
click at [29, 77] on link "打帳單" at bounding box center [49, 76] width 90 height 23
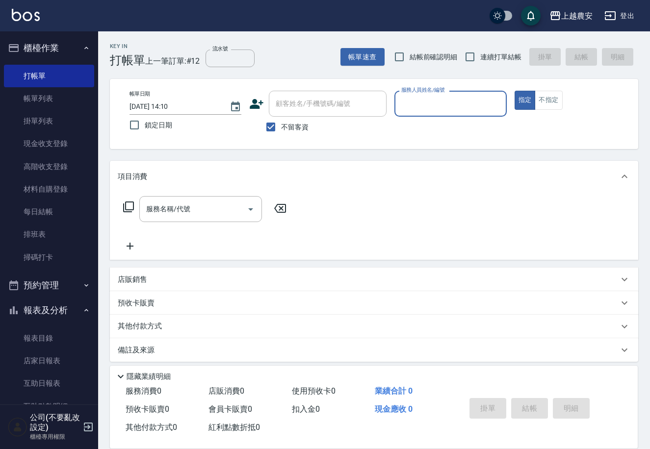
click at [301, 130] on span "不留客資" at bounding box center [294, 127] width 27 height 10
click at [281, 130] on input "不留客資" at bounding box center [270, 127] width 21 height 21
checkbox input "false"
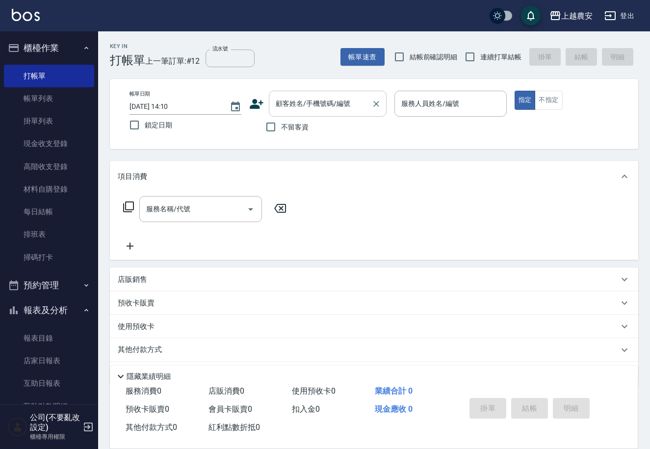
click at [292, 109] on input "顧客姓名/手機號碼/編號" at bounding box center [320, 103] width 94 height 17
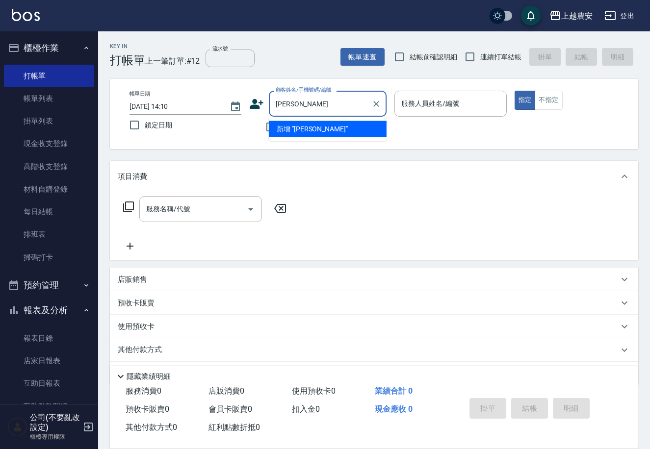
type input "維"
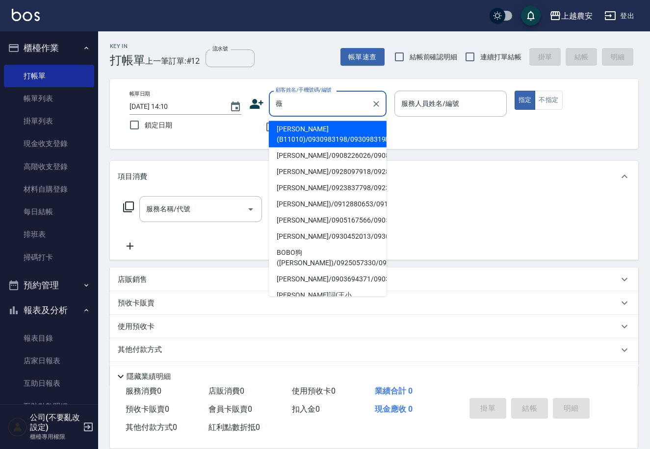
click at [312, 180] on li "洪薇婷/0923837798/0923837798" at bounding box center [328, 188] width 118 height 16
type input "洪薇婷/0923837798/0923837798"
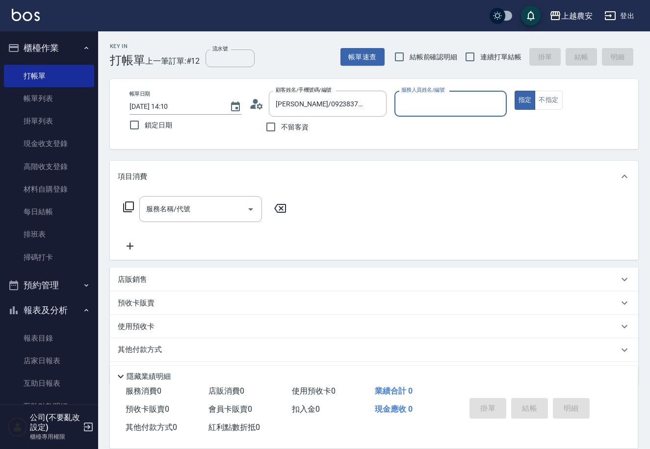
type input "Candy-7"
click at [378, 103] on icon "Clear" at bounding box center [376, 104] width 10 height 10
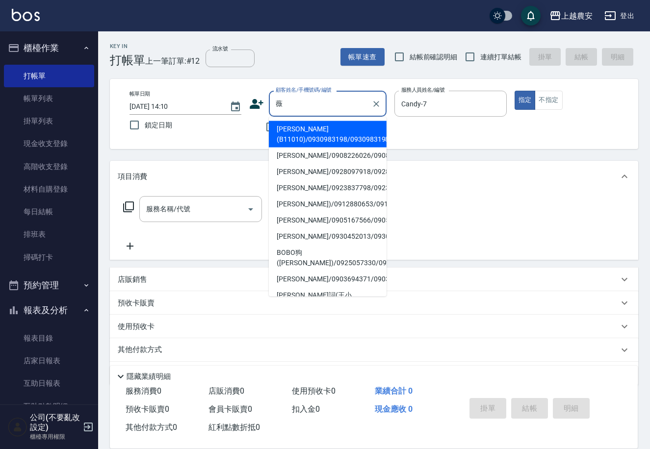
click at [301, 174] on li "陳薇鈞/0928097918/0928097918" at bounding box center [328, 172] width 118 height 16
type input "陳薇鈞/0928097918/0928097918"
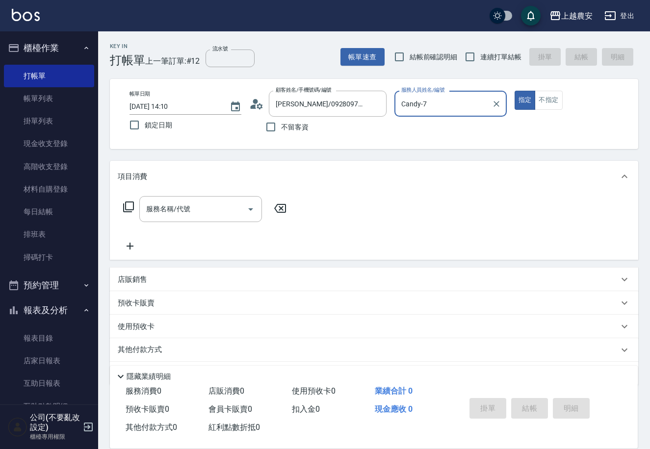
type input "Nana-13"
click at [220, 211] on input "服務名稱/代號" at bounding box center [193, 209] width 99 height 17
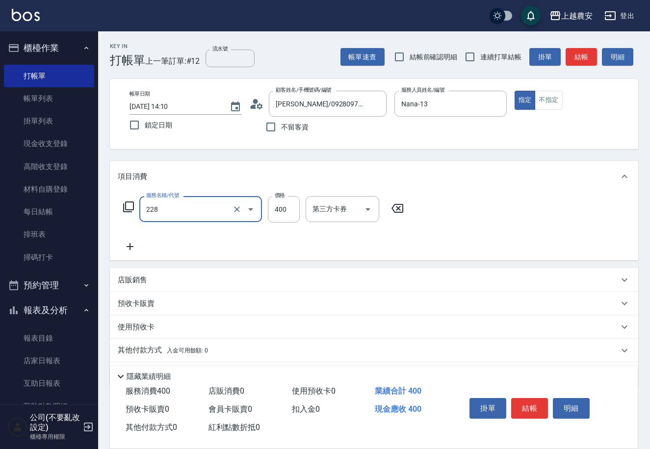
type input "洗髮(228)"
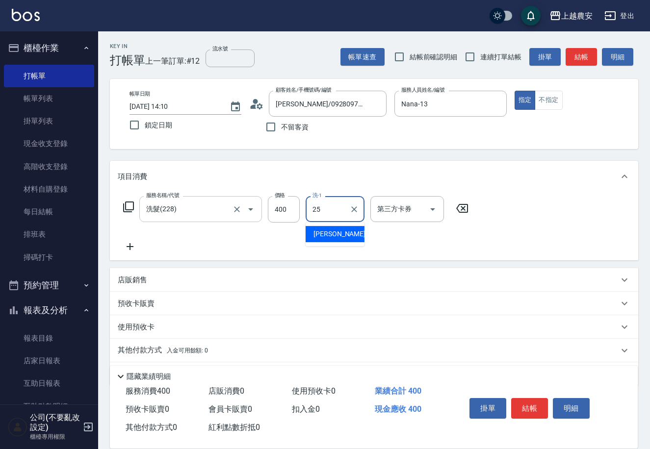
type input "蘇蘇-25"
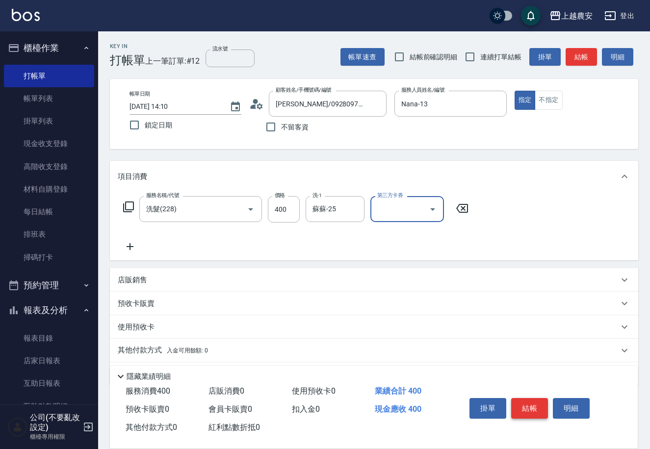
click at [519, 404] on button "結帳" at bounding box center [529, 408] width 37 height 21
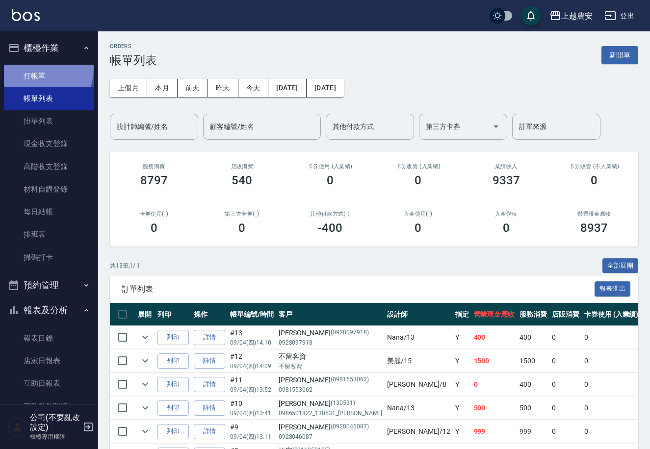
click at [33, 68] on link "打帳單" at bounding box center [49, 76] width 90 height 23
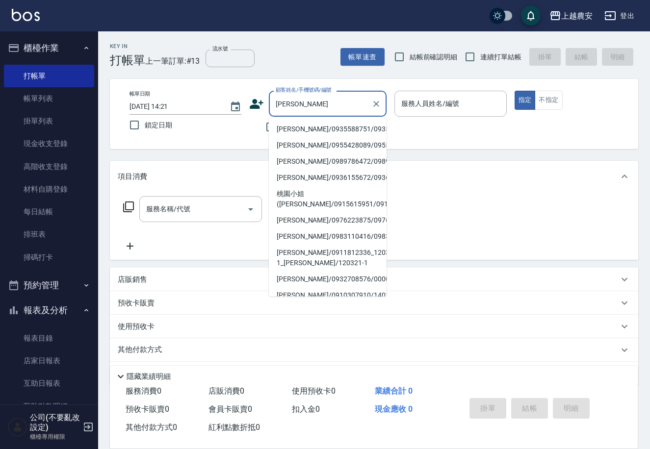
click at [314, 126] on li "陳美英/0935588751/0935588751" at bounding box center [328, 129] width 118 height 16
type input "陳美英/0935588751/0935588751"
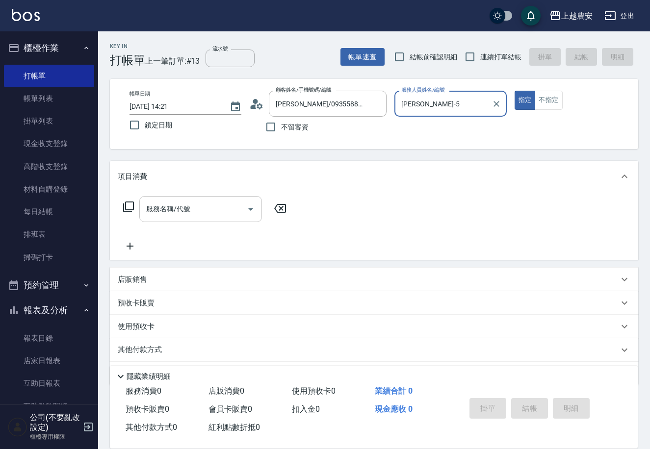
type input "Irene-5"
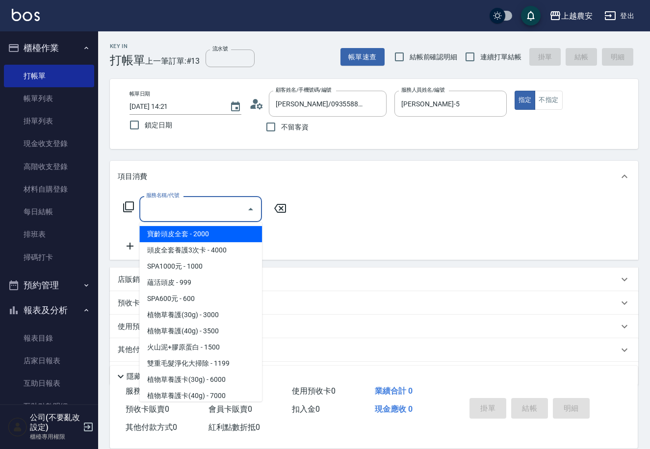
click at [187, 212] on div "服務名稱/代號 服務名稱/代號" at bounding box center [200, 209] width 123 height 26
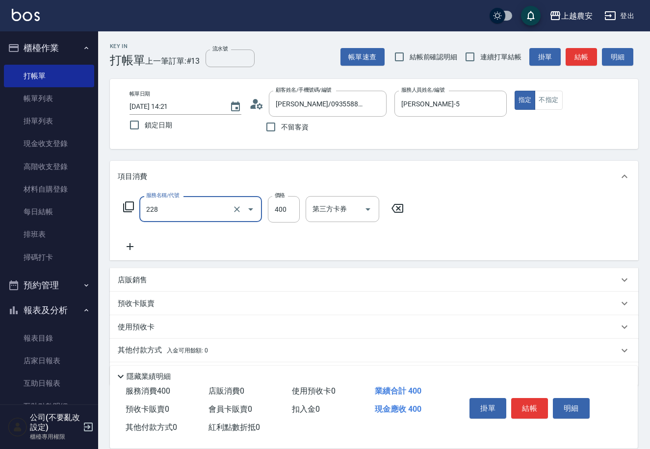
type input "洗髮(228)"
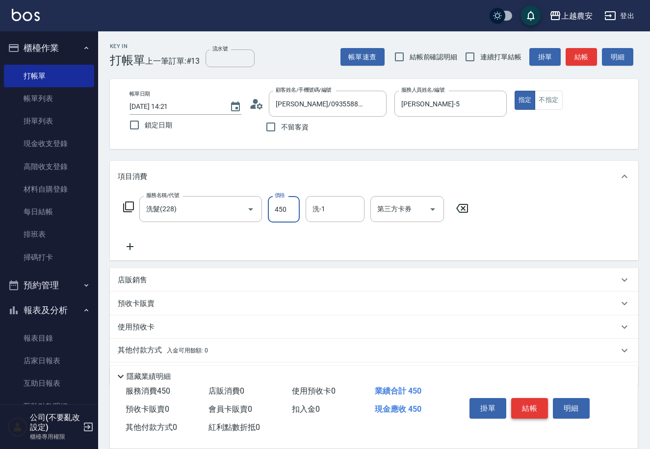
type input "450"
click at [537, 406] on button "結帳" at bounding box center [529, 408] width 37 height 21
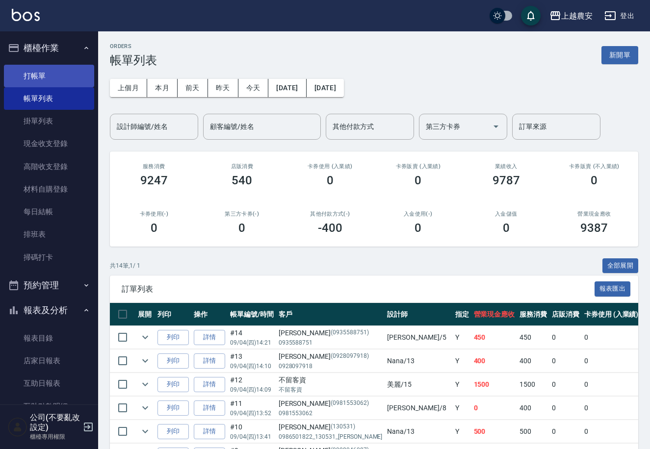
click at [50, 80] on link "打帳單" at bounding box center [49, 76] width 90 height 23
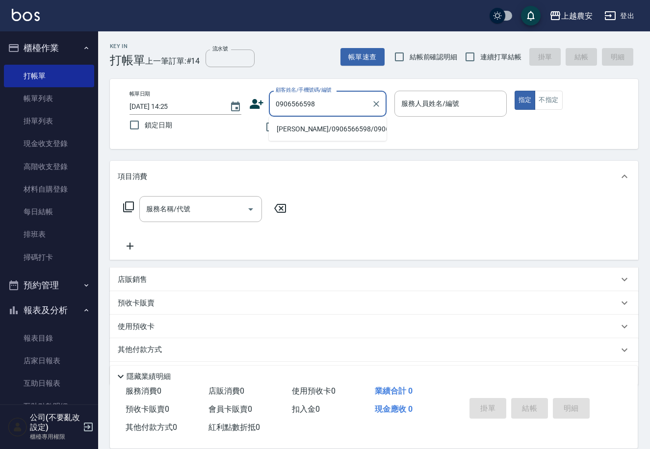
click at [315, 128] on li "李惟媛/0906566598/0906566598" at bounding box center [328, 129] width 118 height 16
type input "李惟媛/0906566598/0906566598"
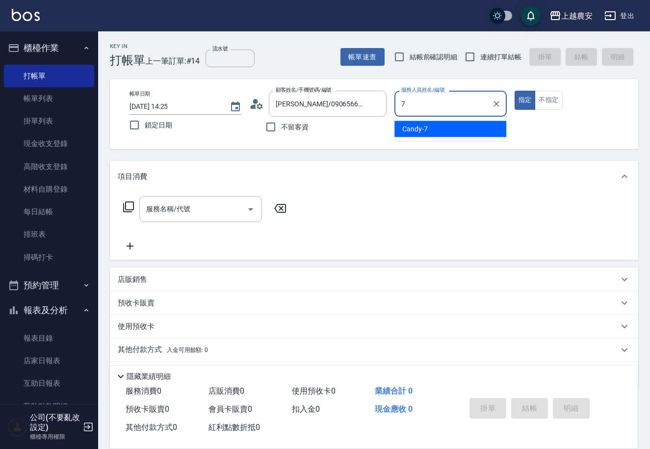
type input "Candy-7"
type button "true"
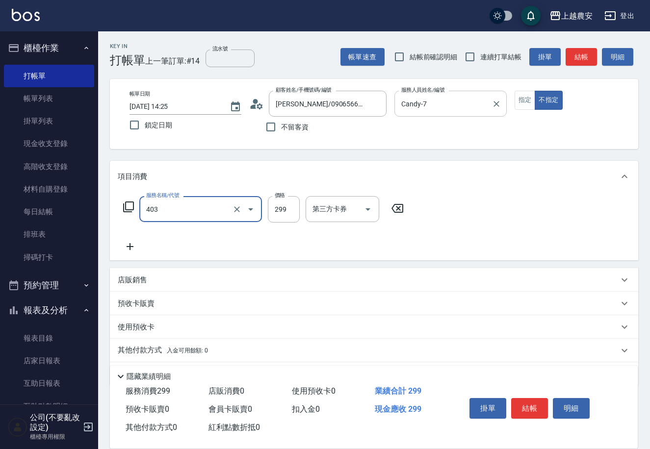
type input "剪髮(403)"
click at [530, 413] on button "結帳" at bounding box center [529, 408] width 37 height 21
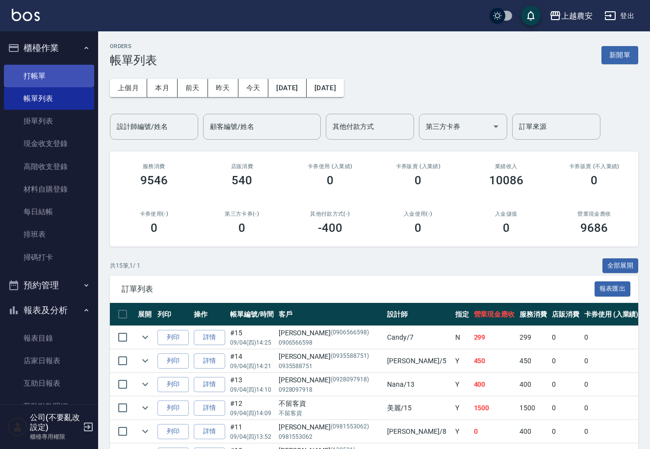
click at [37, 67] on link "打帳單" at bounding box center [49, 76] width 90 height 23
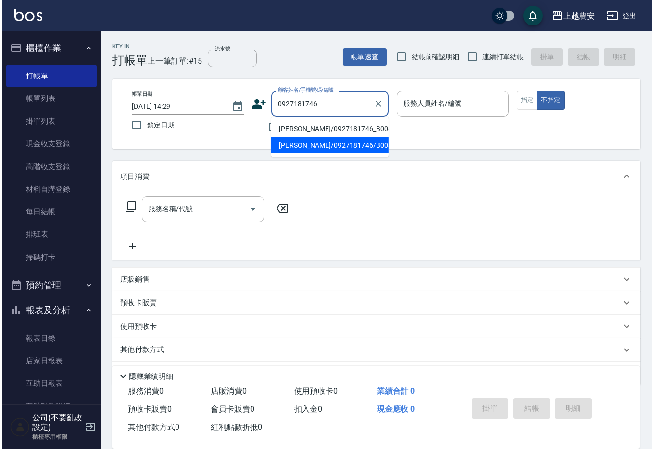
scroll to position [225, 0]
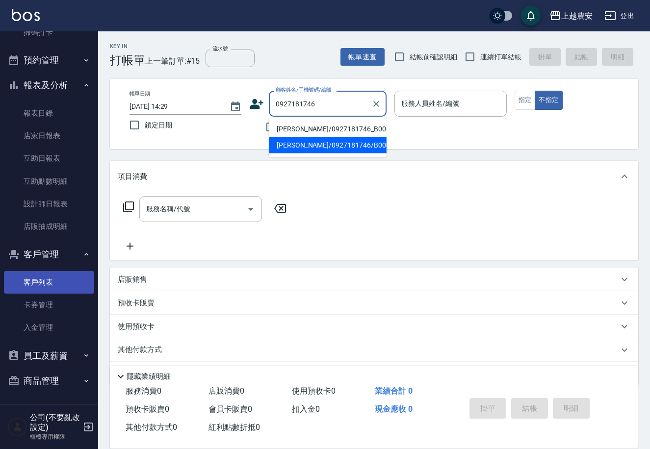
type input "0927181746"
click at [51, 281] on link "客戶列表" at bounding box center [49, 282] width 90 height 23
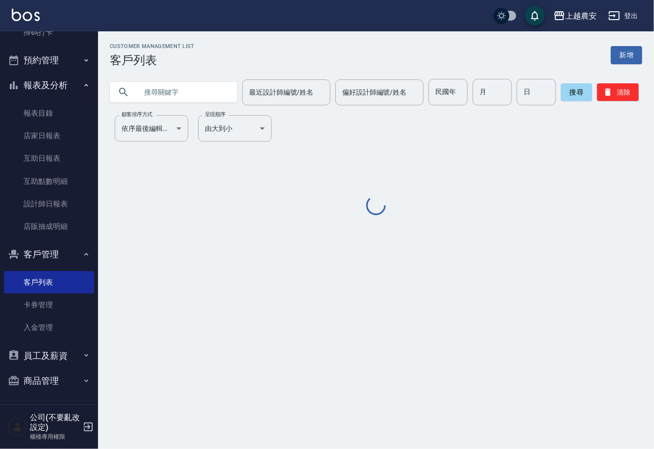
click at [186, 96] on input "text" at bounding box center [183, 92] width 92 height 26
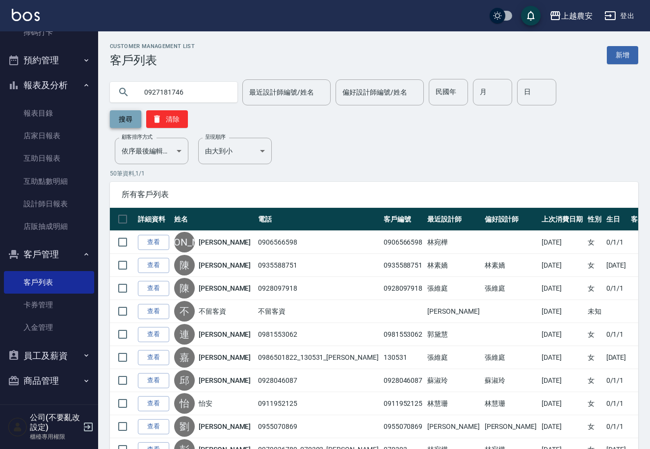
type input "0927181746"
click at [141, 110] on button "搜尋" at bounding box center [125, 119] width 31 height 18
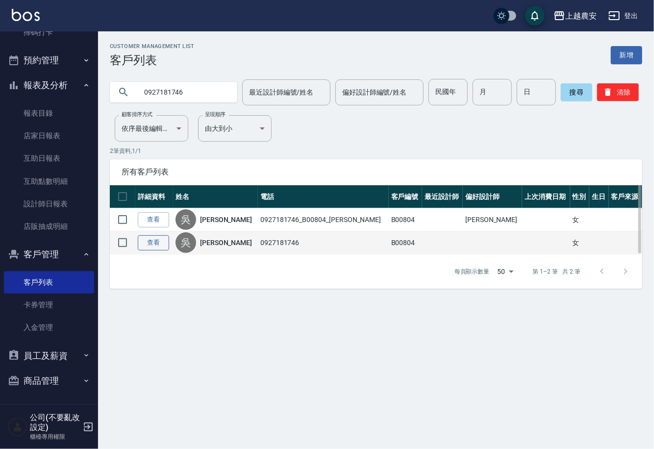
click at [162, 244] on link "查看" at bounding box center [153, 242] width 31 height 15
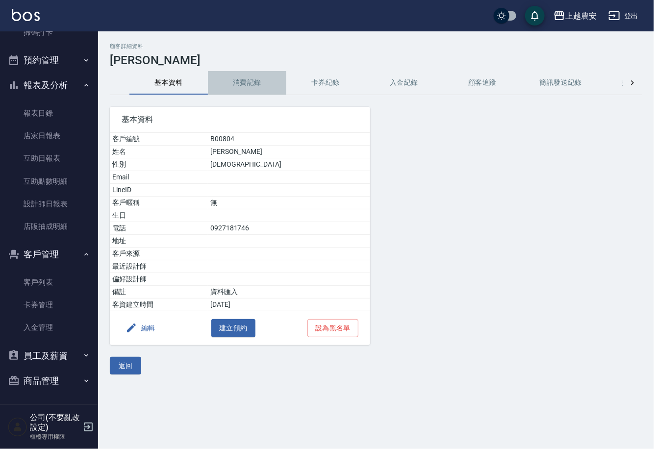
click at [234, 79] on button "消費記錄" at bounding box center [247, 83] width 78 height 24
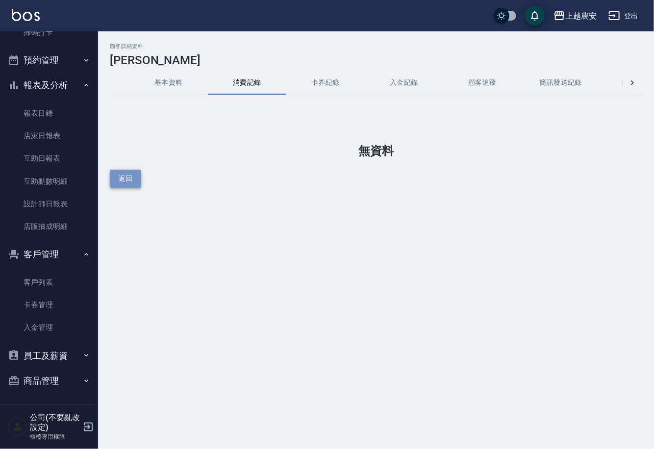
click at [133, 172] on button "返回" at bounding box center [125, 179] width 31 height 18
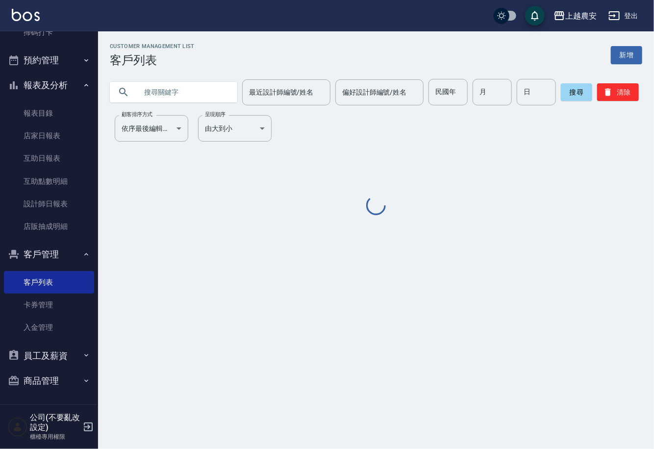
click at [153, 93] on input "text" at bounding box center [183, 92] width 92 height 26
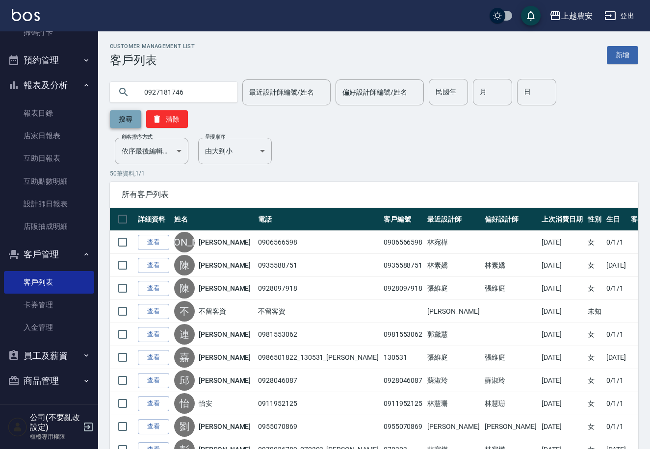
type input "0927181746"
click at [141, 110] on button "搜尋" at bounding box center [125, 119] width 31 height 18
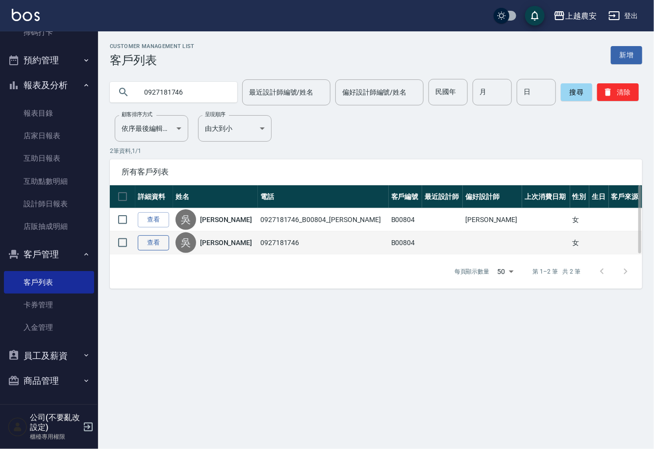
click at [157, 240] on link "查看" at bounding box center [153, 242] width 31 height 15
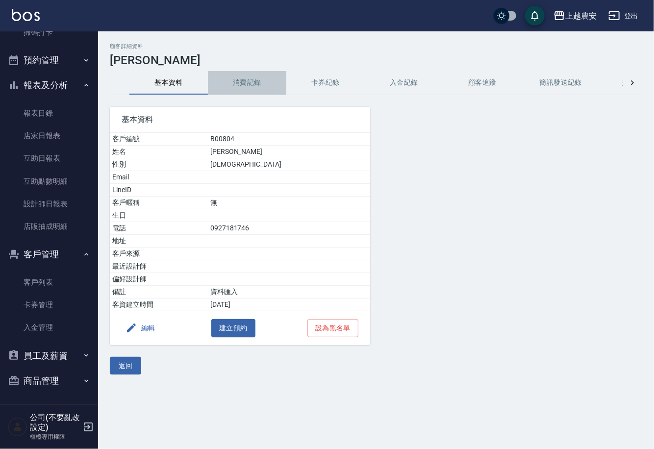
click at [246, 84] on button "消費記錄" at bounding box center [247, 83] width 78 height 24
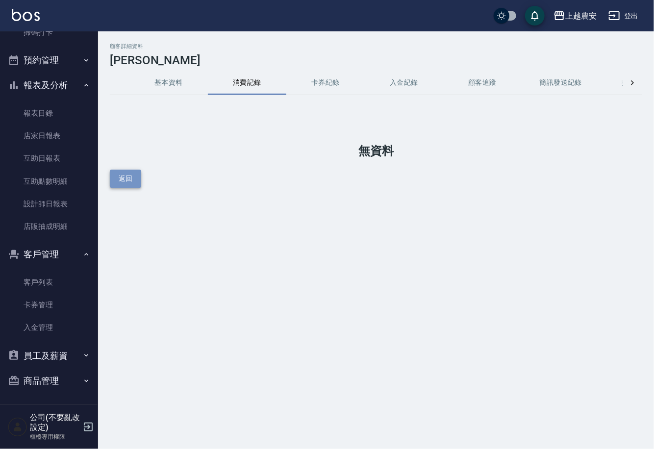
click at [139, 179] on button "返回" at bounding box center [125, 179] width 31 height 18
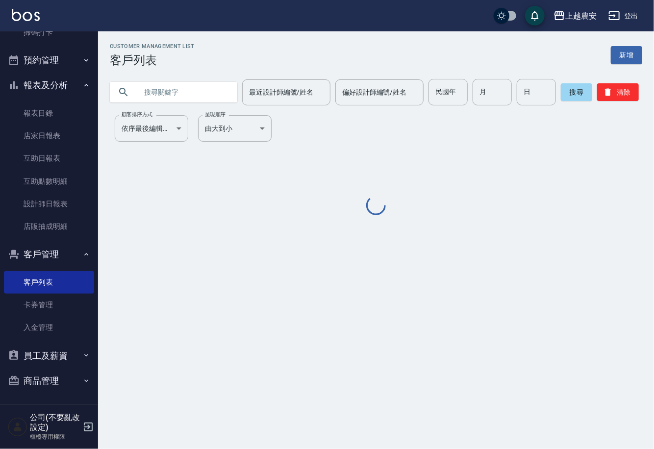
click at [145, 98] on input "text" at bounding box center [183, 92] width 92 height 26
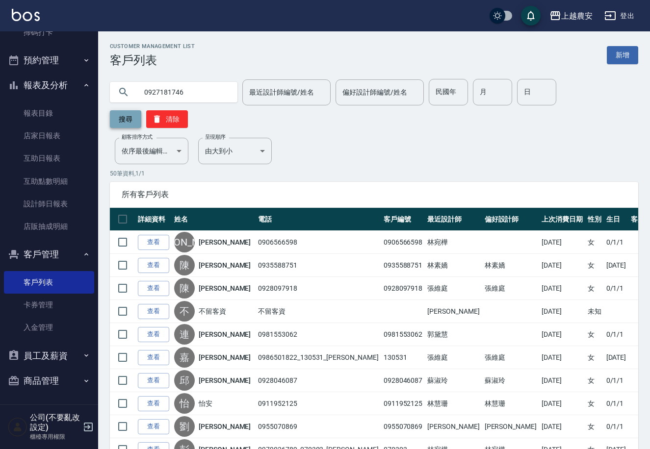
type input "0927181746"
click at [141, 110] on button "搜尋" at bounding box center [125, 119] width 31 height 18
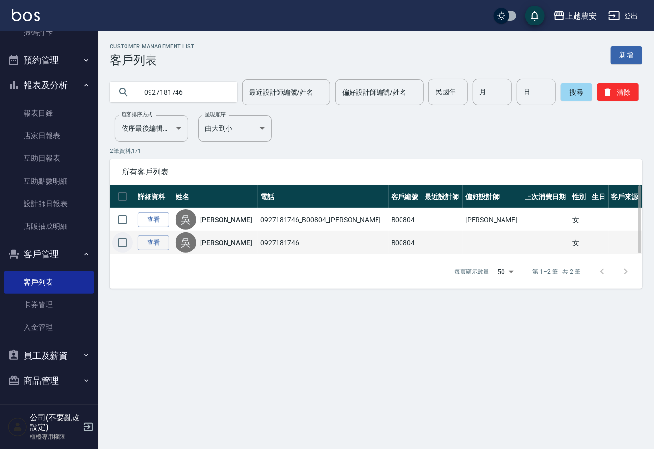
click at [122, 244] on input "checkbox" at bounding box center [122, 243] width 21 height 21
checkbox input "true"
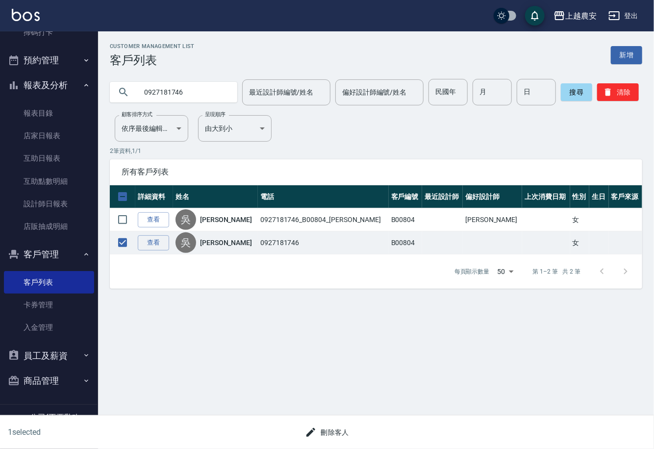
click at [331, 433] on button "刪除客人" at bounding box center [327, 433] width 52 height 18
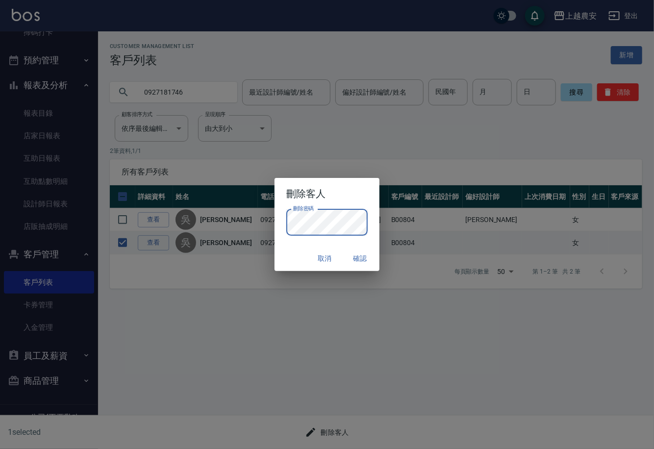
click at [364, 259] on button "確認" at bounding box center [359, 259] width 31 height 18
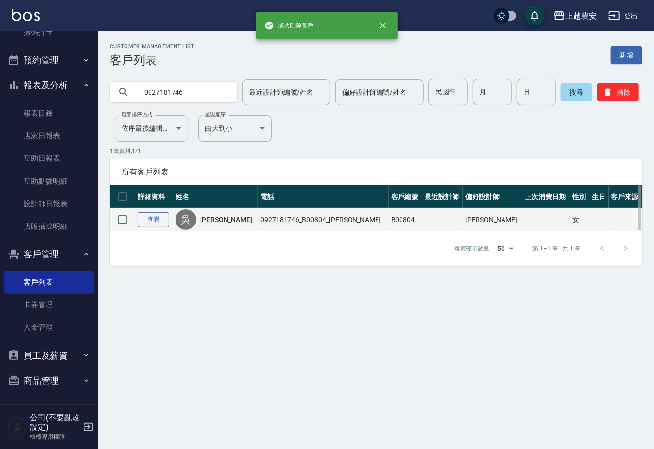
click at [153, 213] on link "查看" at bounding box center [153, 219] width 31 height 15
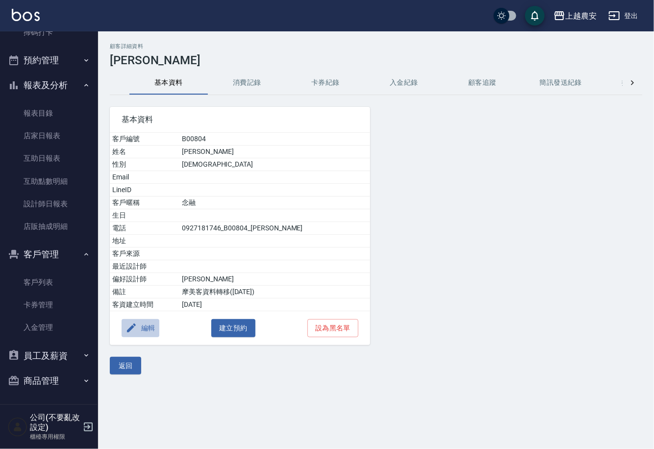
click at [149, 326] on button "編輯" at bounding box center [141, 328] width 38 height 18
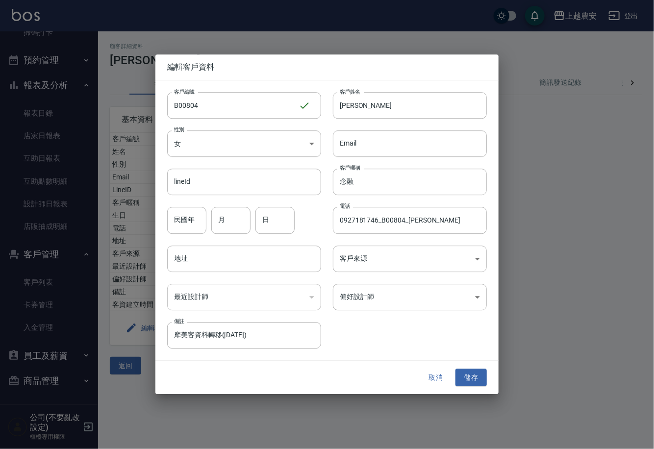
drag, startPoint x: 141, startPoint y: 114, endPoint x: 116, endPoint y: 118, distance: 25.3
click at [116, 118] on div "編輯客戶資料 客戶編號 B00804 ​ 客戶編號 客戶姓名 吳念融 客戶姓名 性別 女 FEMALE 性別 Email Email lineId lineI…" at bounding box center [327, 224] width 654 height 449
type input "0927181746"
click at [427, 223] on input "0927181746_B00804_吳念融" at bounding box center [410, 221] width 154 height 26
type input "0927181746"
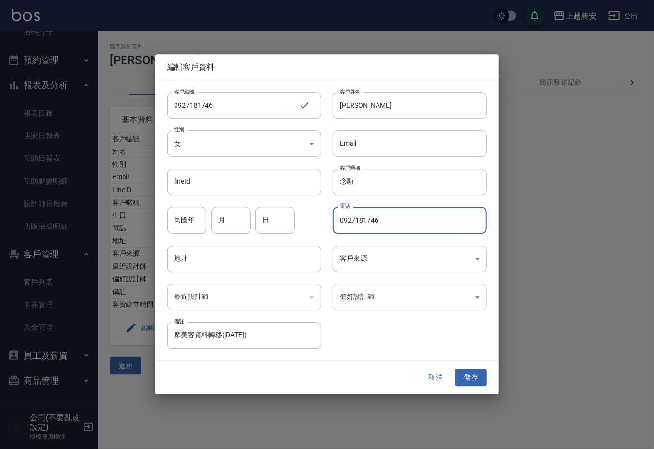
click at [391, 305] on body "上越農安 登出 櫃檯作業 打帳單 帳單列表 掛單列表 現金收支登錄 高階收支登錄 材料自購登錄 每日結帳 排班表 掃碼打卡 預約管理 預約管理 單日預約紀錄 …" at bounding box center [327, 224] width 654 height 449
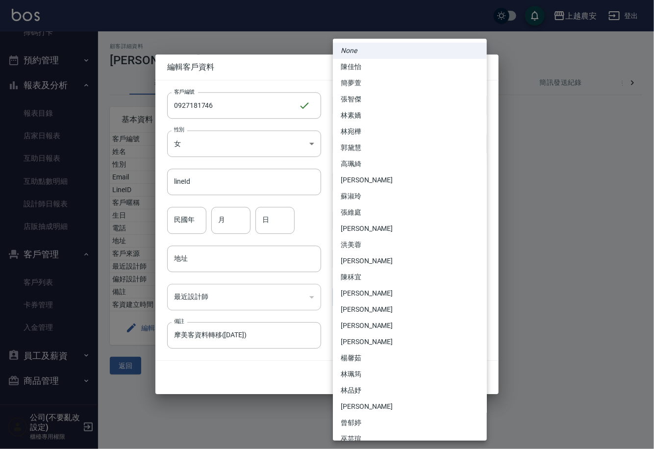
scroll to position [219, 0]
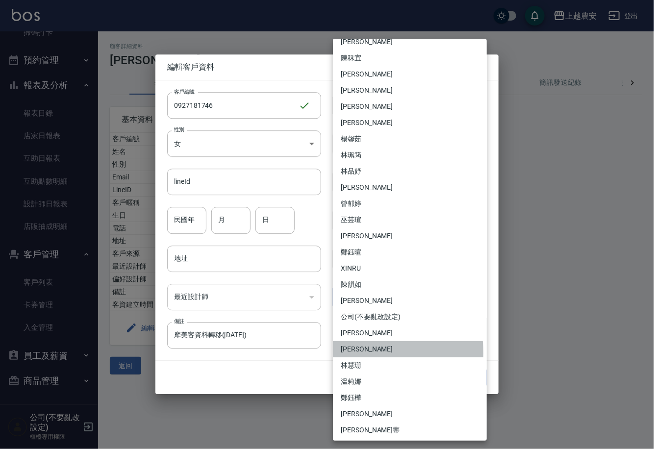
click at [354, 352] on li "洪美雅" at bounding box center [410, 349] width 154 height 16
type input "af17655d-b67f-41da-ba1f-e4c307af0d9d"
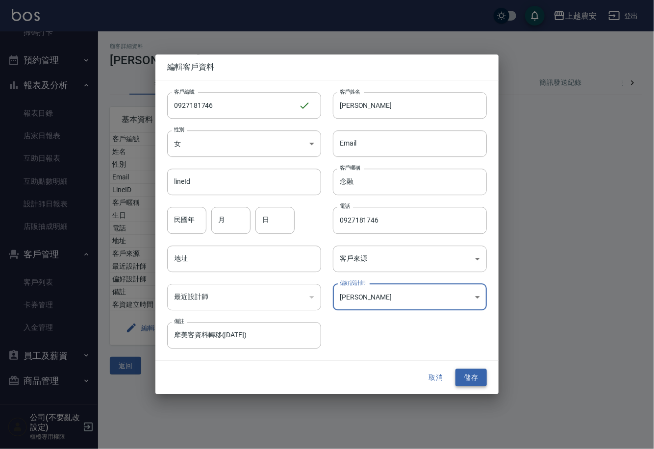
click at [467, 371] on button "儲存" at bounding box center [471, 378] width 31 height 18
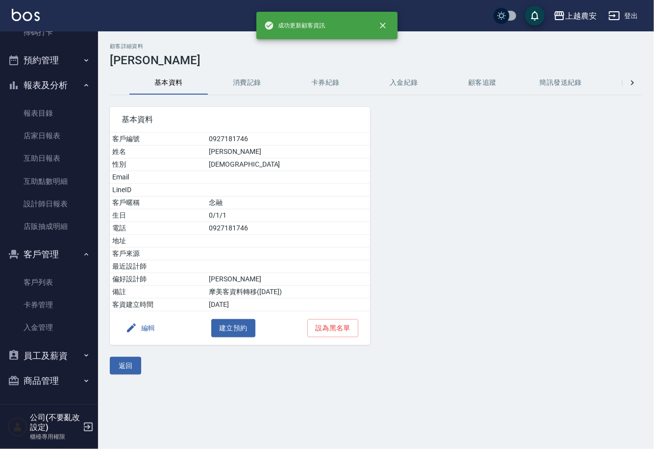
click at [241, 85] on button "消費記錄" at bounding box center [247, 83] width 78 height 24
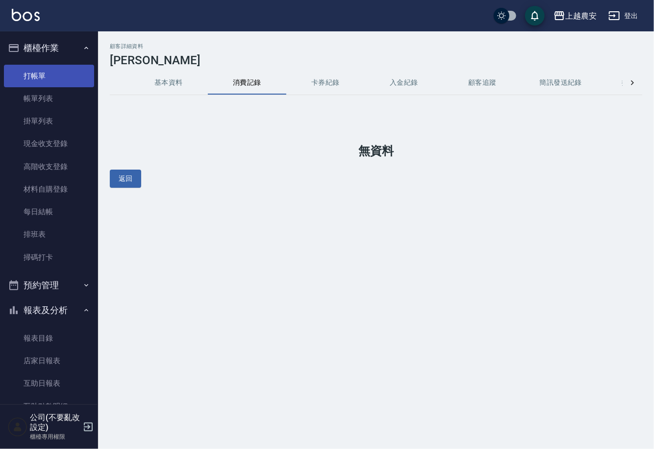
click at [52, 67] on link "打帳單" at bounding box center [49, 76] width 90 height 23
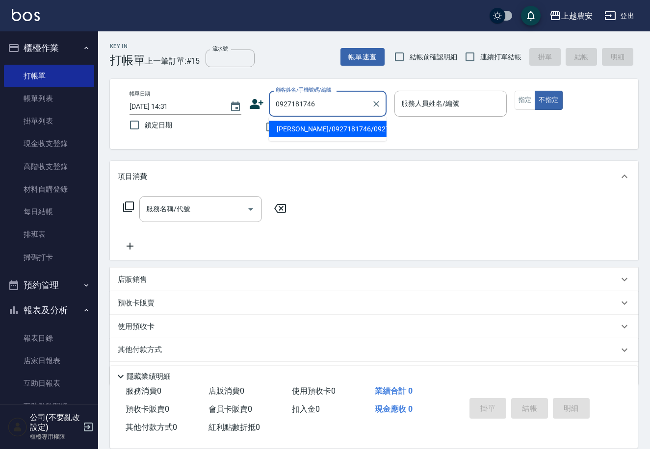
click at [318, 123] on li "吳念融/0927181746/0927181746" at bounding box center [328, 129] width 118 height 16
type input "吳念融/0927181746/0927181746"
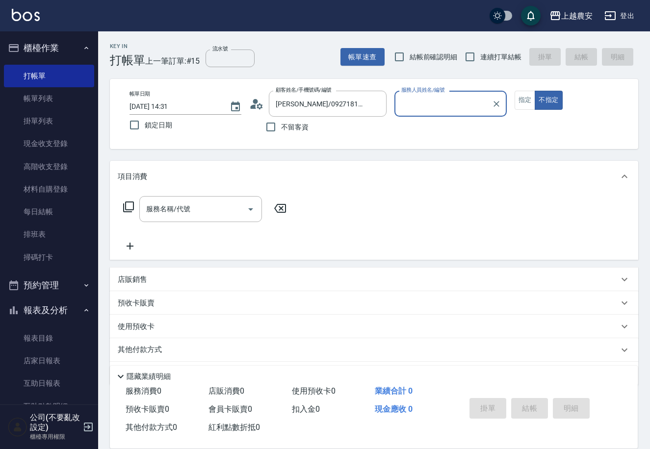
type input "美雅-B"
drag, startPoint x: 523, startPoint y: 104, endPoint x: 335, endPoint y: 172, distance: 200.3
click at [523, 102] on button "指定" at bounding box center [525, 100] width 21 height 19
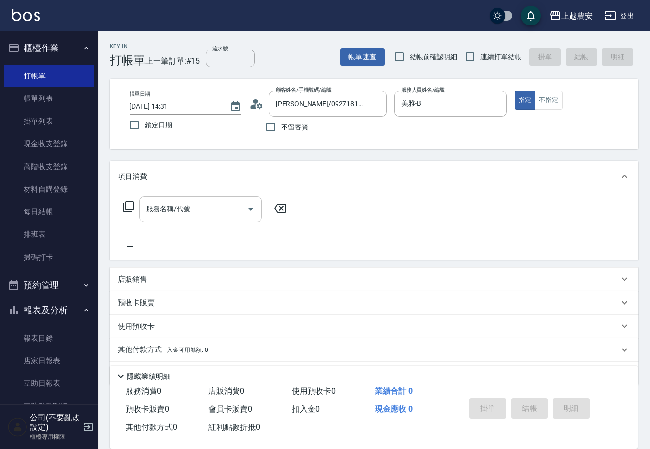
click at [189, 216] on input "服務名稱/代號" at bounding box center [193, 209] width 99 height 17
type input "2"
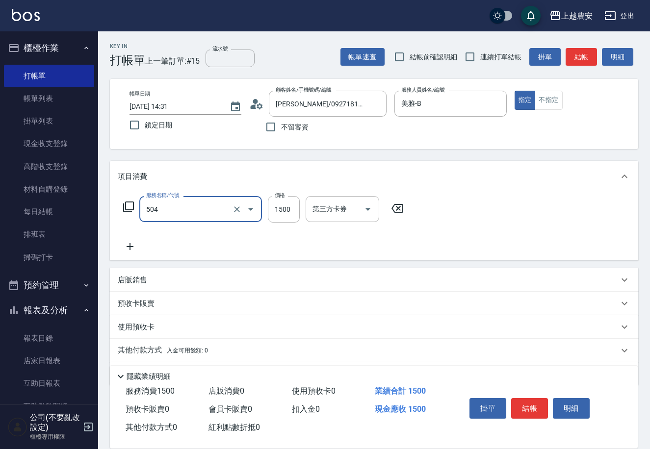
type input "染髮1500↓(504)"
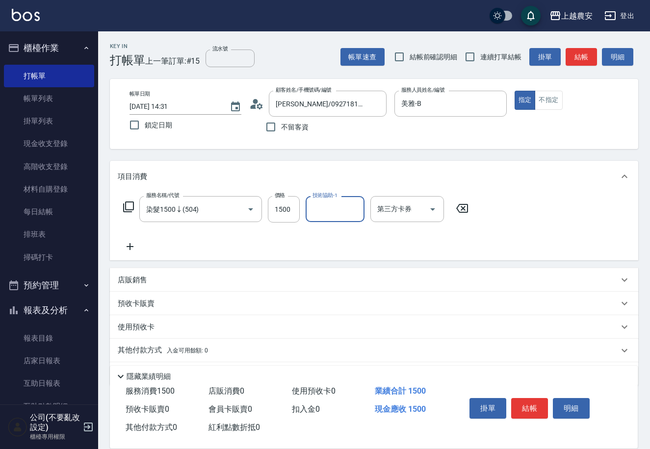
scroll to position [29, 0]
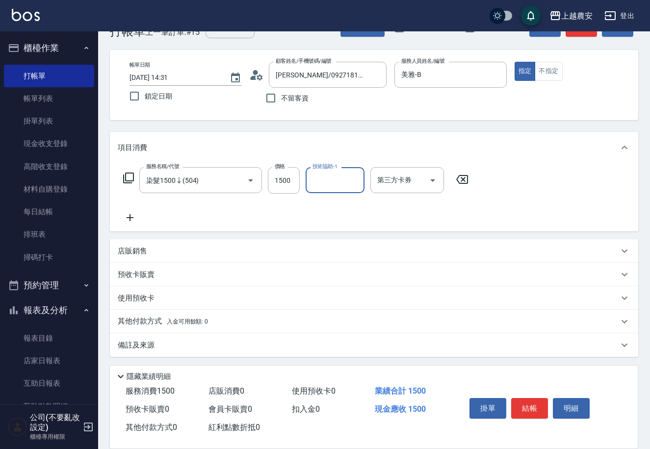
click at [155, 313] on div "其他付款方式 入金可用餘額: 0" at bounding box center [374, 322] width 528 height 24
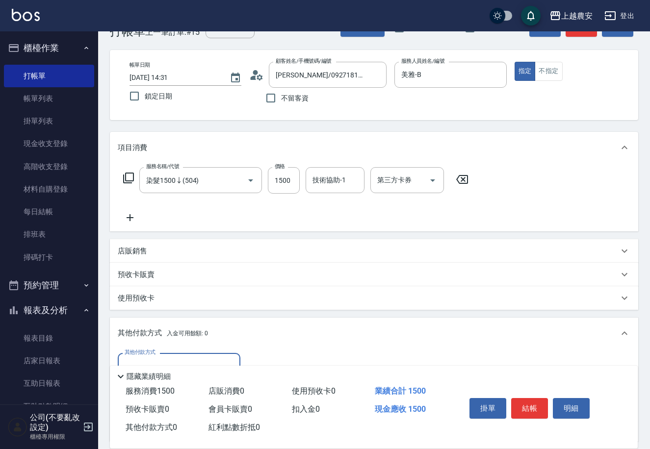
scroll to position [144, 0]
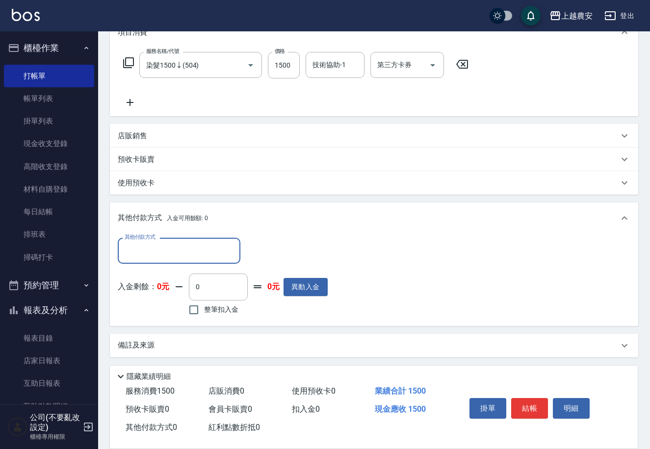
click at [177, 258] on input "其他付款方式" at bounding box center [179, 250] width 114 height 17
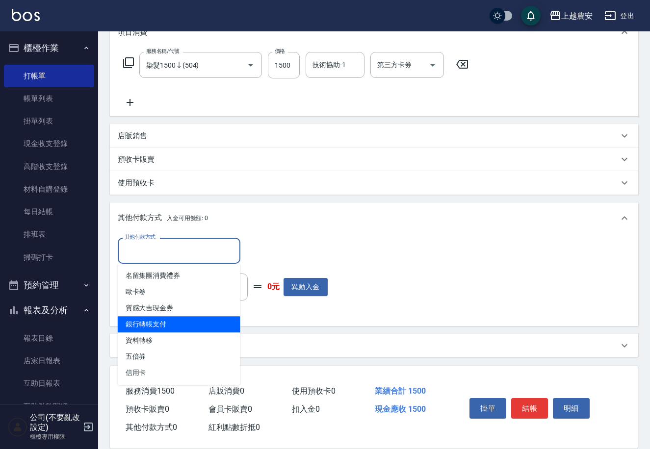
click at [182, 328] on span "銀行轉帳支付" at bounding box center [179, 324] width 123 height 16
type input "銀行轉帳支付"
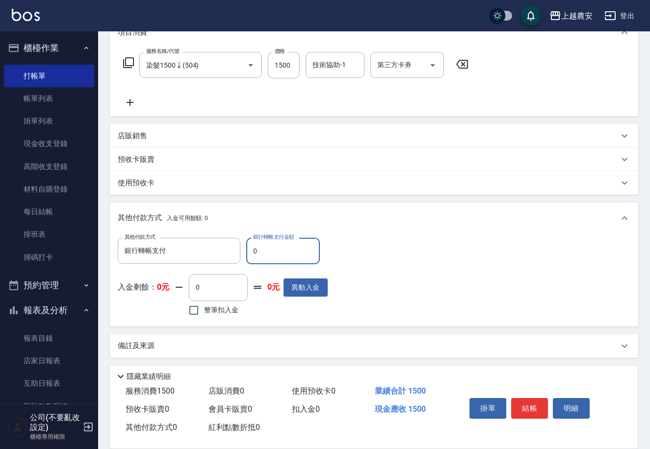
click at [249, 257] on input "0" at bounding box center [283, 251] width 74 height 26
type input "1500"
click at [531, 408] on button "結帳" at bounding box center [529, 408] width 37 height 21
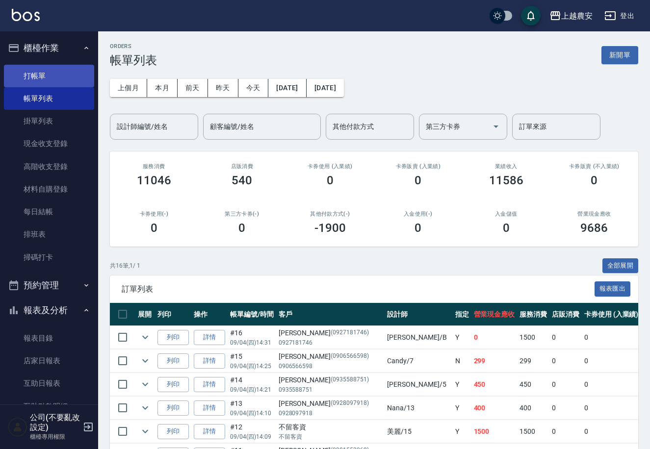
click at [42, 74] on link "打帳單" at bounding box center [49, 76] width 90 height 23
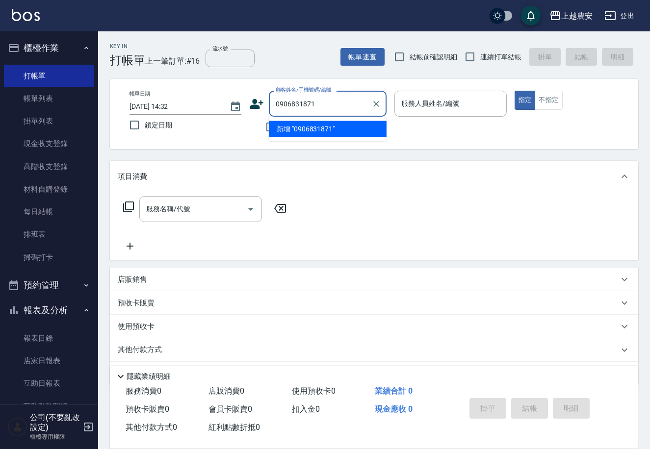
click at [307, 129] on li "新增 "0906831871"" at bounding box center [328, 129] width 118 height 16
type input "0906831871"
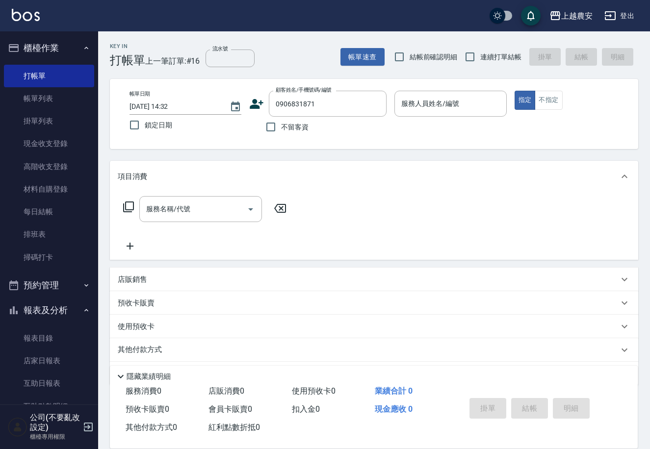
click at [255, 106] on icon at bounding box center [257, 104] width 14 height 10
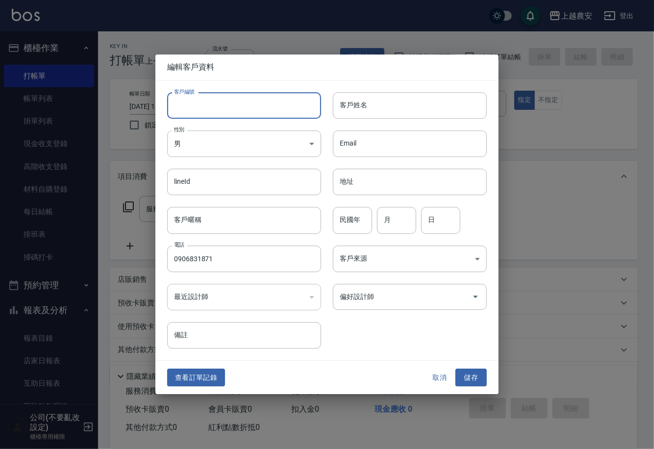
click at [253, 109] on input "客戶編號" at bounding box center [244, 105] width 154 height 26
type input "0906831871"
click at [248, 150] on body "上越農安 登出 櫃檯作業 打帳單 帳單列表 掛單列表 現金收支登錄 高階收支登錄 材料自購登錄 每日結帳 排班表 掃碼打卡 預約管理 預約管理 單日預約紀錄 …" at bounding box center [327, 239] width 654 height 478
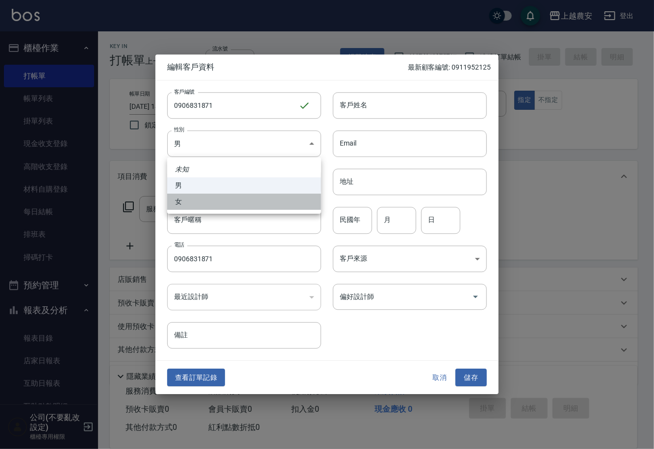
click at [243, 206] on li "女" at bounding box center [244, 202] width 154 height 16
type input "FEMALE"
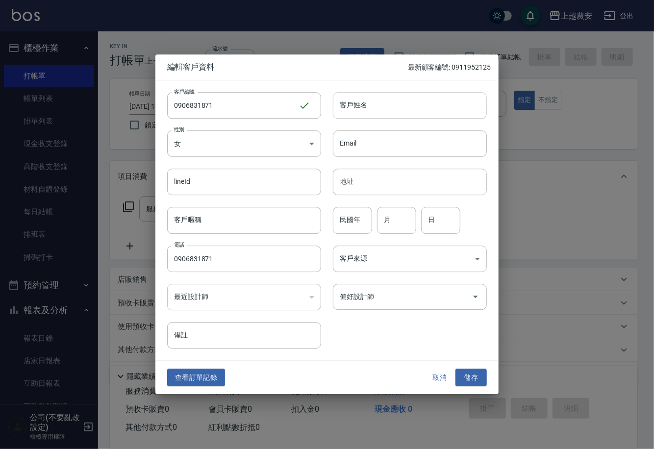
click at [346, 107] on input "客戶姓名" at bounding box center [410, 105] width 154 height 26
type input "劉佳玲"
click at [479, 382] on button "儲存" at bounding box center [471, 378] width 31 height 18
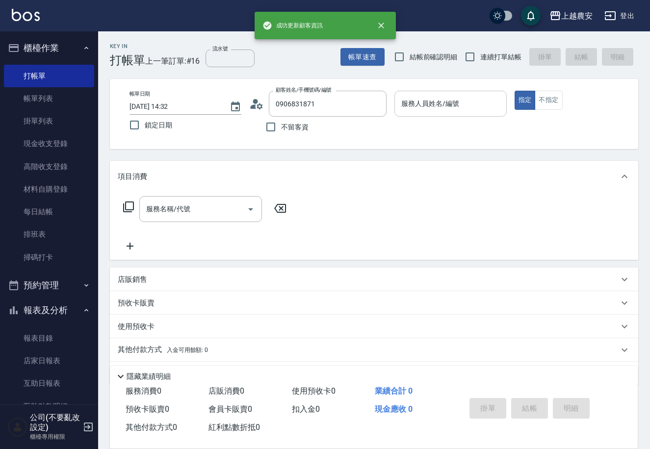
click at [455, 105] on input "服務人員姓名/編號" at bounding box center [450, 103] width 103 height 17
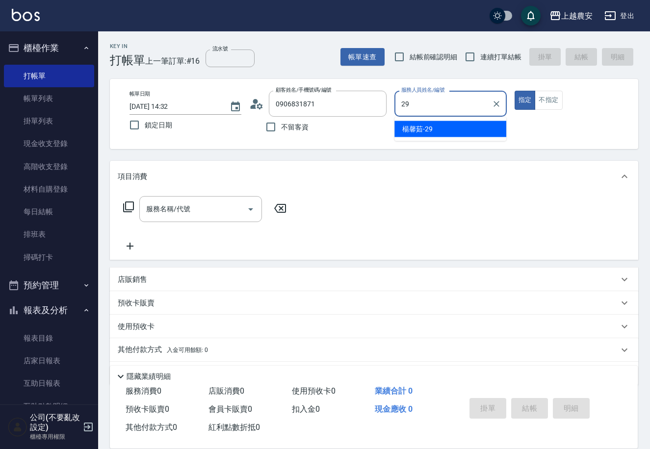
type input "楊馨茹-29"
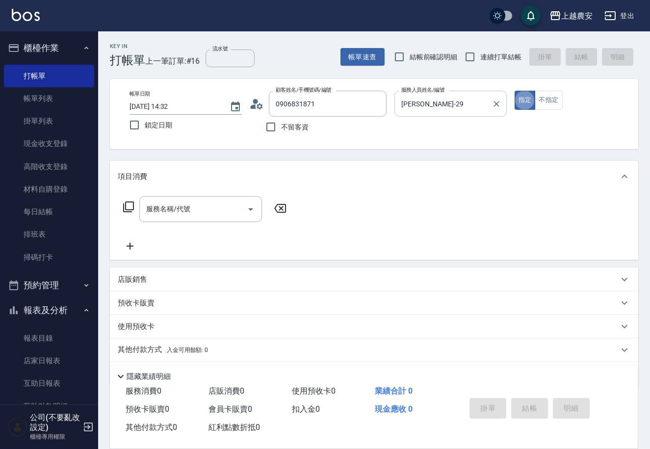
type button "true"
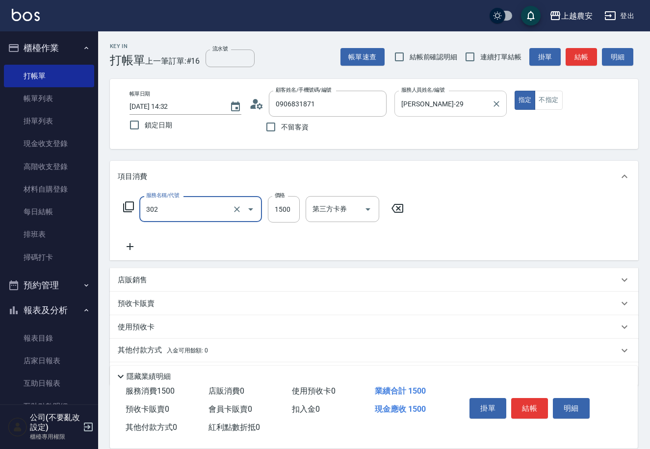
type input "燙髮1500↓(自購)(302)"
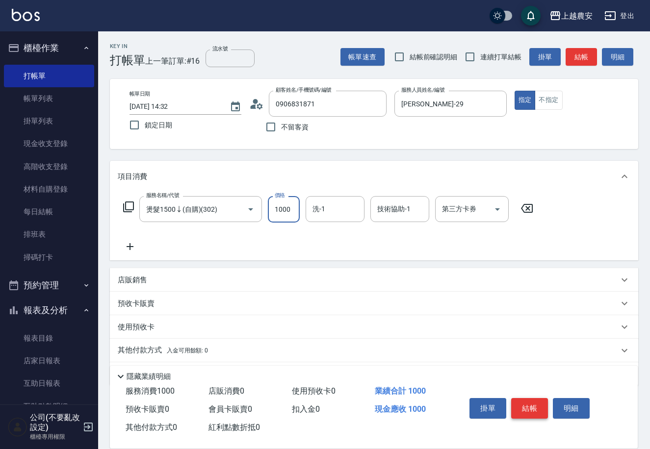
type input "1000"
click at [528, 398] on button "結帳" at bounding box center [529, 408] width 37 height 21
